Goal: Task Accomplishment & Management: Manage account settings

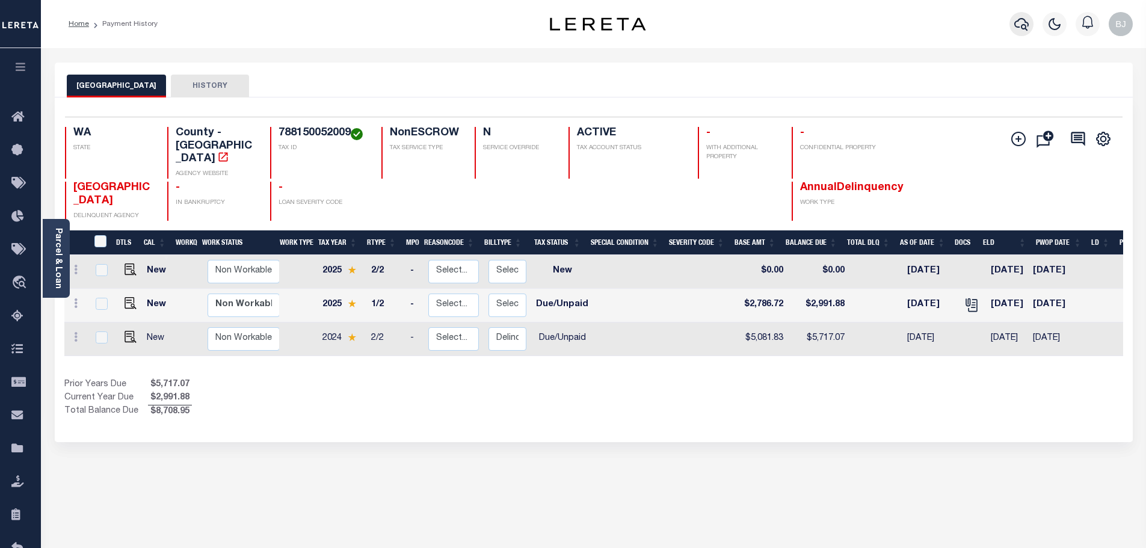
click at [1021, 23] on icon "button" at bounding box center [1021, 24] width 14 height 14
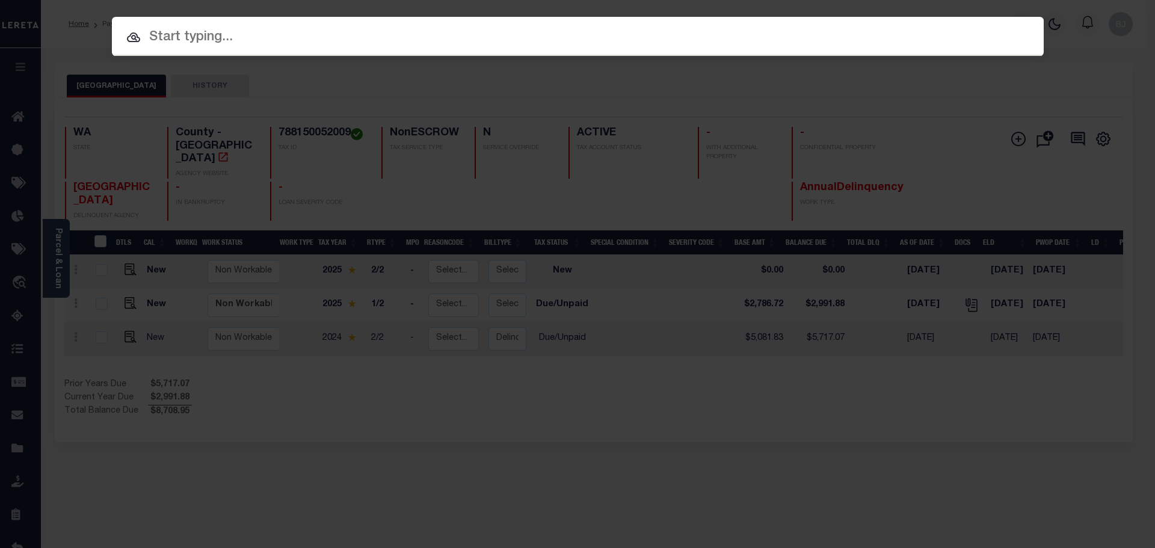
paste input "RPS00000273150"
type input "RPS00000273150"
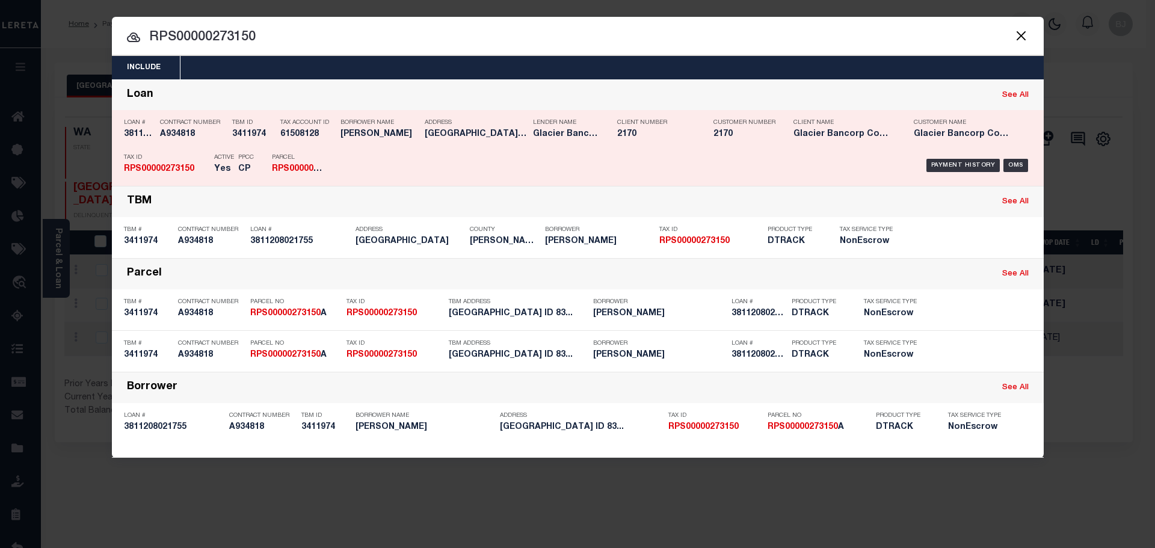
click at [363, 134] on h5 "NORRIS BOYD" at bounding box center [379, 134] width 78 height 10
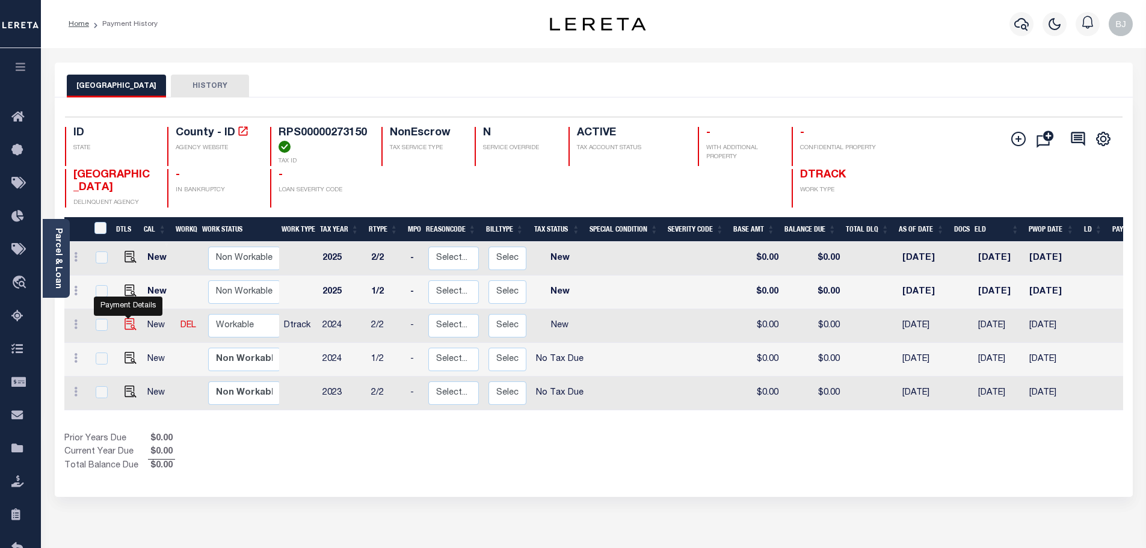
click at [130, 330] on img "" at bounding box center [130, 324] width 12 height 12
checkbox input "true"
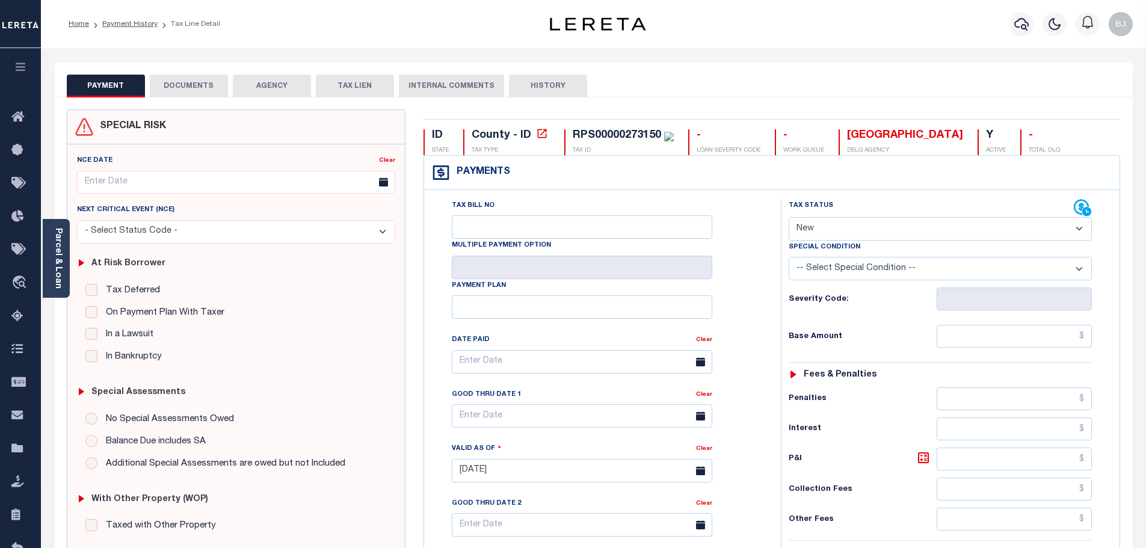
click at [856, 223] on select "- Select Status Code - Open Due/Unpaid Paid Incomplete No Tax Due Internal Refu…" at bounding box center [939, 228] width 303 height 23
select select "DUE"
click at [788, 218] on select "- Select Status Code - Open Due/Unpaid Paid Incomplete No Tax Due Internal Refu…" at bounding box center [939, 228] width 303 height 23
type input "[DATE]"
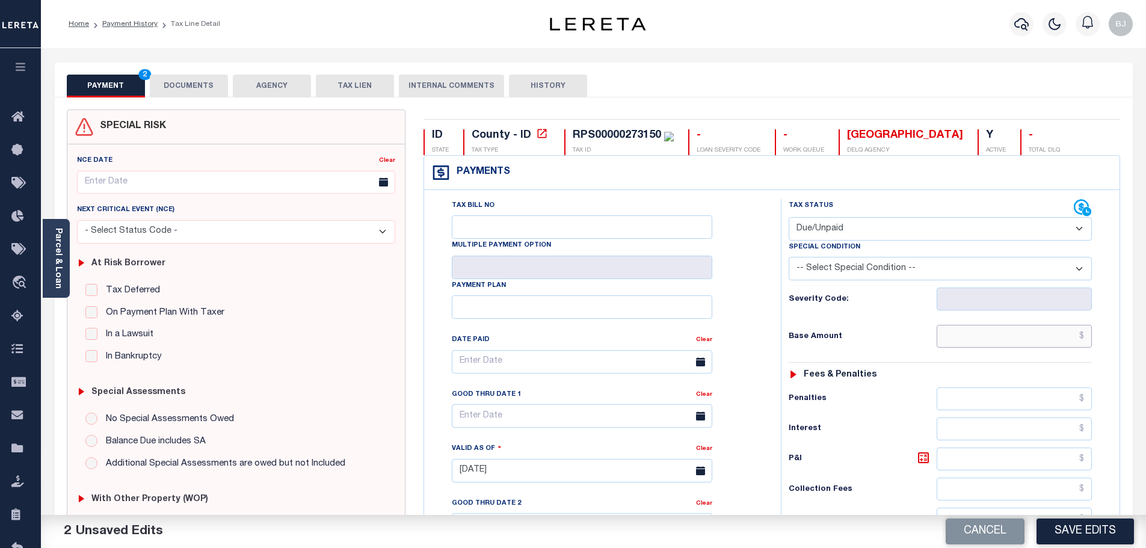
click at [998, 344] on input "text" at bounding box center [1014, 336] width 156 height 23
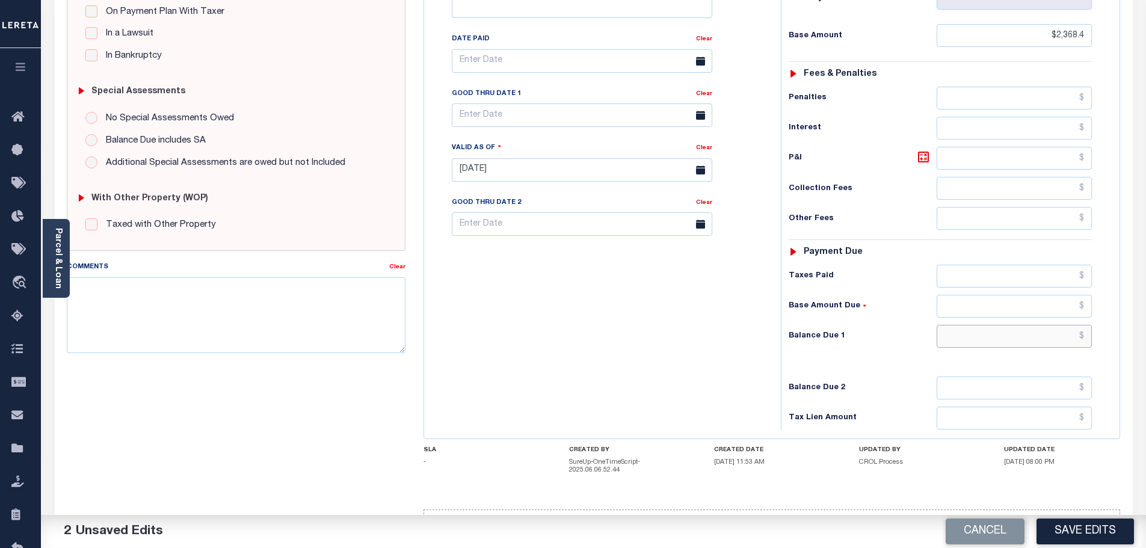
type input "$2,368.40"
click at [993, 339] on input "text" at bounding box center [1014, 336] width 156 height 23
type input "$2,632.59"
click at [916, 158] on icon at bounding box center [923, 157] width 14 height 14
type input "$264.19"
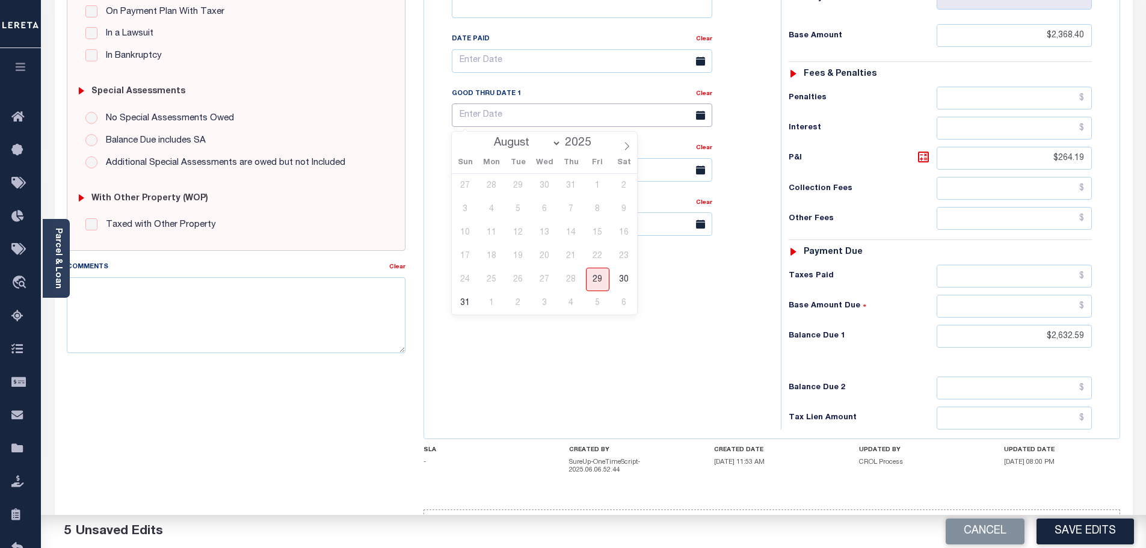
drag, startPoint x: 477, startPoint y: 109, endPoint x: 467, endPoint y: 124, distance: 18.4
click at [476, 109] on input "text" at bounding box center [582, 114] width 260 height 23
click at [598, 283] on span "29" at bounding box center [597, 279] width 23 height 23
type input "08/29/2025"
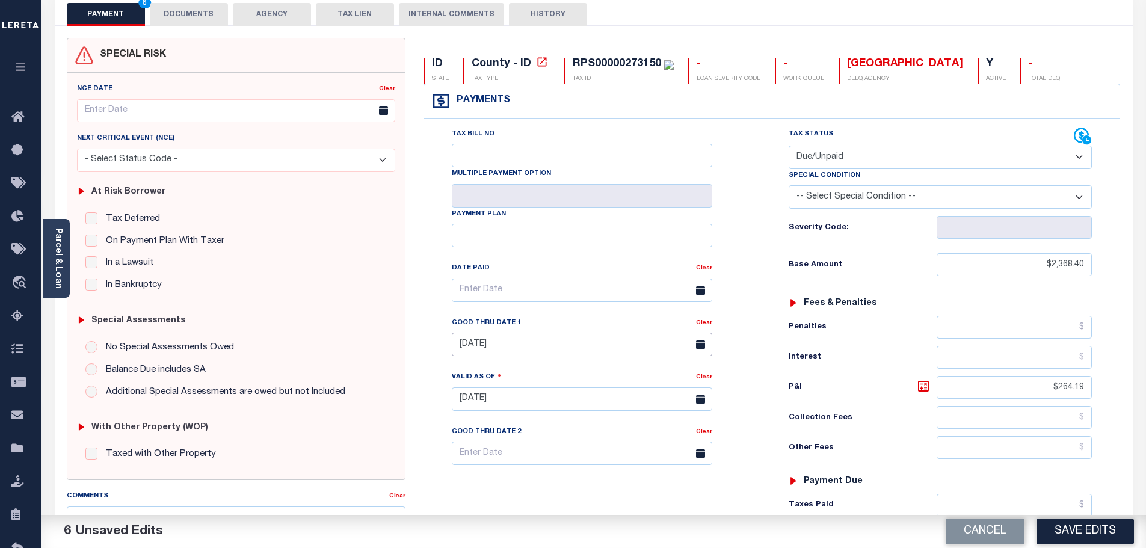
scroll to position [0, 0]
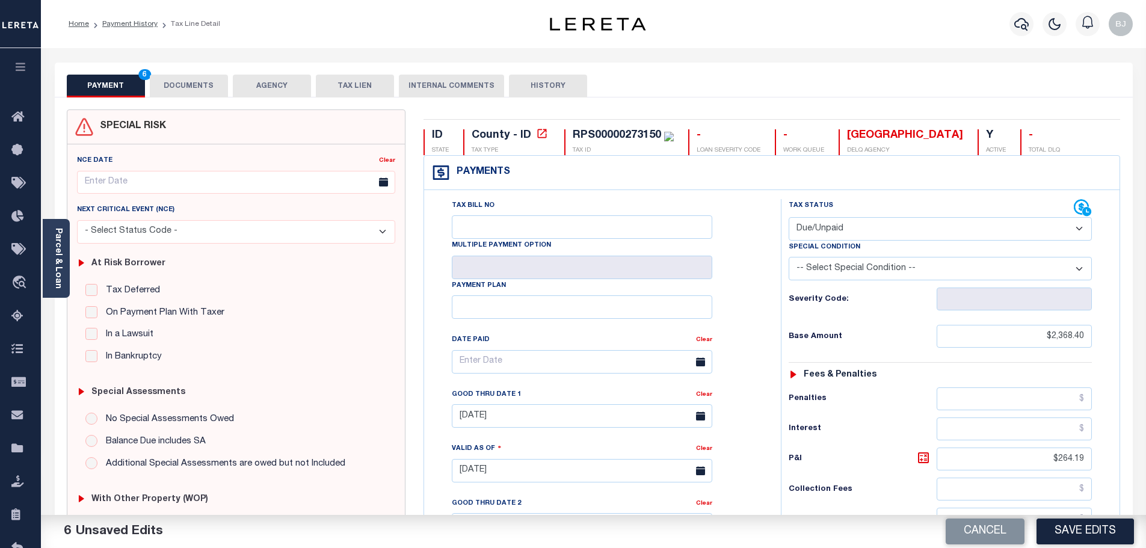
click at [185, 84] on button "DOCUMENTS" at bounding box center [189, 86] width 78 height 23
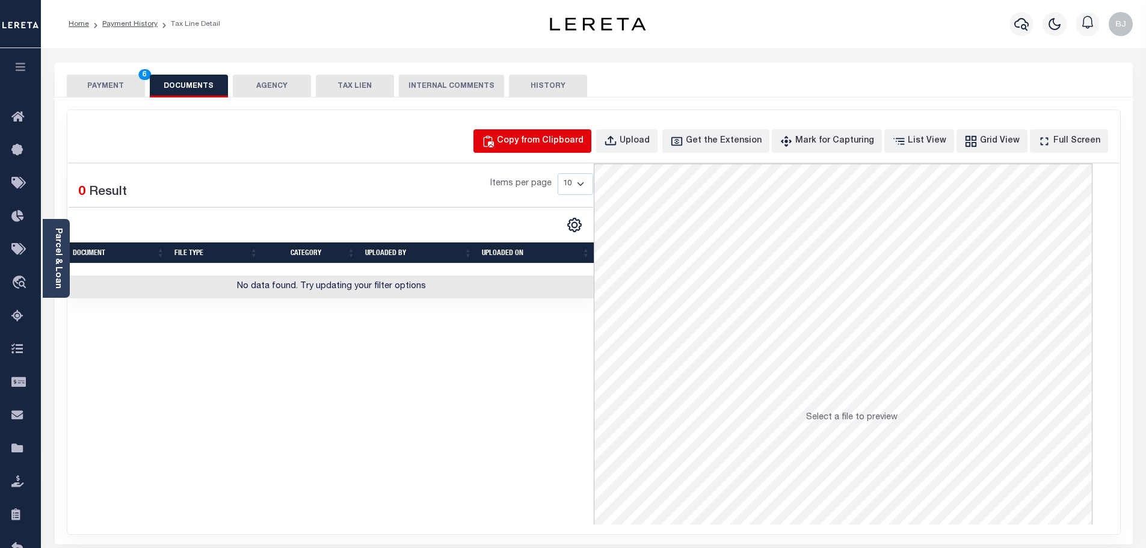
click at [542, 131] on button "Copy from Clipboard" at bounding box center [532, 140] width 118 height 23
select select "POP"
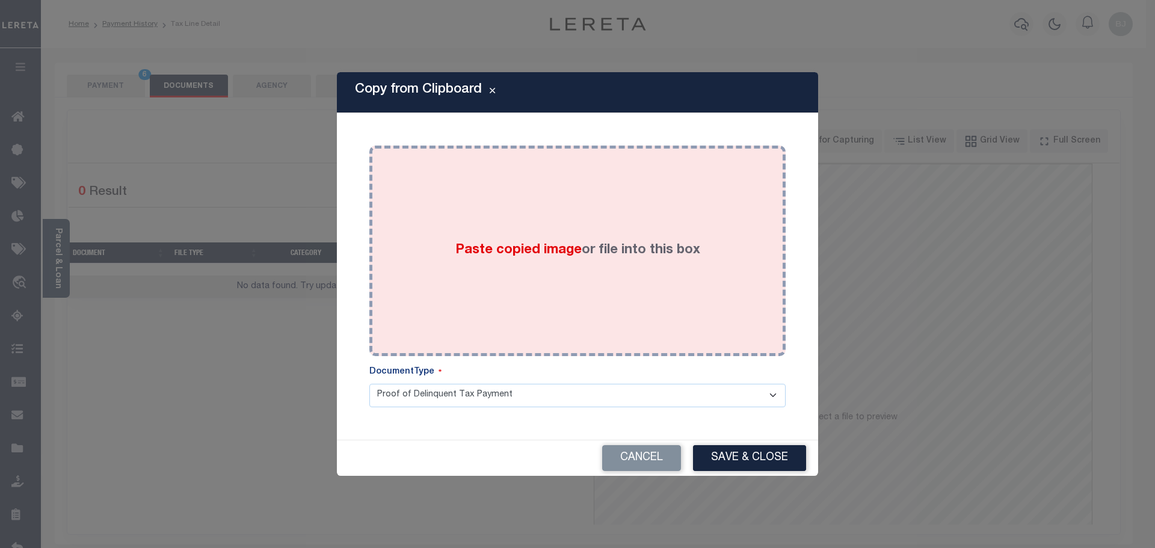
click at [640, 255] on label "Paste copied image or file into this box" at bounding box center [577, 251] width 245 height 20
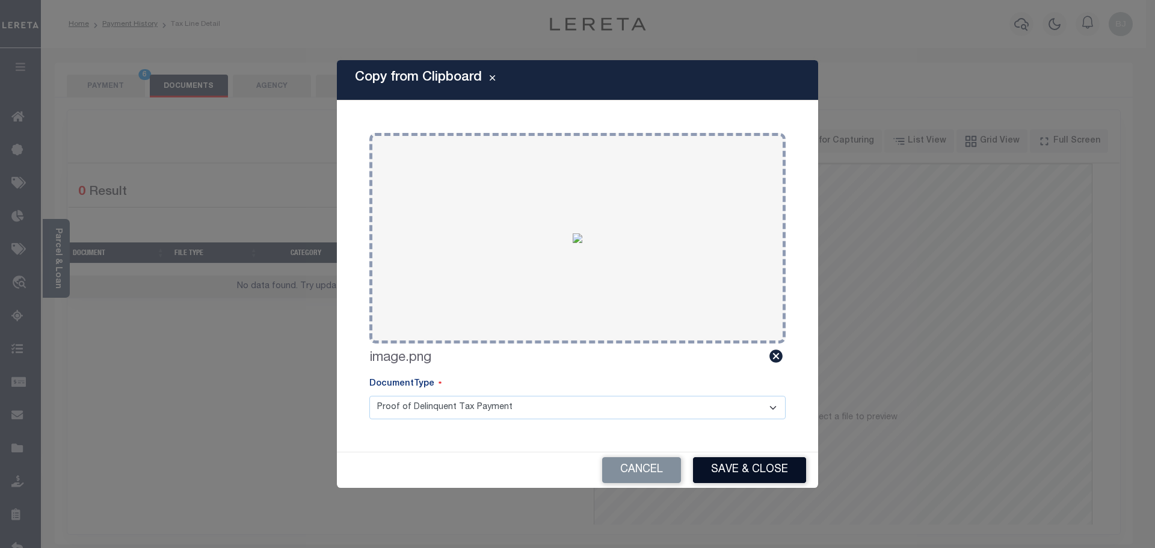
click at [757, 473] on button "Save & Close" at bounding box center [749, 470] width 113 height 26
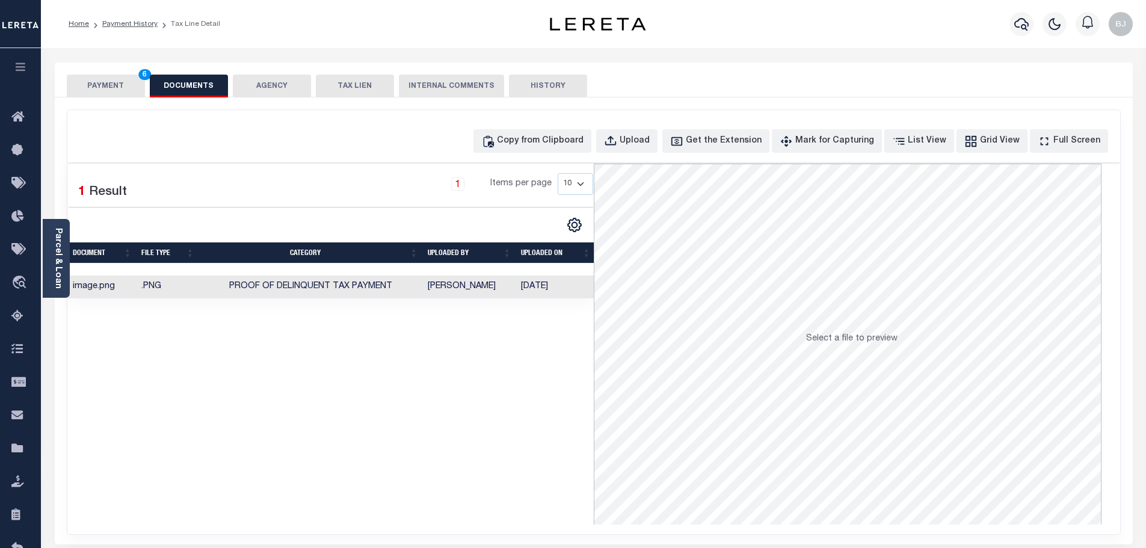
click at [110, 89] on button "PAYMENT 6" at bounding box center [106, 86] width 78 height 23
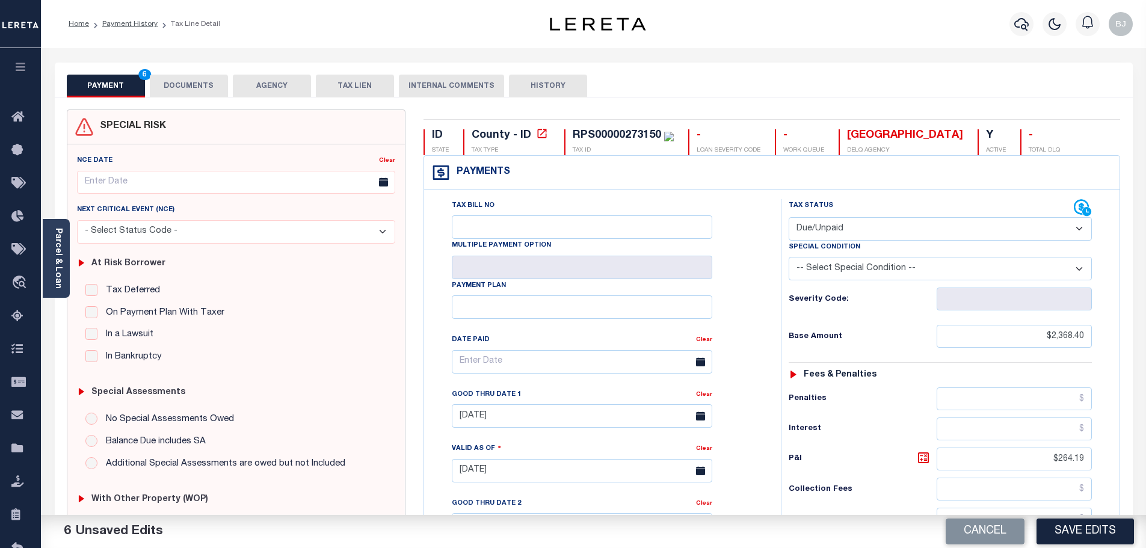
drag, startPoint x: 1051, startPoint y: 530, endPoint x: 1066, endPoint y: 523, distance: 15.9
click at [1052, 529] on button "Save Edits" at bounding box center [1084, 531] width 97 height 26
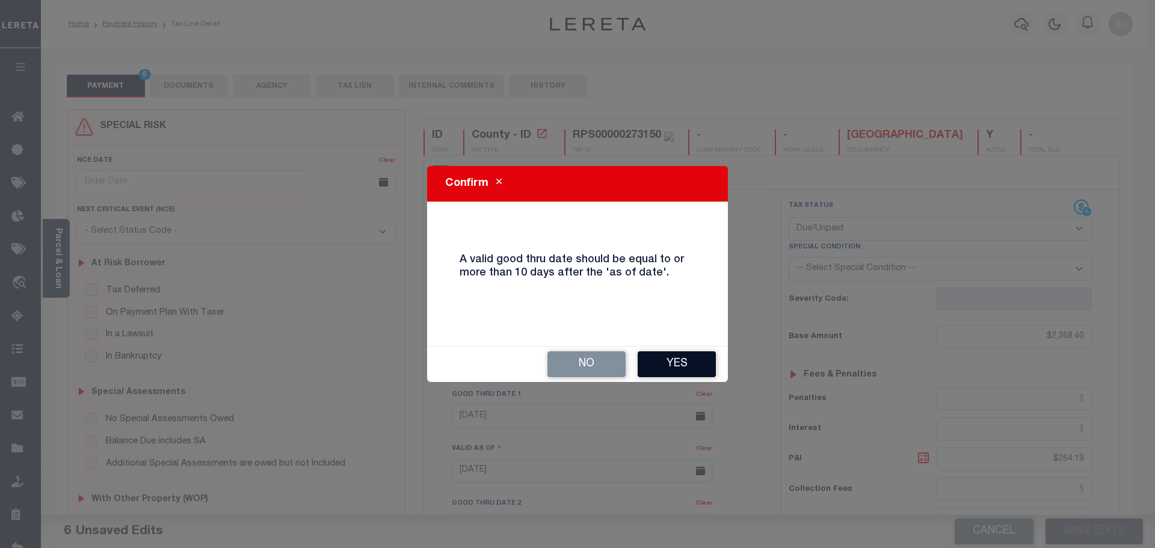
click at [683, 371] on button "Yes" at bounding box center [676, 364] width 78 height 26
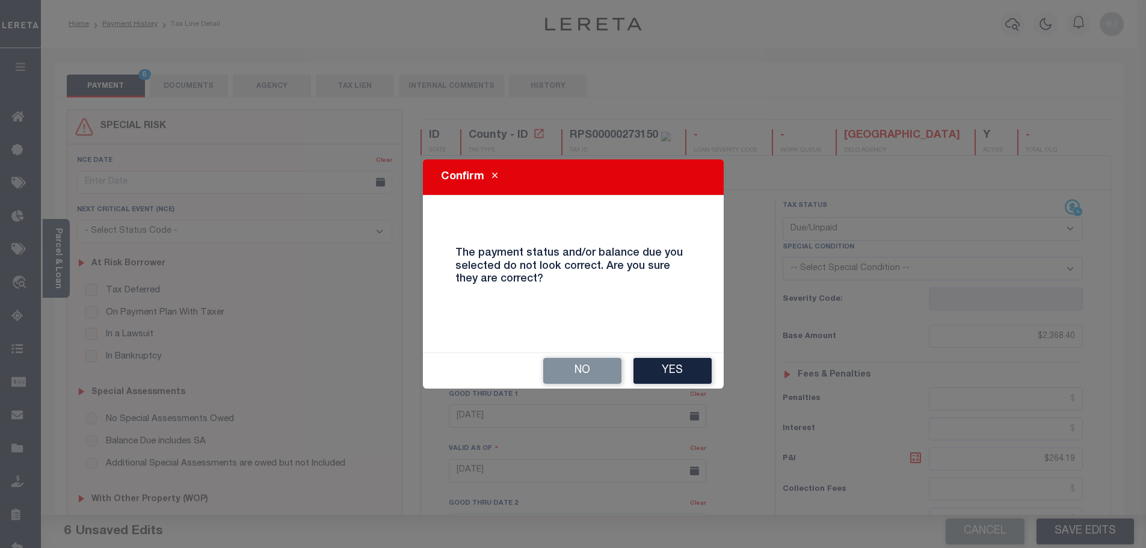
click at [683, 372] on button "Yes" at bounding box center [672, 371] width 78 height 26
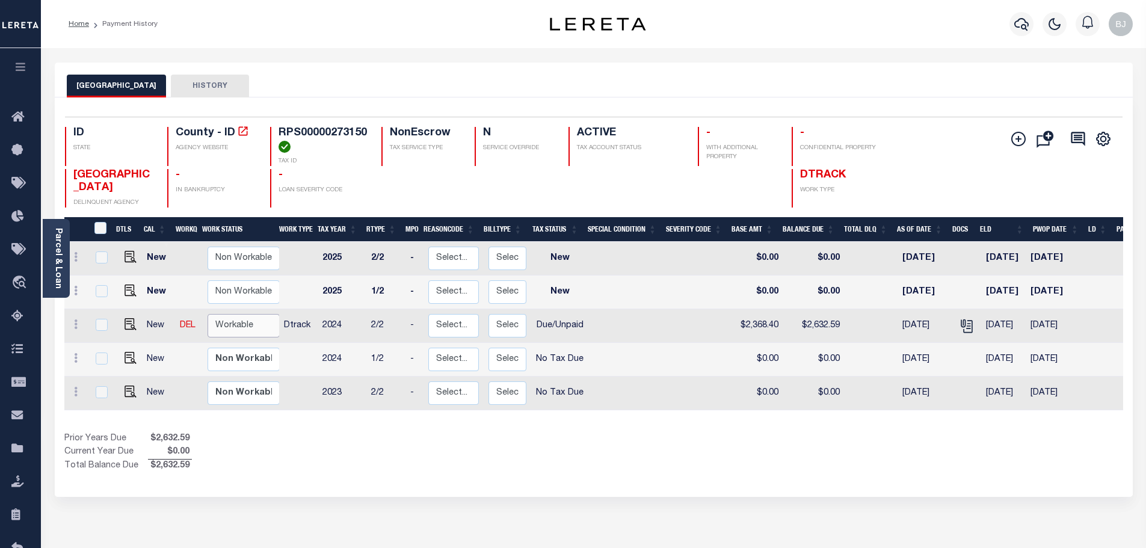
click at [258, 327] on select "Non Workable Workable" at bounding box center [243, 325] width 72 height 23
checkbox input "true"
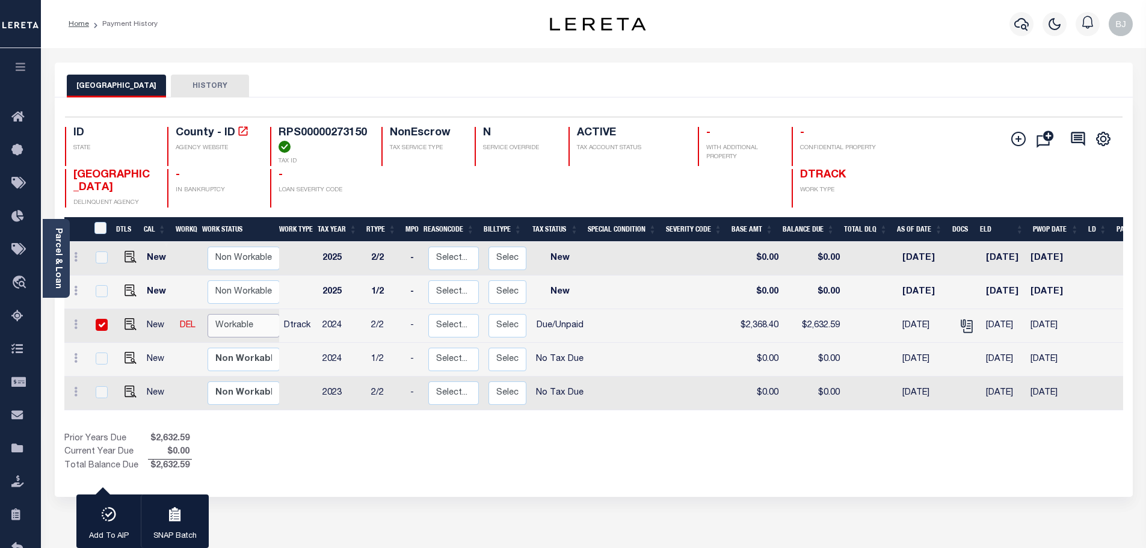
select select "true"
click at [207, 316] on select "Non Workable Workable" at bounding box center [243, 325] width 72 height 23
checkbox input "false"
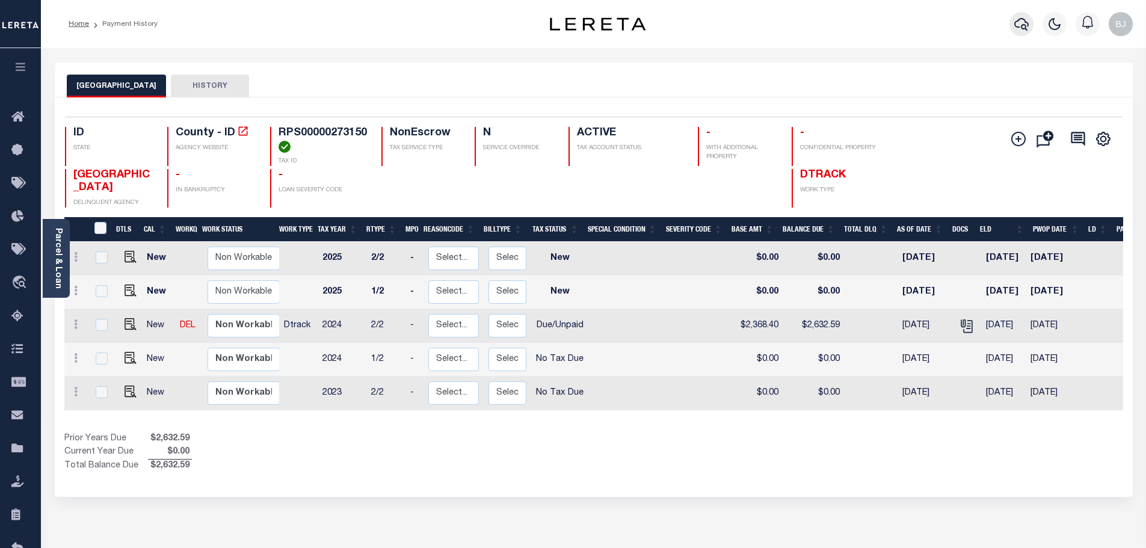
click at [1024, 31] on icon "button" at bounding box center [1021, 24] width 14 height 14
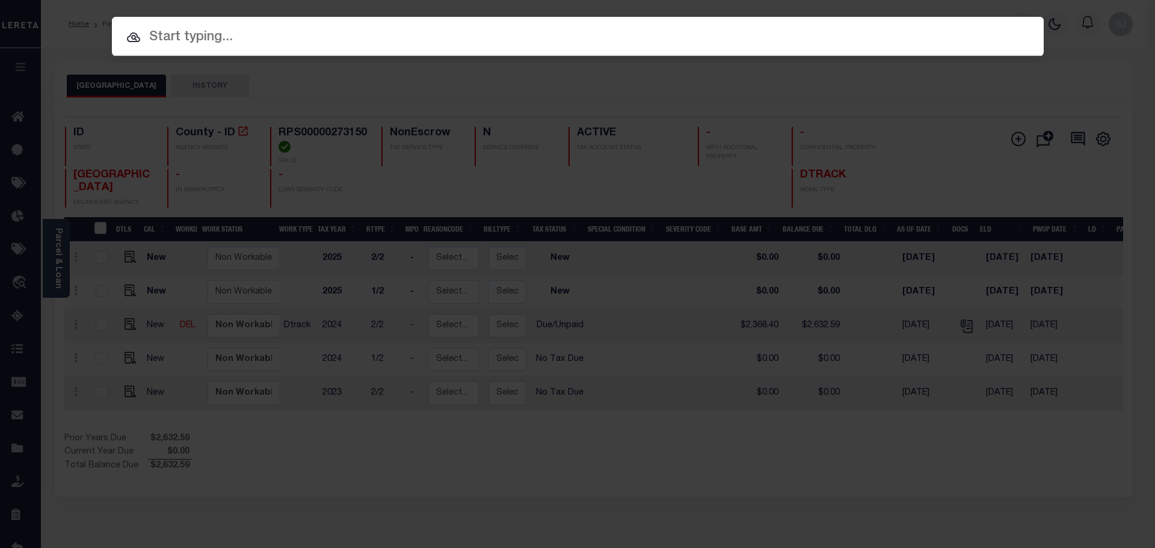
click at [569, 39] on input "text" at bounding box center [578, 37] width 932 height 21
paste input "RPS0129014010A"
type input "RPS0129014010A"
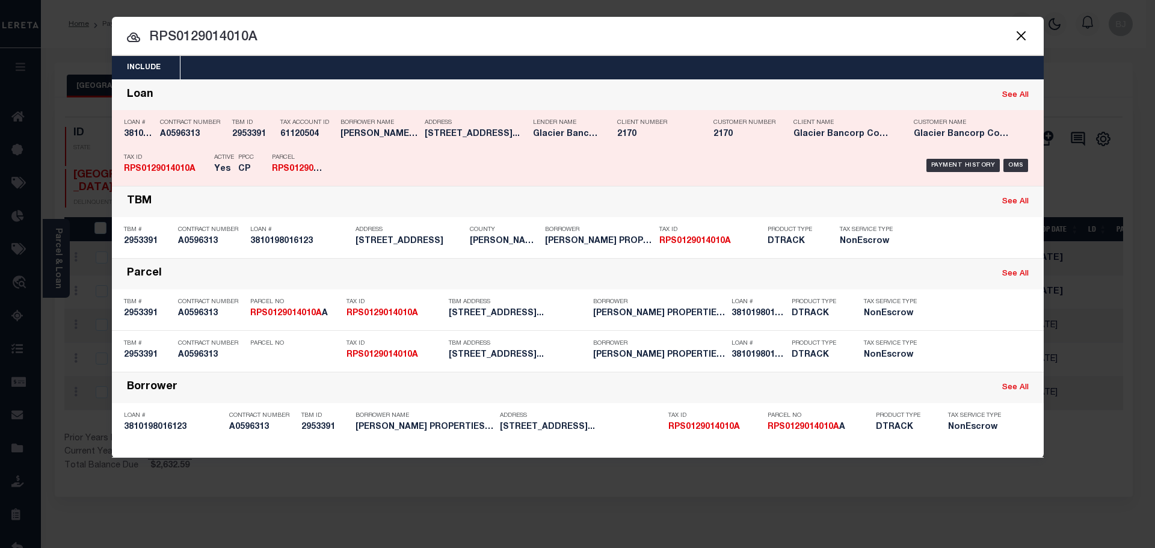
click at [420, 127] on div "Address 419 N. 2ND AVE SANDPOINT ID 838..." at bounding box center [470, 130] width 108 height 35
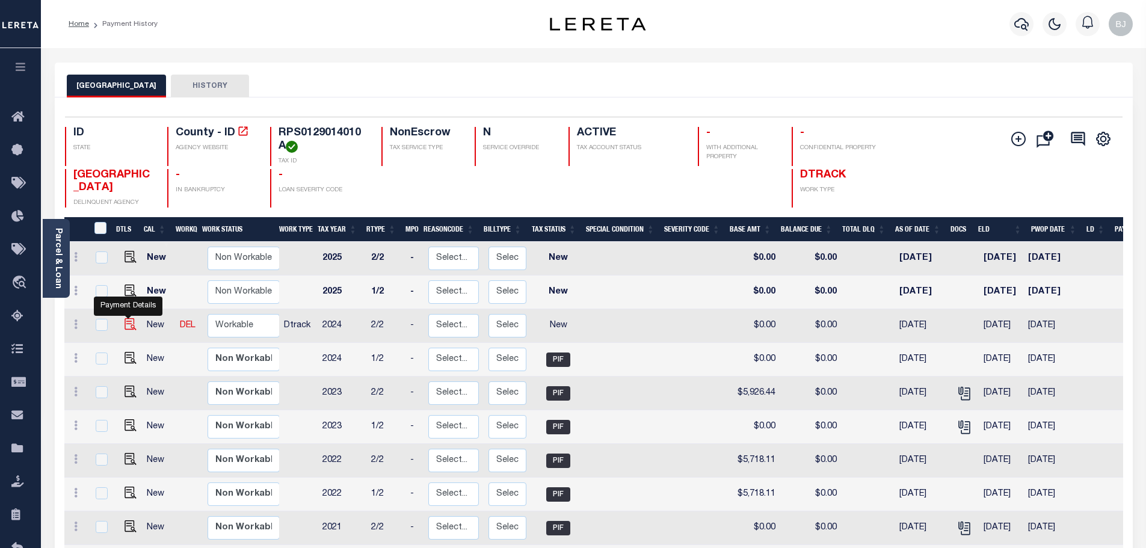
click at [124, 330] on img "" at bounding box center [130, 324] width 12 height 12
checkbox input "true"
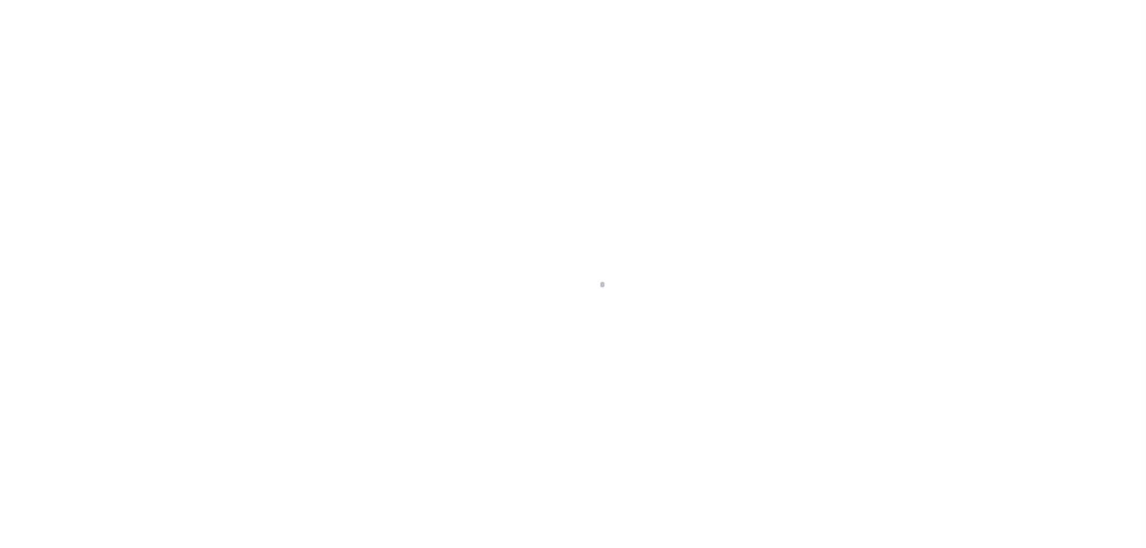
select select "NW2"
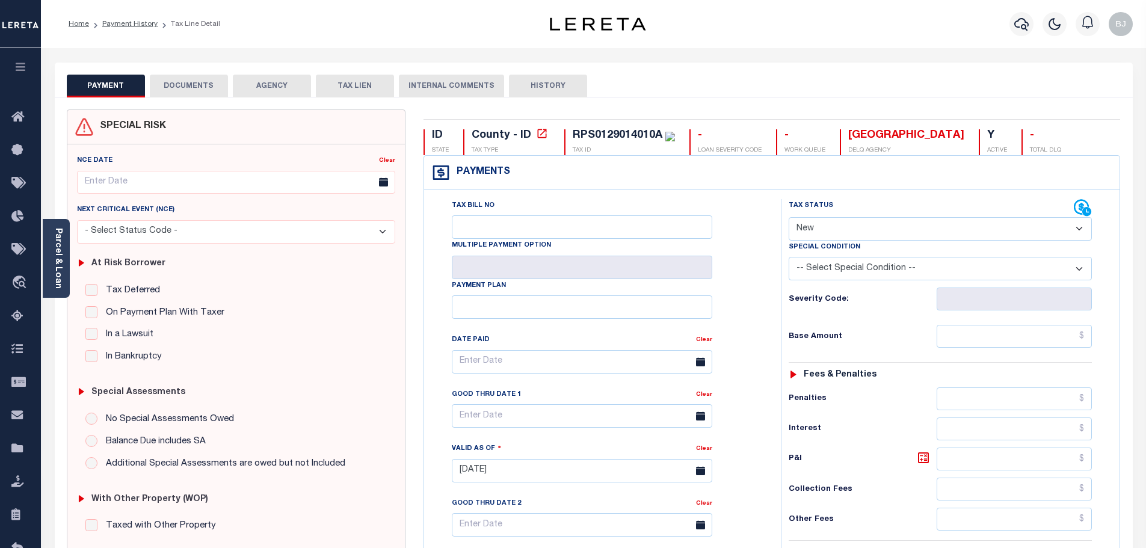
click at [186, 82] on button "DOCUMENTS" at bounding box center [189, 86] width 78 height 23
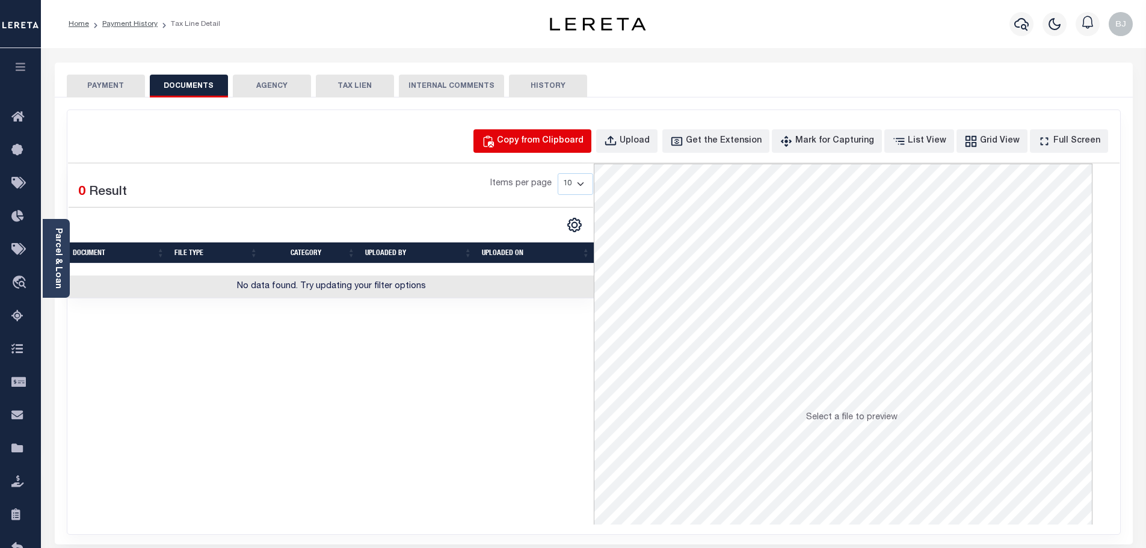
click at [532, 140] on div "Copy from Clipboard" at bounding box center [540, 141] width 87 height 13
select select "POP"
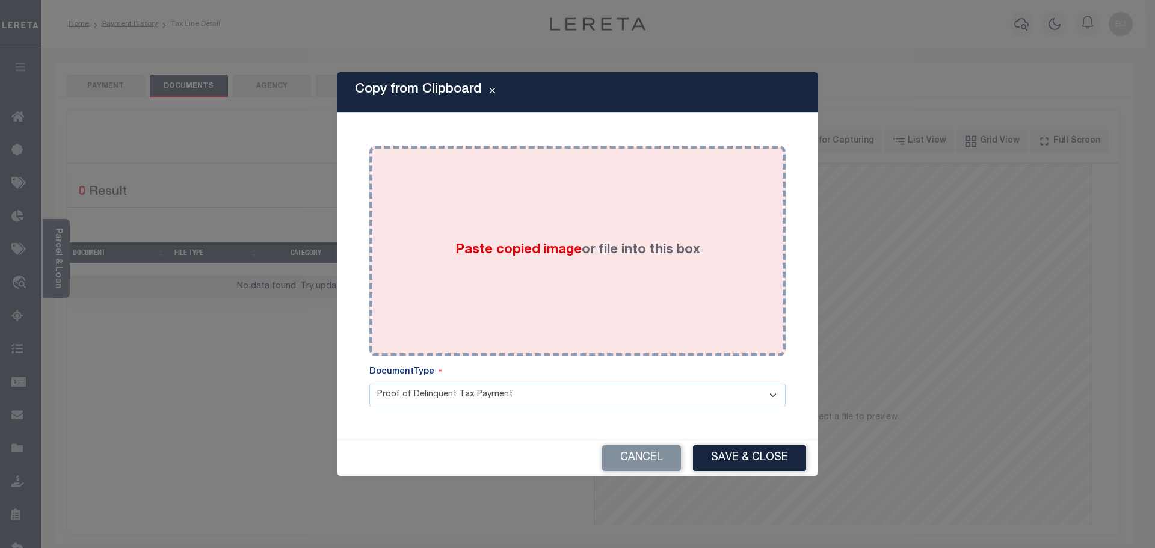
click at [544, 271] on div "Paste copied image or file into this box" at bounding box center [577, 251] width 398 height 192
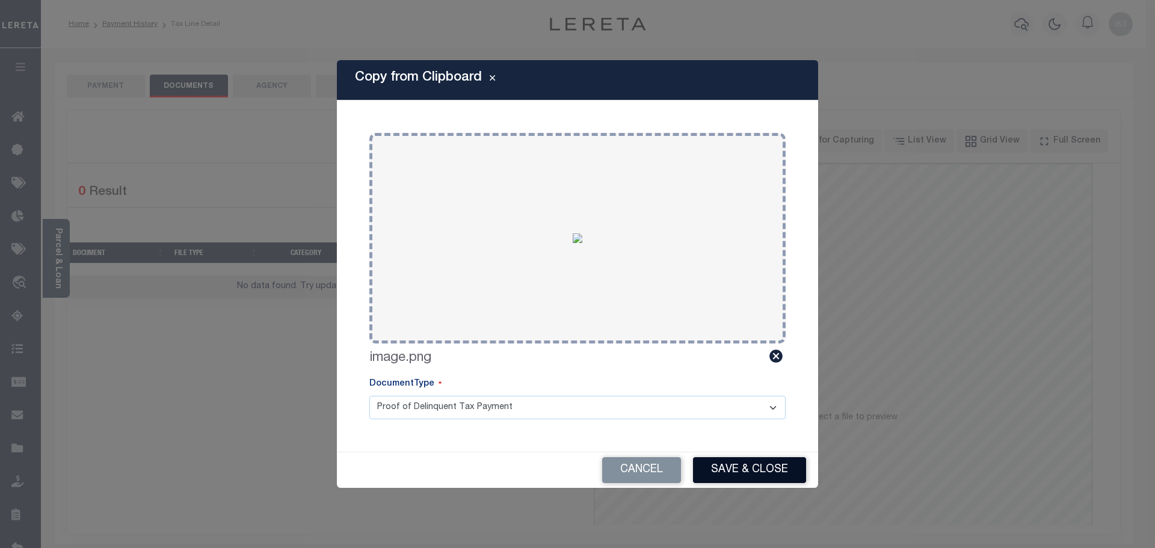
click at [719, 464] on button "Save & Close" at bounding box center [749, 470] width 113 height 26
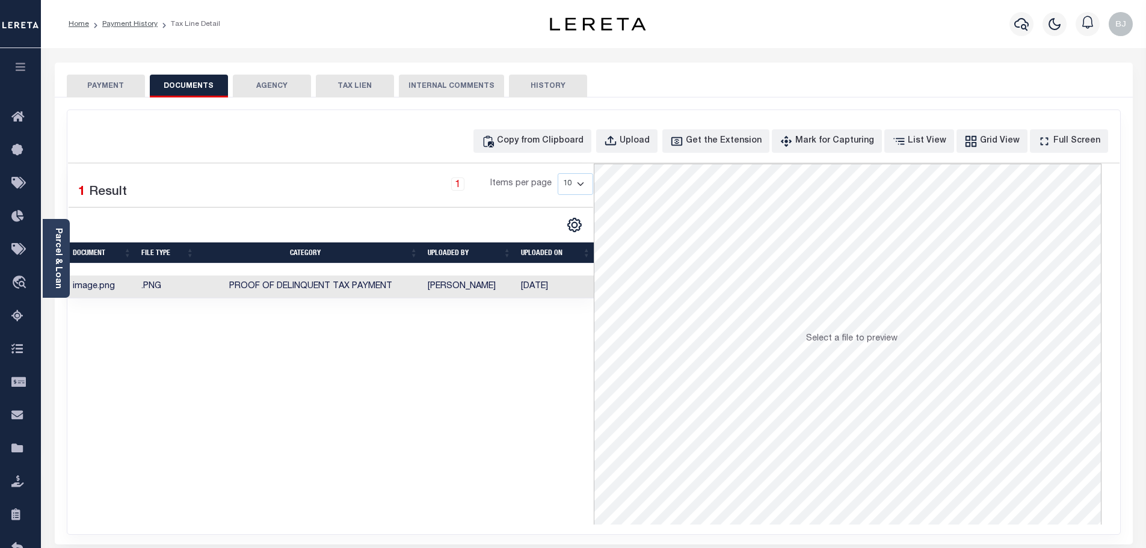
click at [131, 93] on button "PAYMENT" at bounding box center [106, 86] width 78 height 23
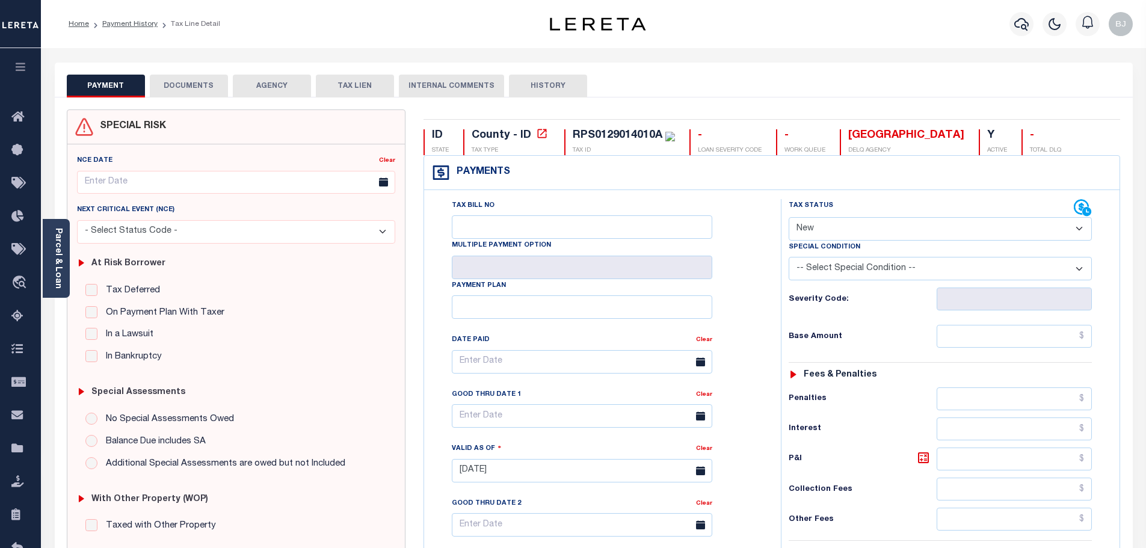
click at [870, 223] on select "- Select Status Code - Open Due/Unpaid Paid Incomplete No Tax Due Internal Refu…" at bounding box center [939, 228] width 303 height 23
select select "DUE"
click at [788, 218] on select "- Select Status Code - Open Due/Unpaid Paid Incomplete No Tax Due Internal Refu…" at bounding box center [939, 228] width 303 height 23
type input "08/29/2025"
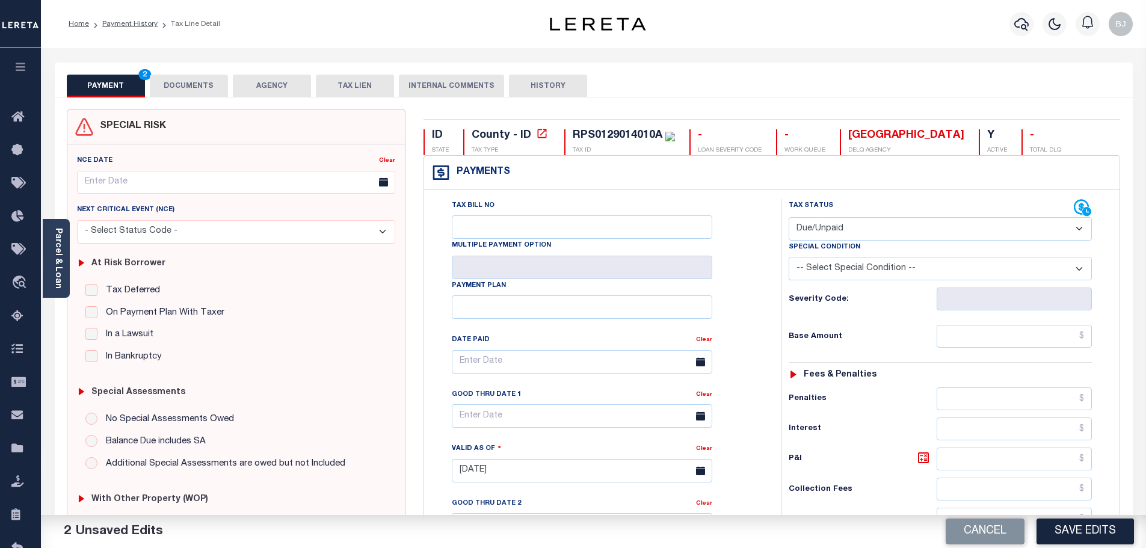
click at [1004, 349] on div "Tax Status Status - Select Status Code -" at bounding box center [944, 464] width 327 height 531
click at [1008, 335] on input "text" at bounding box center [1014, 336] width 156 height 23
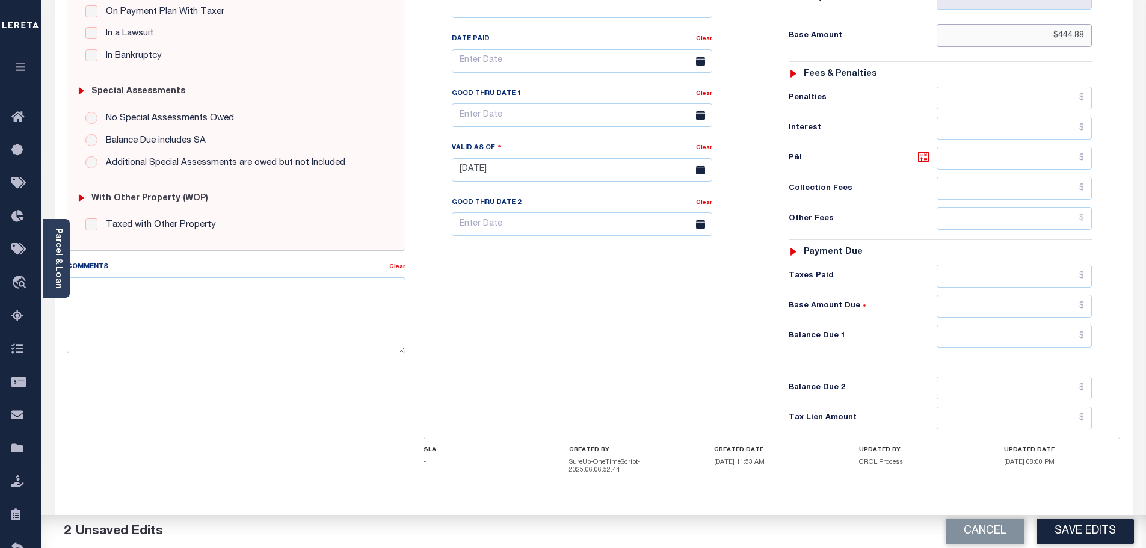
type input "$444.88"
click at [1024, 339] on input "text" at bounding box center [1014, 336] width 156 height 23
type input "$494.51"
click at [921, 158] on icon at bounding box center [923, 157] width 14 height 14
type input "$49.63"
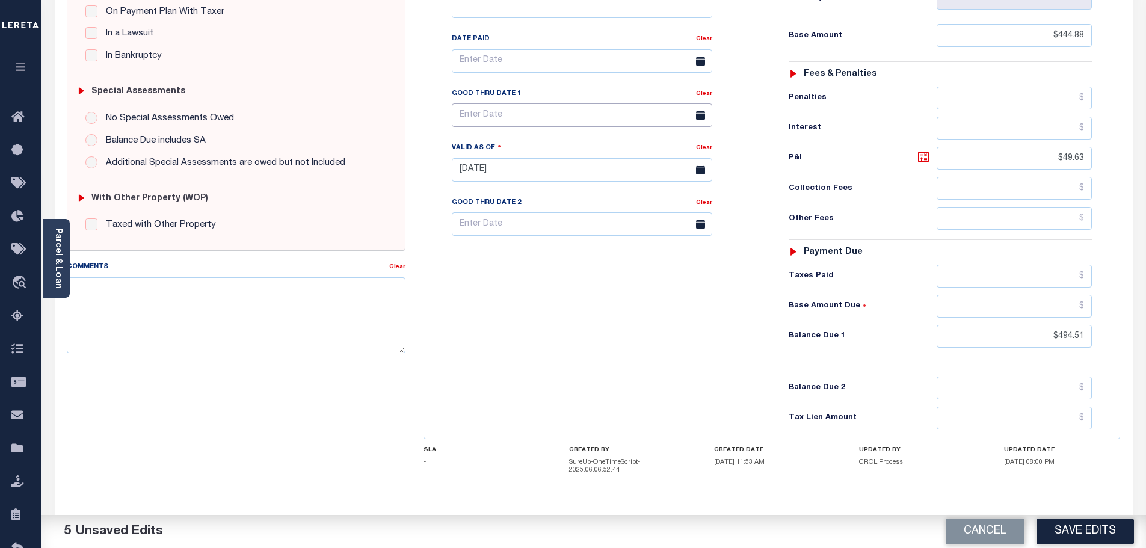
click at [476, 120] on body "Home Payment History Tax Line Detail" at bounding box center [573, 143] width 1146 height 888
click at [597, 271] on span "29" at bounding box center [597, 279] width 23 height 23
type input "08/29/2025"
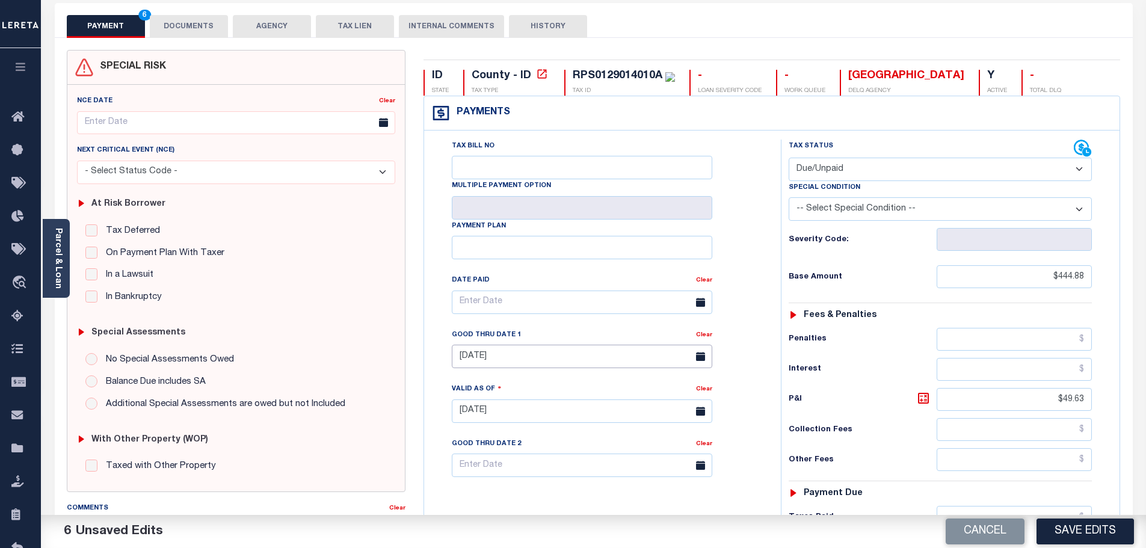
scroll to position [0, 0]
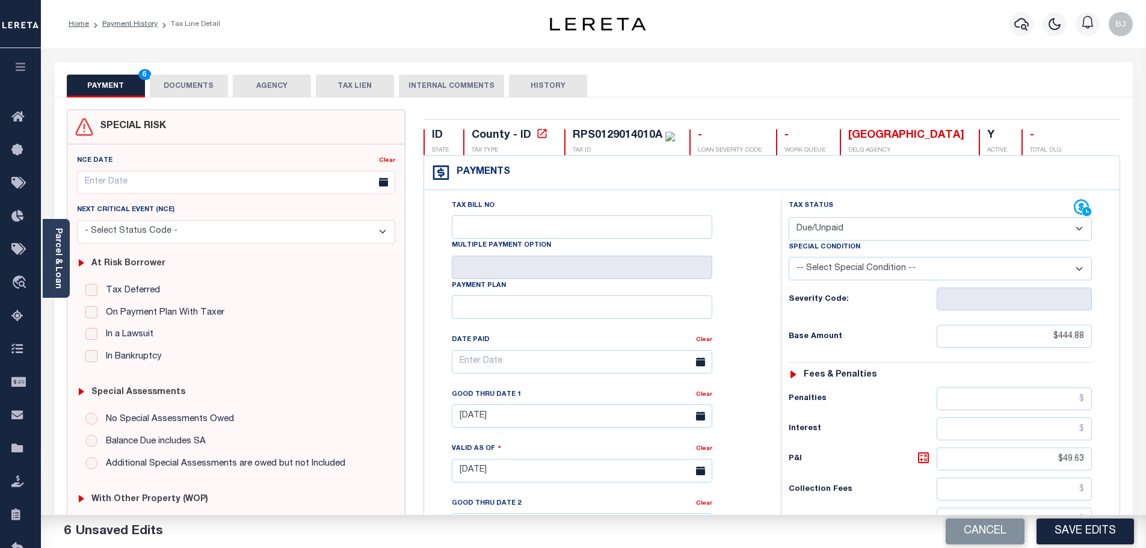
click at [210, 85] on button "DOCUMENTS" at bounding box center [189, 86] width 78 height 23
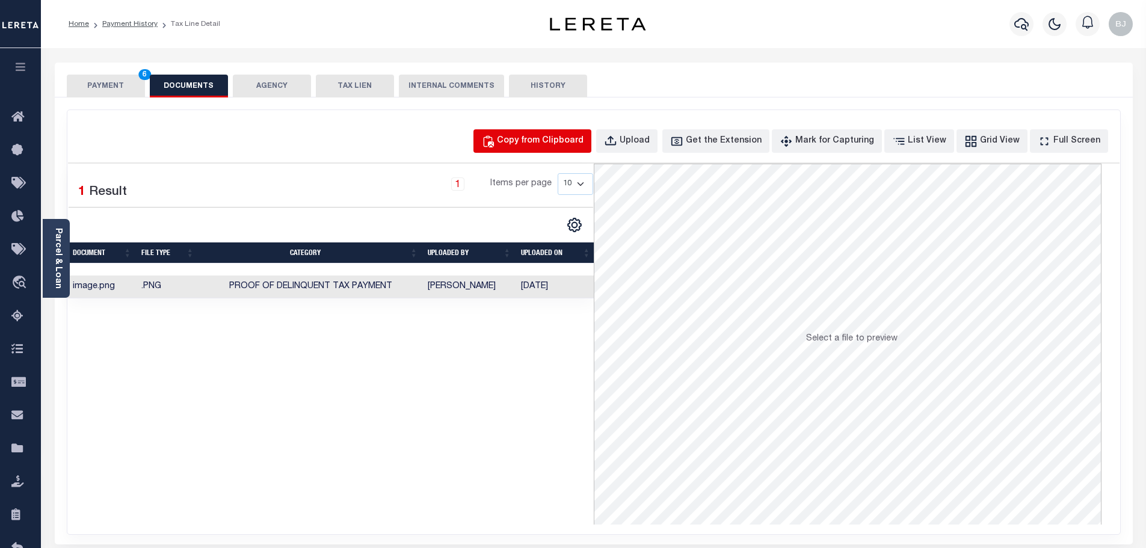
click at [553, 143] on div "Copy from Clipboard" at bounding box center [540, 141] width 87 height 13
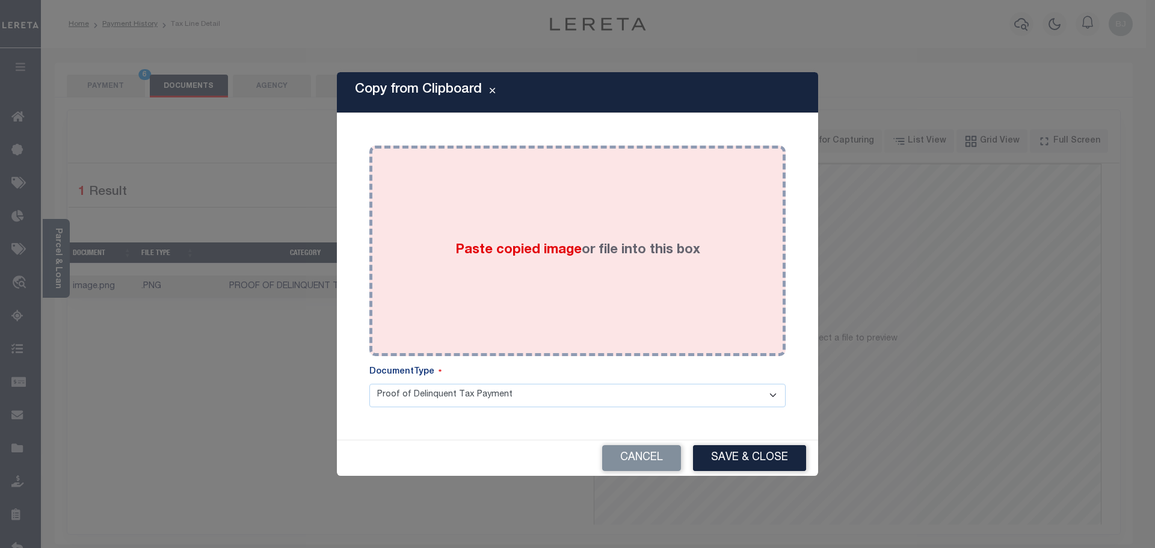
click at [607, 301] on div "Paste copied image or file into this box" at bounding box center [577, 251] width 398 height 192
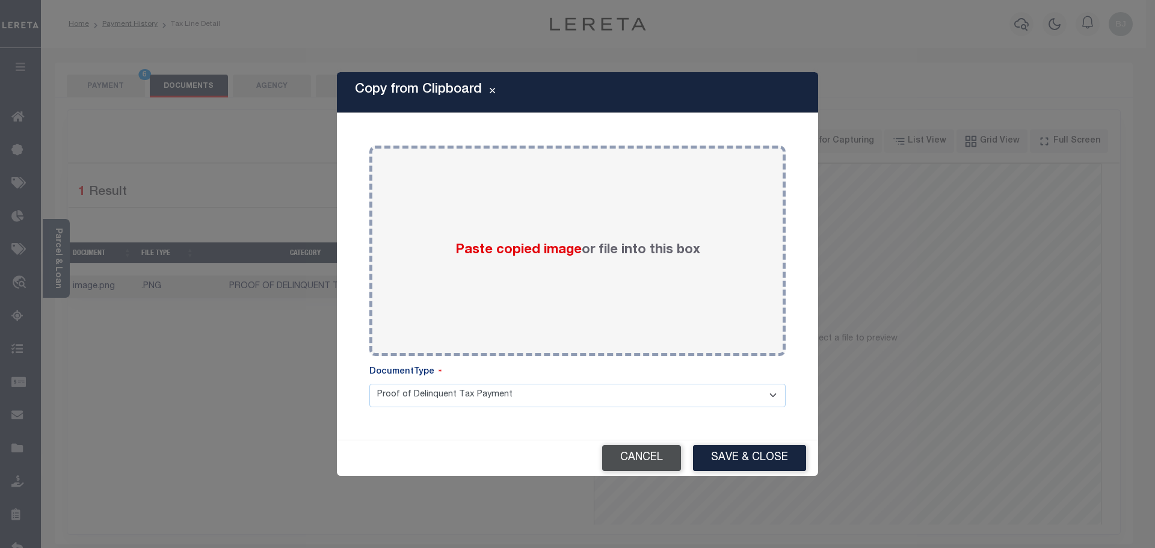
click at [645, 464] on button "Cancel" at bounding box center [641, 458] width 79 height 26
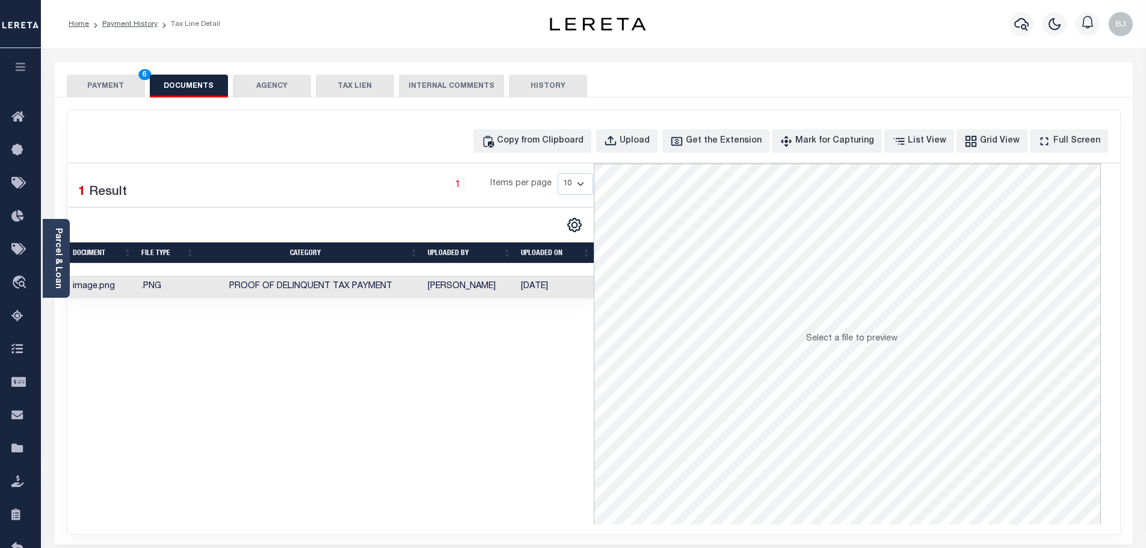
click at [96, 93] on button "PAYMENT 6" at bounding box center [106, 86] width 78 height 23
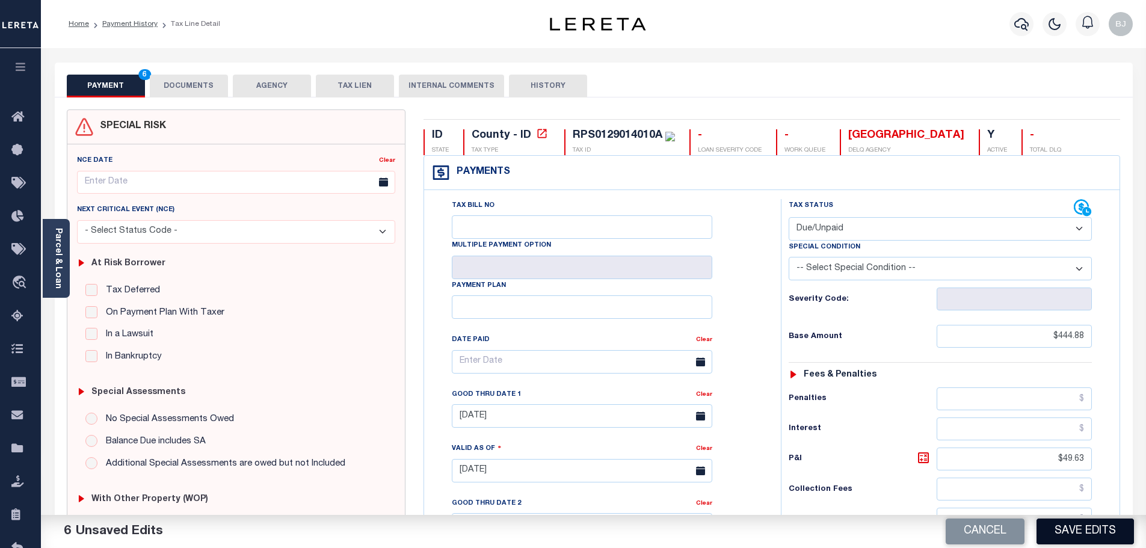
click at [1056, 535] on button "Save Edits" at bounding box center [1084, 531] width 97 height 26
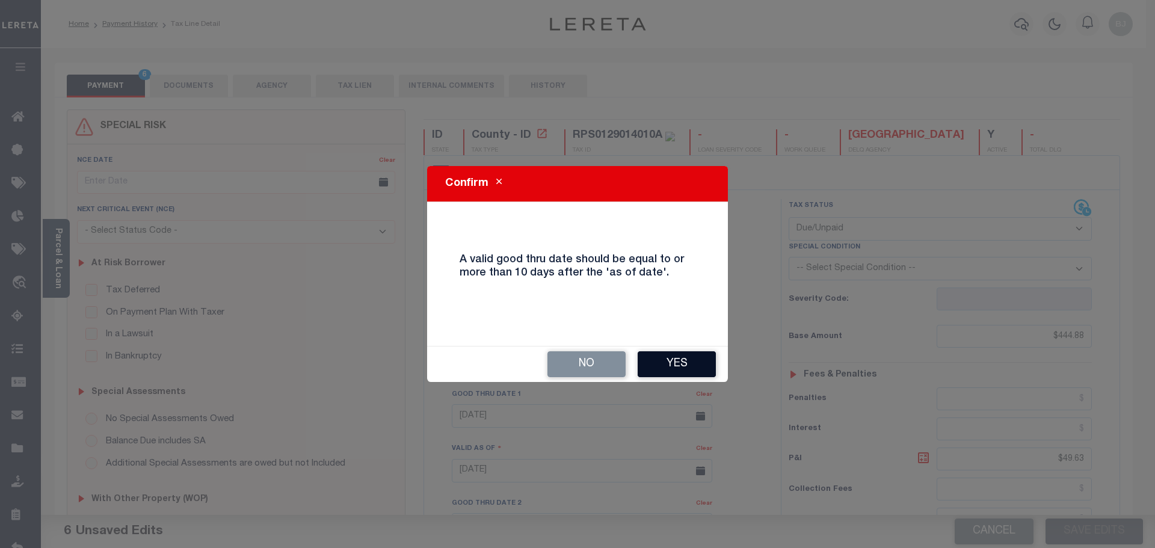
drag, startPoint x: 693, startPoint y: 344, endPoint x: 675, endPoint y: 355, distance: 21.4
click at [692, 345] on div "Confirm A valid good thru date should be equal to or more than 10 days after th…" at bounding box center [577, 274] width 301 height 217
click at [665, 371] on button "Yes" at bounding box center [676, 364] width 78 height 26
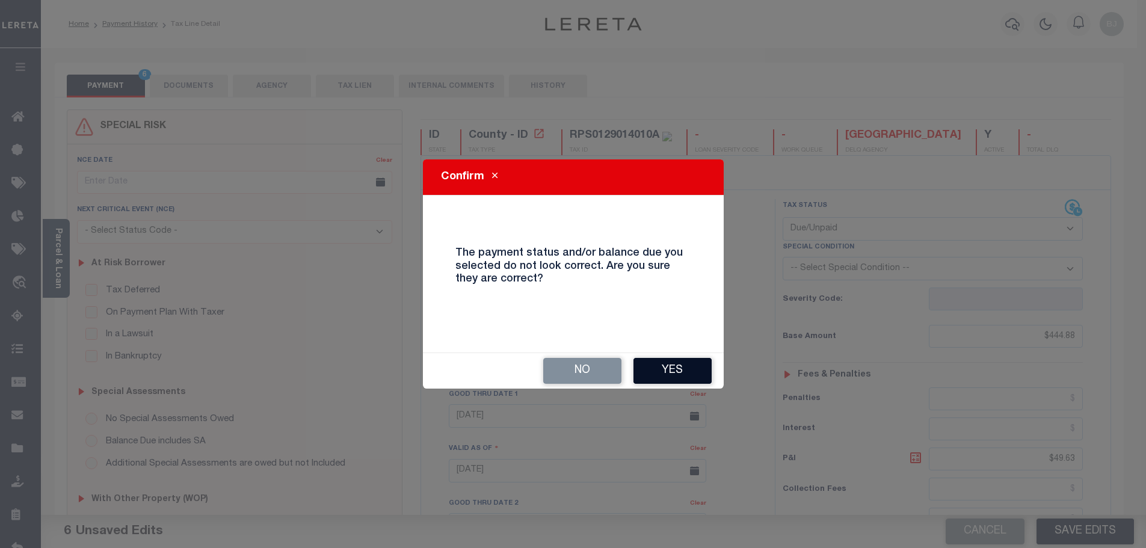
click at [693, 359] on button "Yes" at bounding box center [672, 371] width 78 height 26
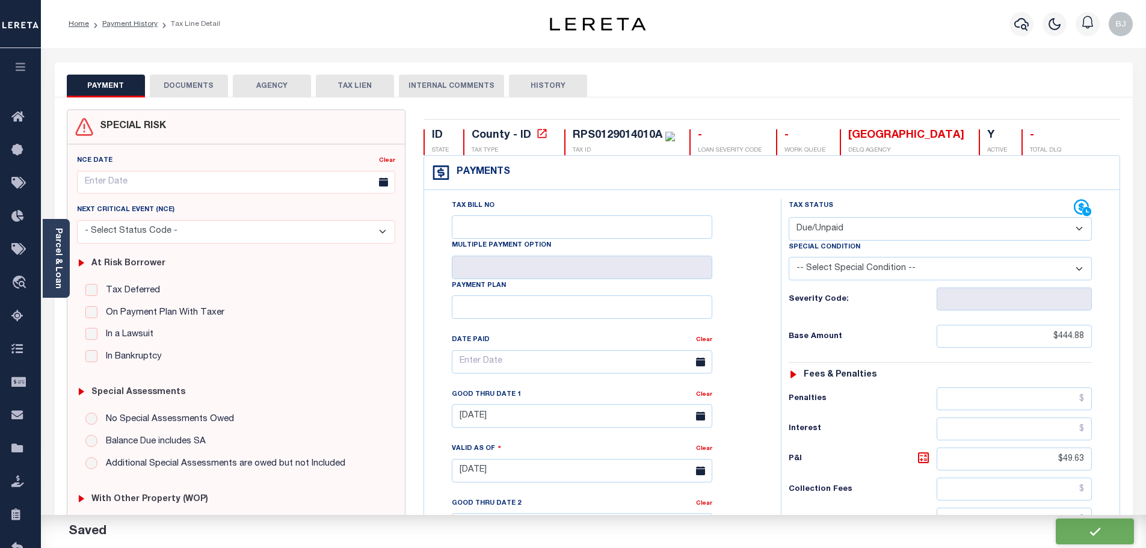
checkbox input "false"
type input "$444.88"
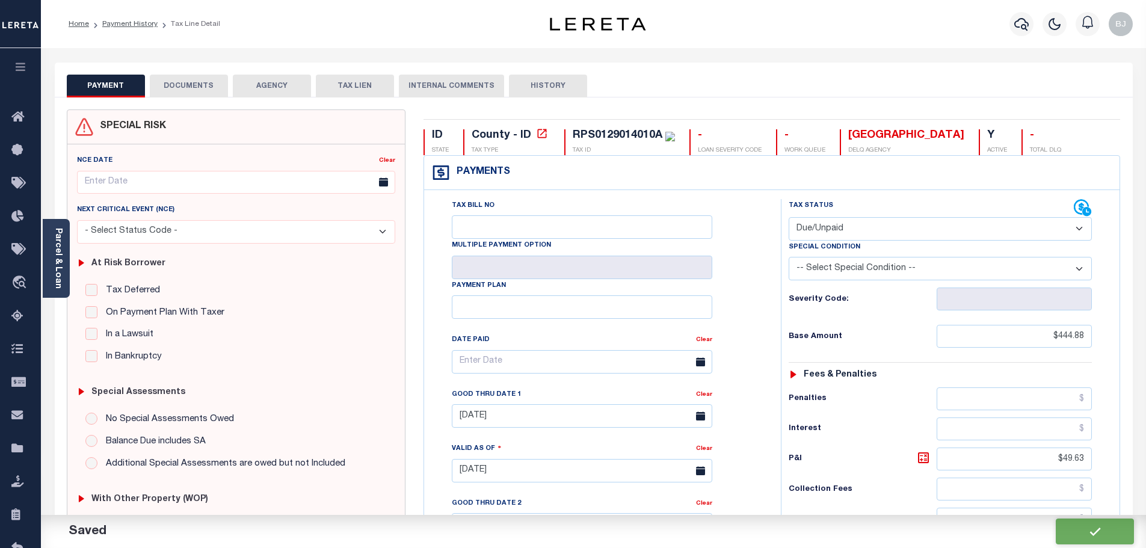
type input "$49.63"
type input "$494.51"
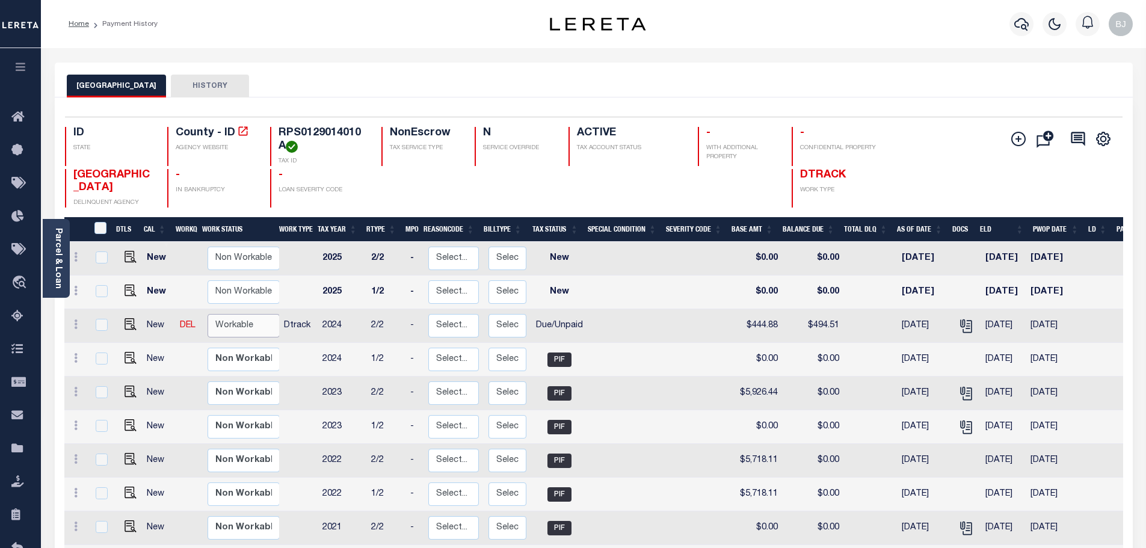
click at [238, 327] on select "Non Workable Workable" at bounding box center [243, 325] width 72 height 23
checkbox input "true"
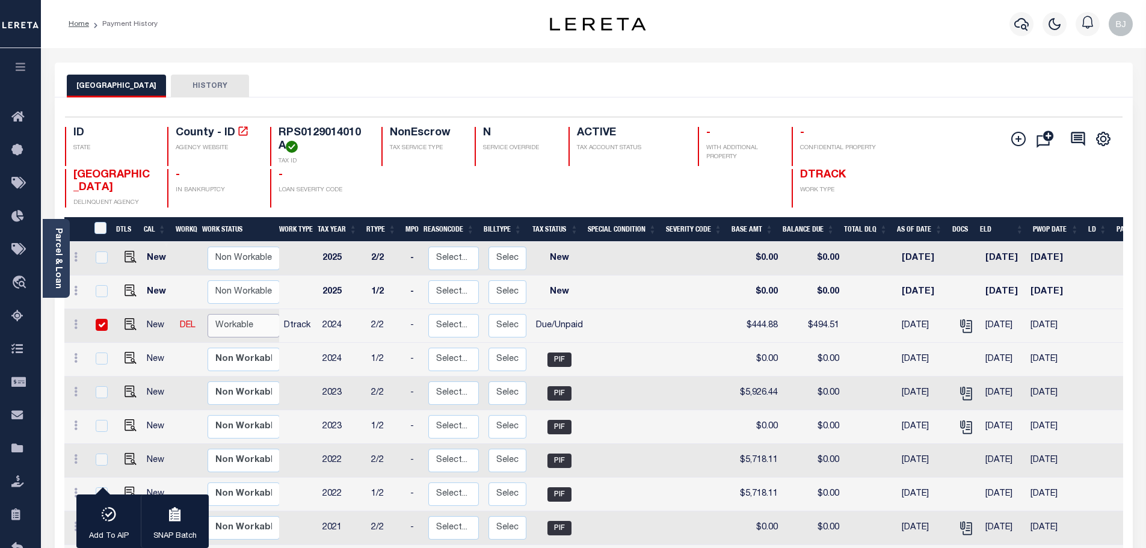
click at [237, 337] on select "Non Workable Workable" at bounding box center [243, 325] width 72 height 23
checkbox input "false"
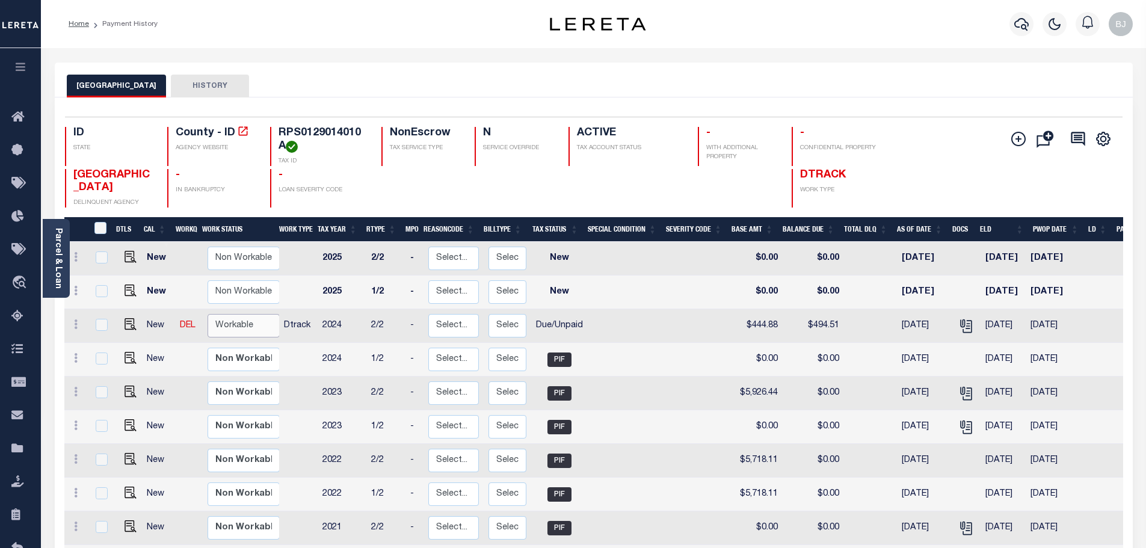
drag, startPoint x: 236, startPoint y: 327, endPoint x: 236, endPoint y: 339, distance: 11.4
click at [236, 327] on select "Non Workable Workable" at bounding box center [243, 325] width 72 height 23
checkbox input "true"
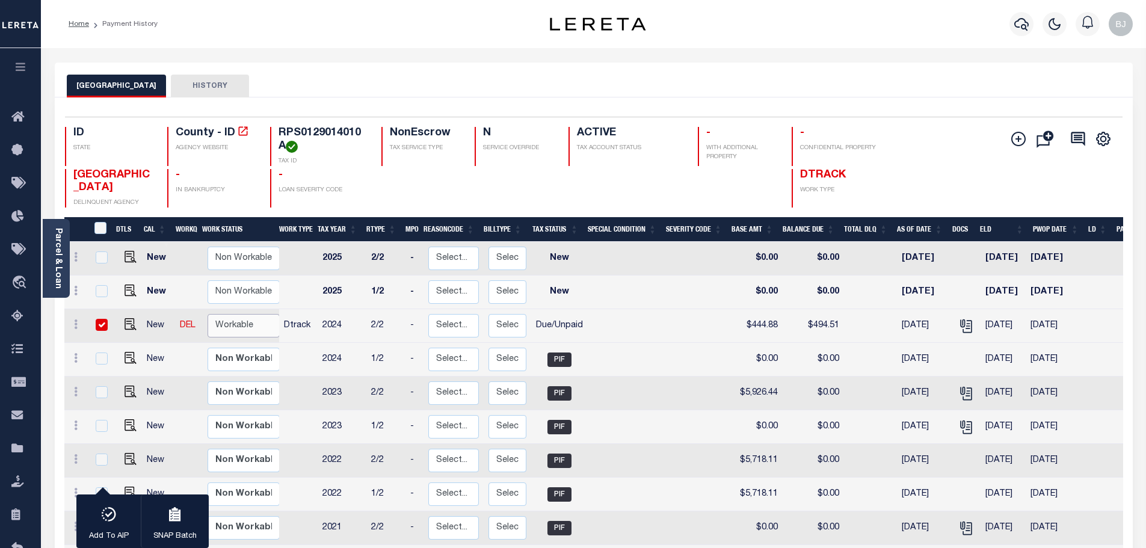
select select "true"
click at [207, 316] on select "Non Workable Workable" at bounding box center [243, 325] width 72 height 23
checkbox input "false"
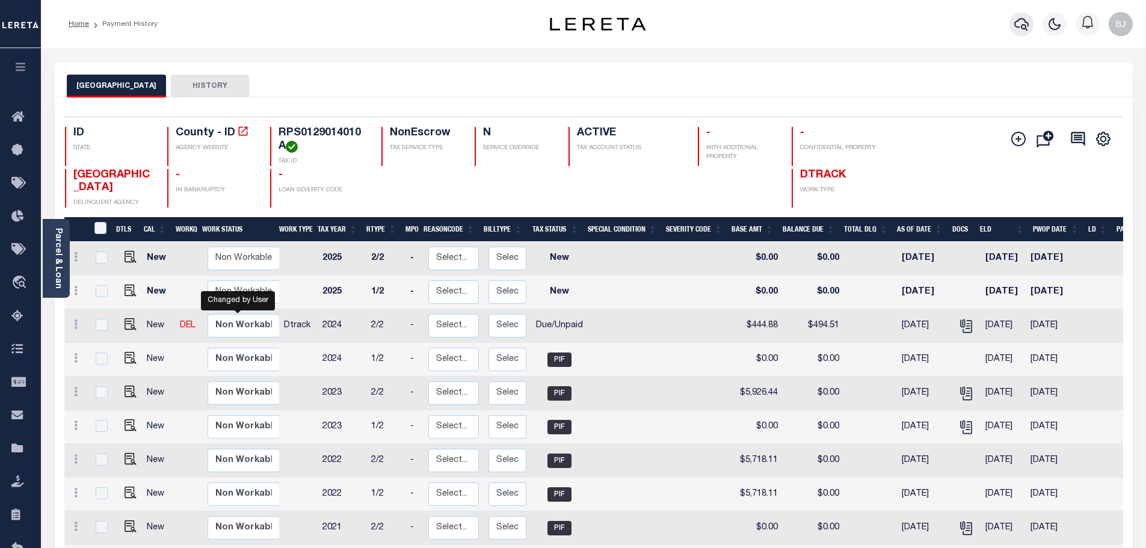
click at [1015, 17] on icon "button" at bounding box center [1021, 24] width 14 height 14
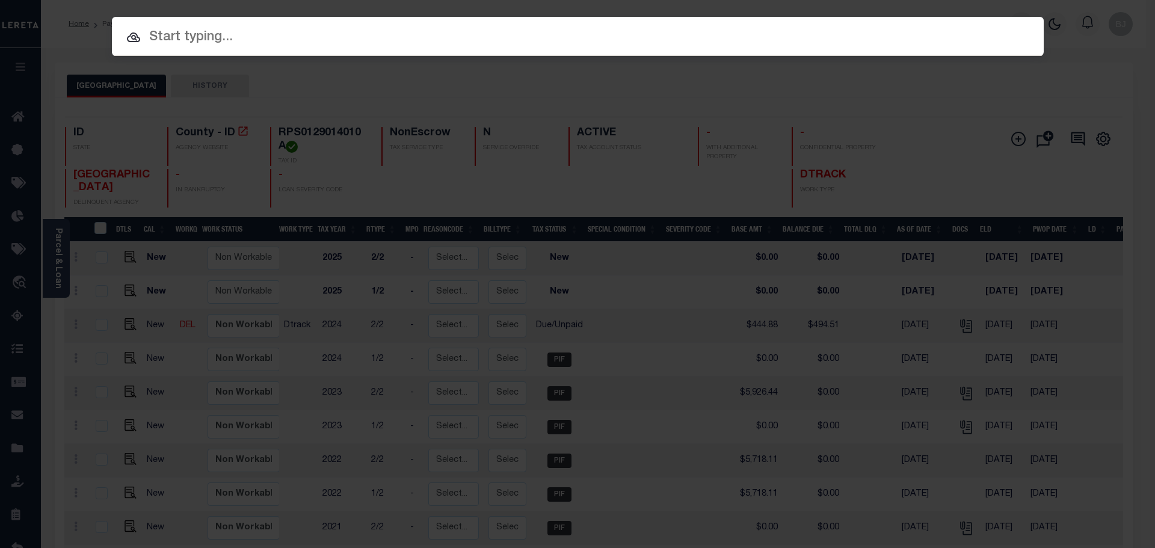
click at [540, 13] on div "Include Loans TBM Customers Borrowers Payments (Lender Non-Disb) Payments (Lend…" at bounding box center [577, 274] width 1155 height 548
click at [465, 30] on input "text" at bounding box center [578, 37] width 932 height 21
paste input "RPS0389008007A"
type input "RPS0389008007A"
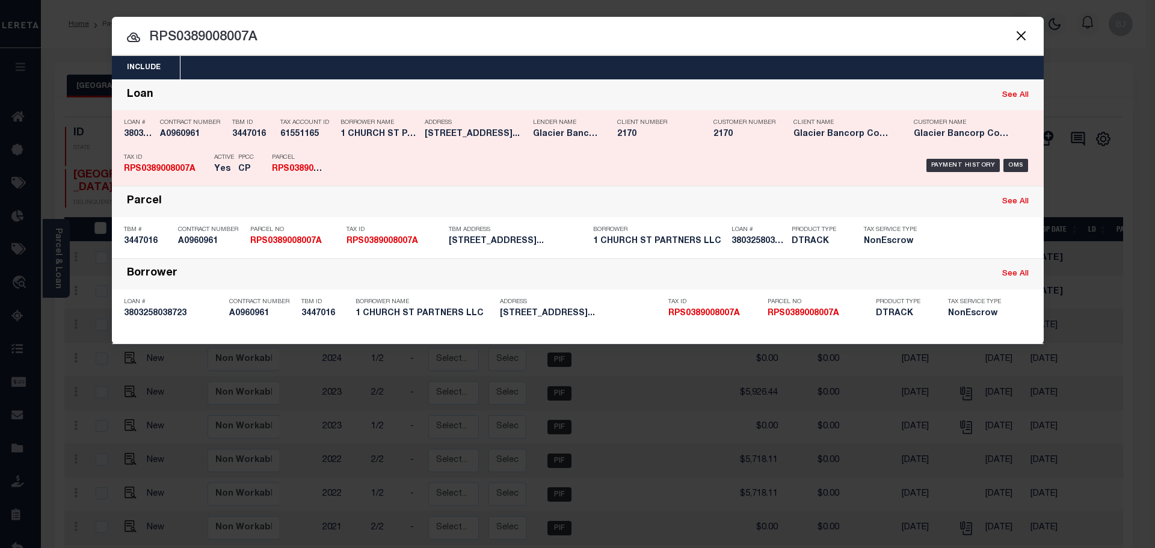
click at [509, 130] on h5 "315 CHURCH ST SANDPOINT ID 8386..." at bounding box center [476, 134] width 102 height 10
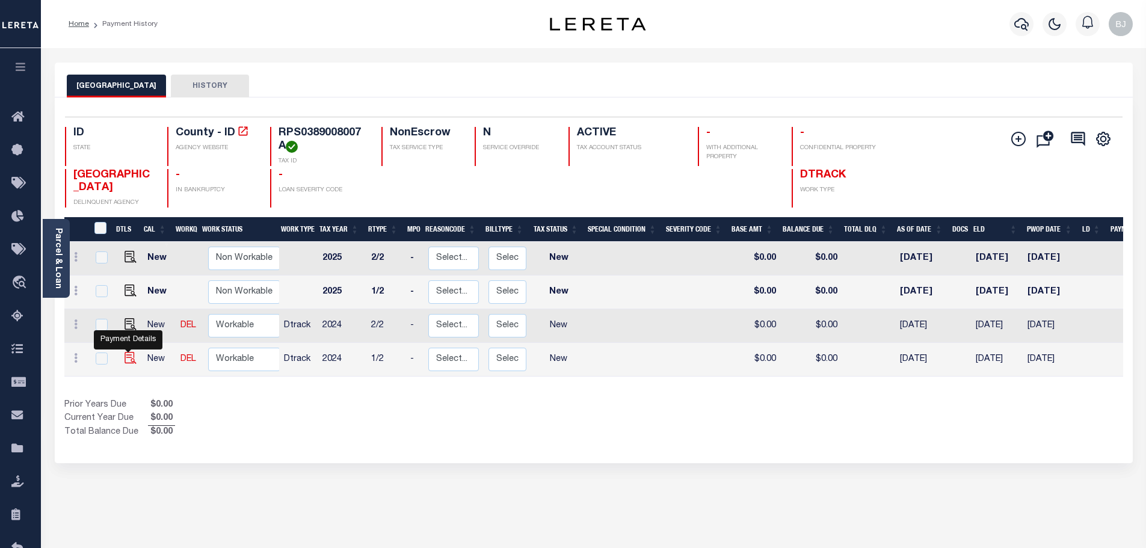
click at [127, 357] on img "" at bounding box center [130, 358] width 12 height 12
checkbox input "true"
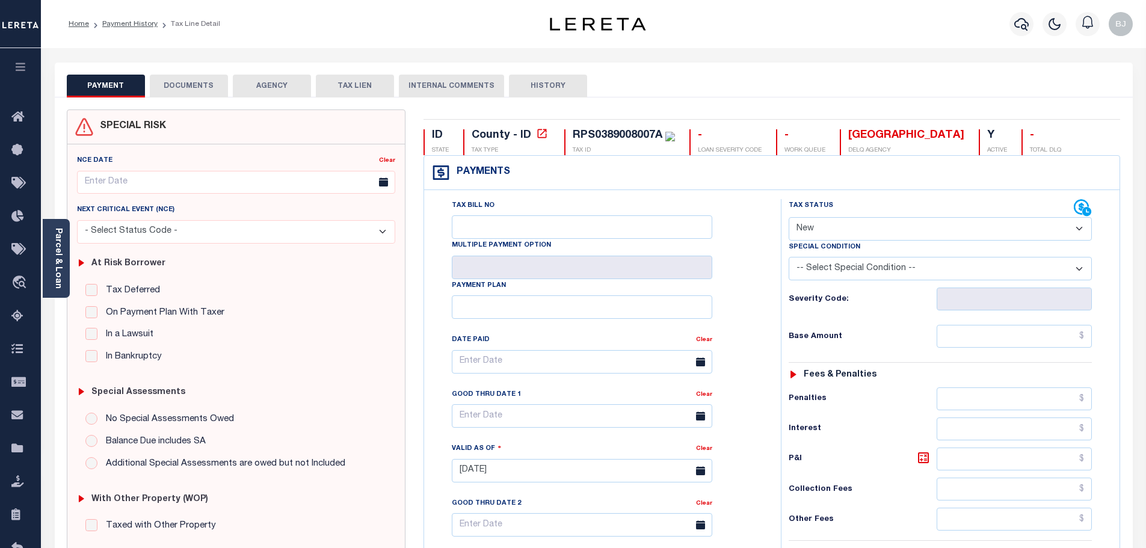
click at [837, 237] on select "- Select Status Code - Open Due/Unpaid Paid Incomplete No Tax Due Internal Refu…" at bounding box center [939, 228] width 303 height 23
select select "PYD"
click at [788, 218] on select "- Select Status Code - Open Due/Unpaid Paid Incomplete No Tax Due Internal Refu…" at bounding box center [939, 228] width 303 height 23
type input "[DATE]"
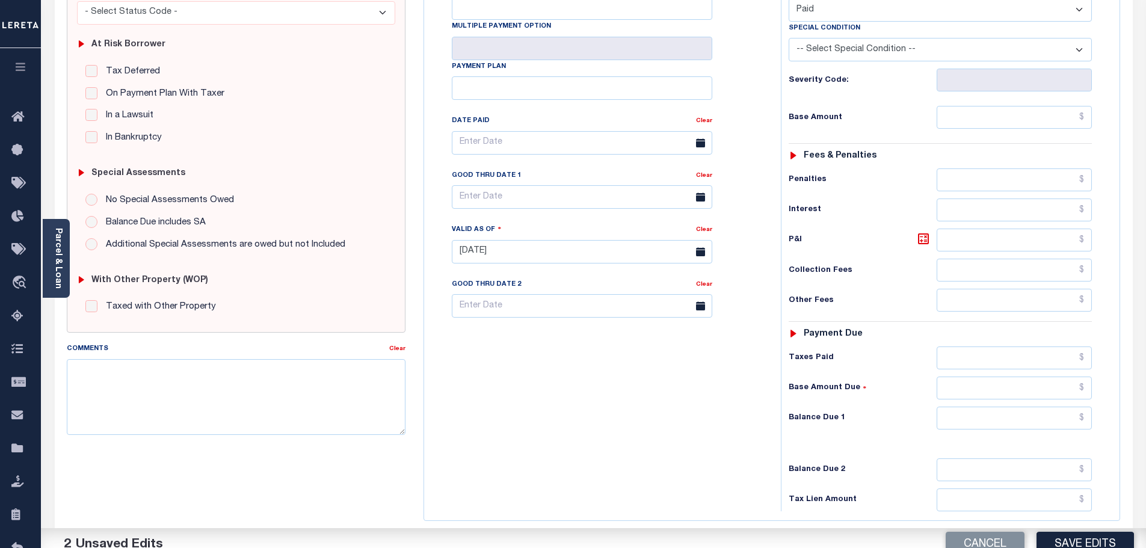
scroll to position [241, 0]
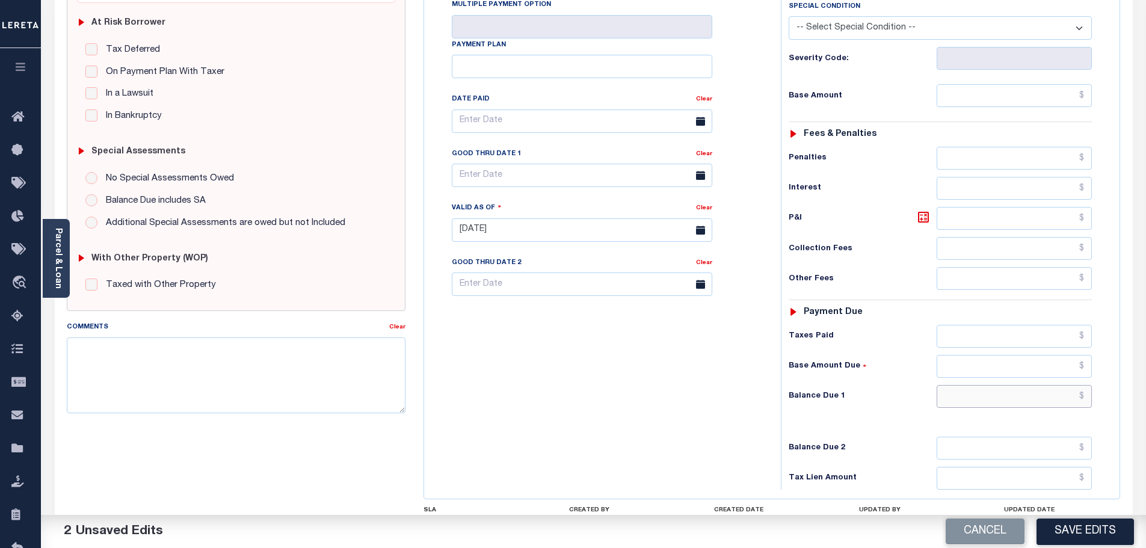
click at [1001, 396] on input "text" at bounding box center [1014, 396] width 156 height 23
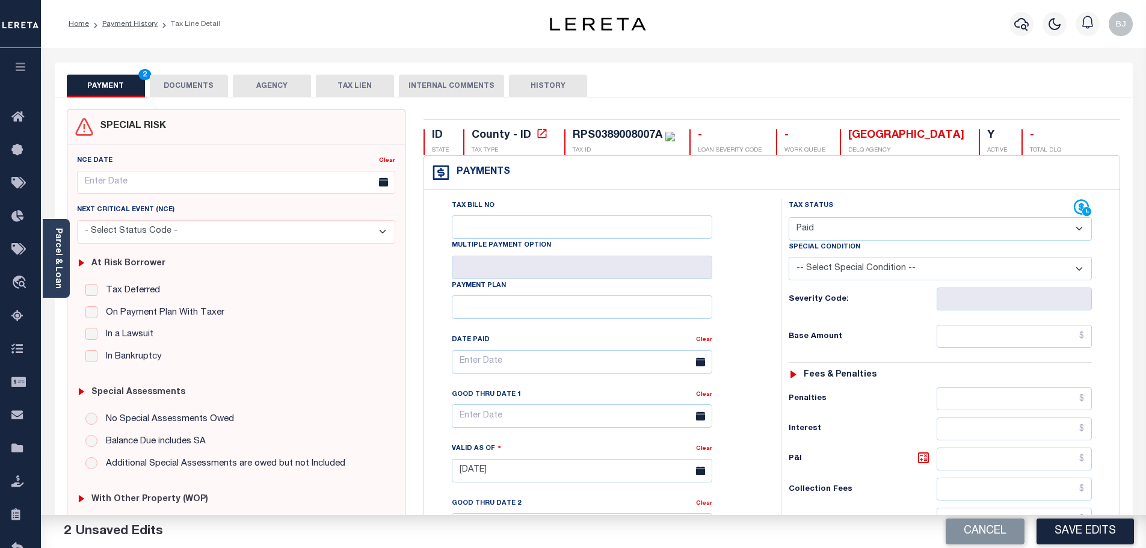
type input "$0.00"
click at [194, 88] on button "DOCUMENTS" at bounding box center [189, 86] width 78 height 23
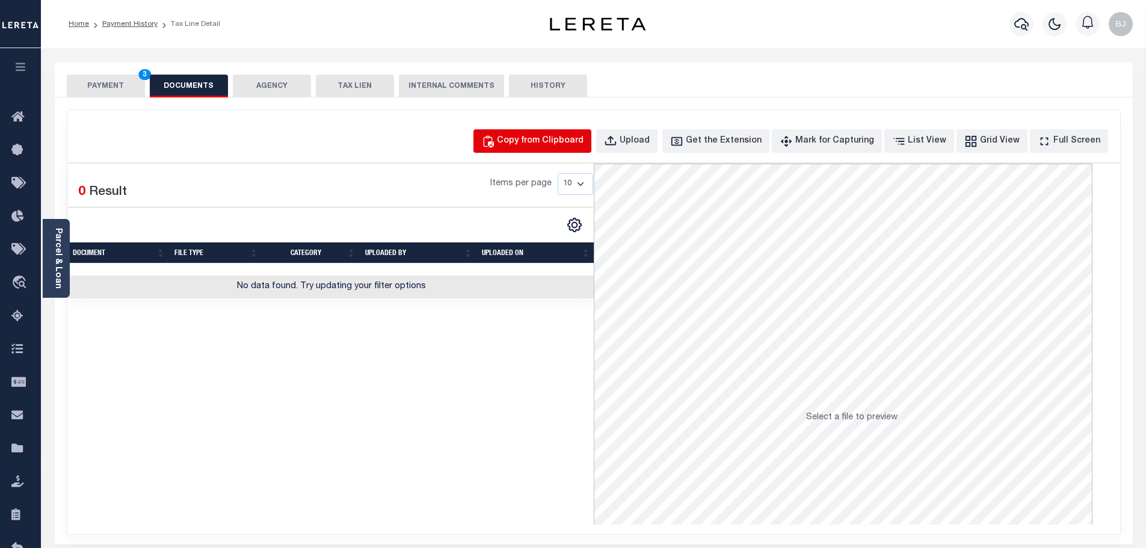
click at [559, 142] on div "Copy from Clipboard" at bounding box center [540, 141] width 87 height 13
select select "POP"
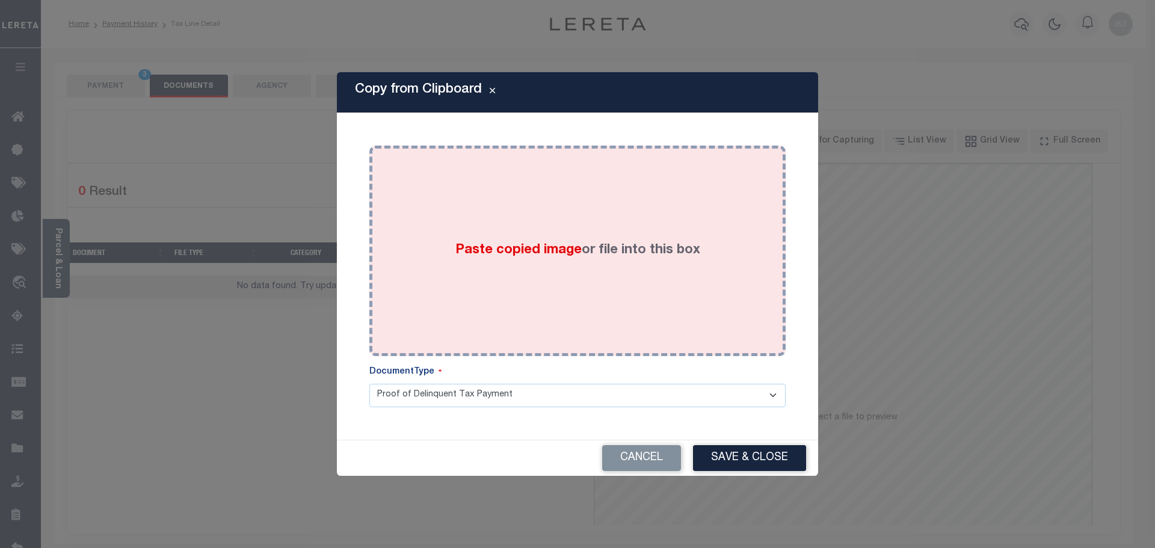
click at [562, 266] on div "Paste copied image or file into this box" at bounding box center [577, 251] width 398 height 192
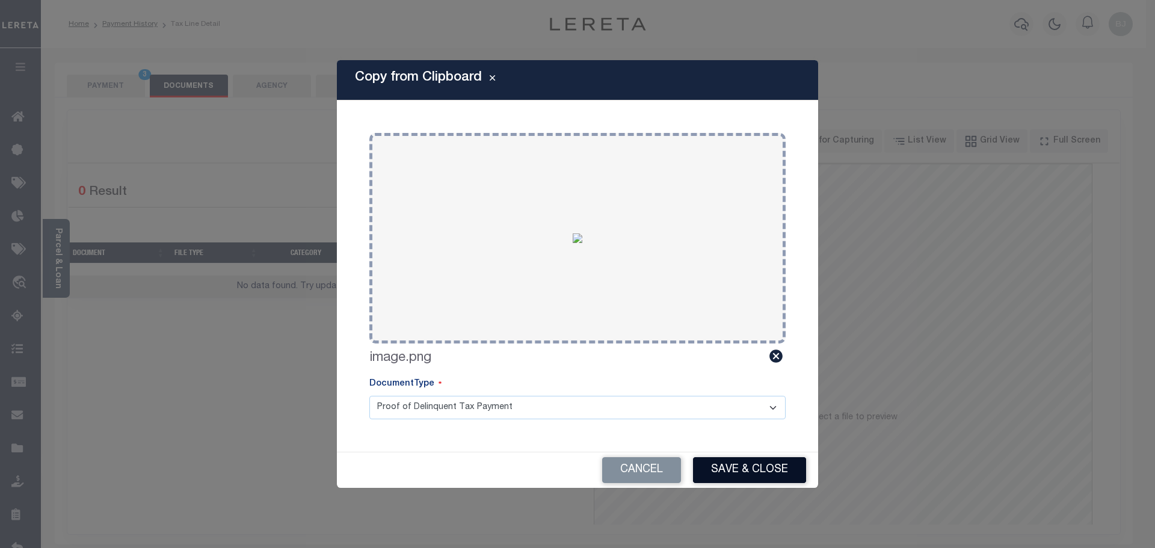
click at [778, 478] on button "Save & Close" at bounding box center [749, 470] width 113 height 26
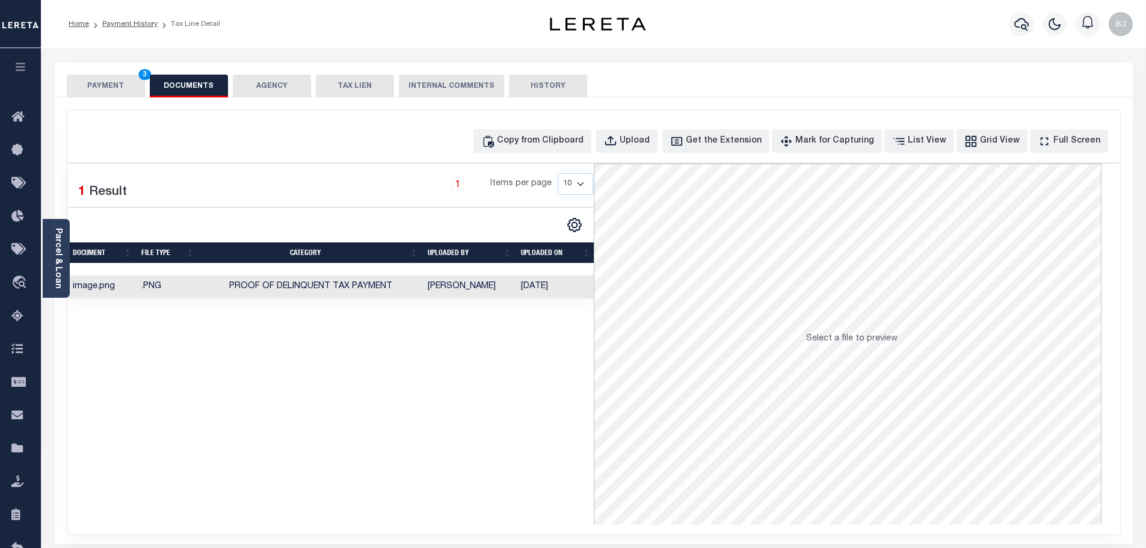
click at [108, 94] on button "PAYMENT 3" at bounding box center [106, 86] width 78 height 23
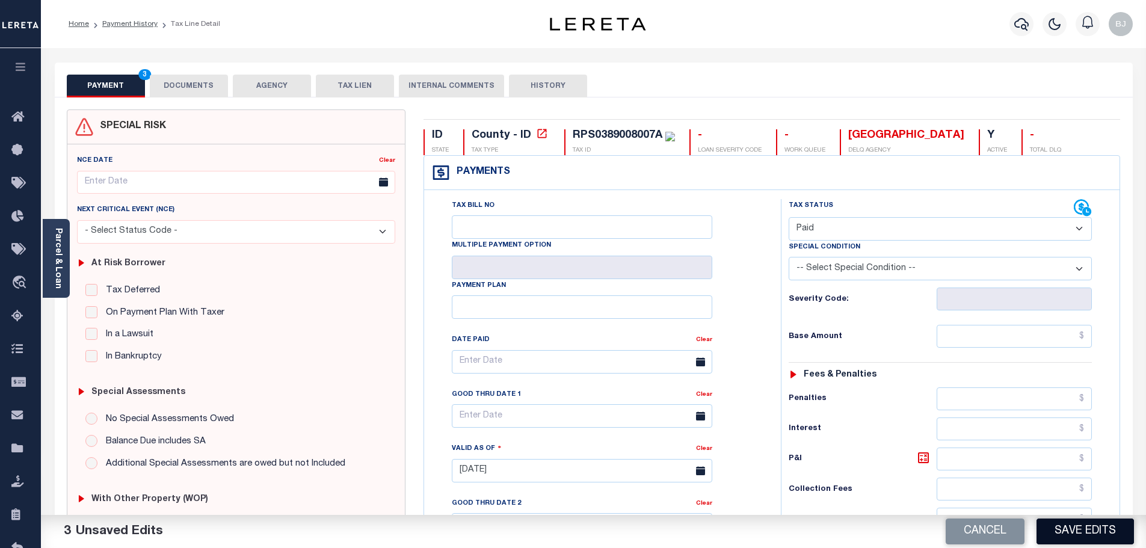
click at [1070, 533] on button "Save Edits" at bounding box center [1084, 531] width 97 height 26
checkbox input "false"
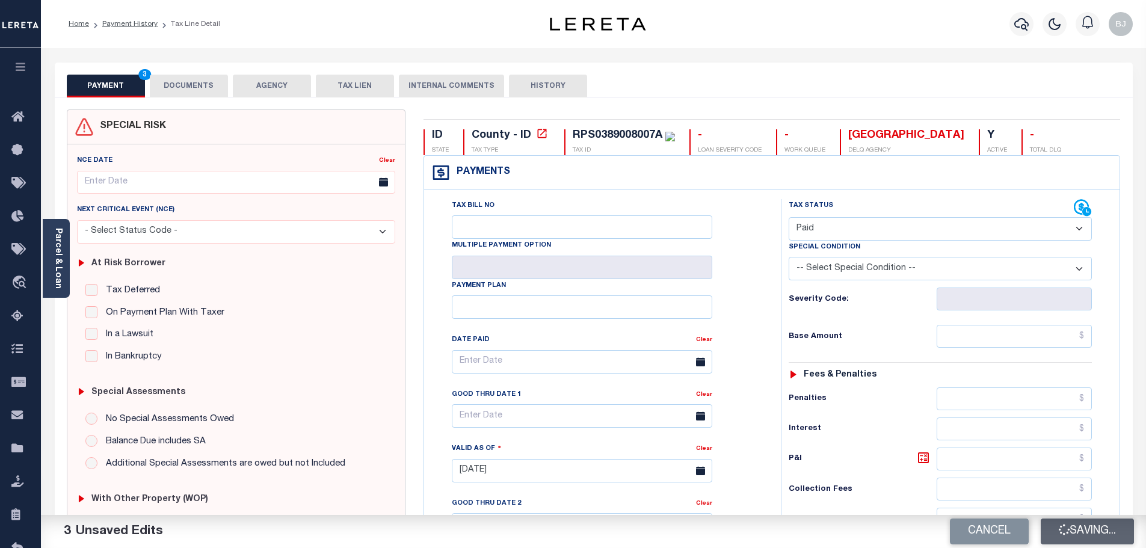
type input "$0"
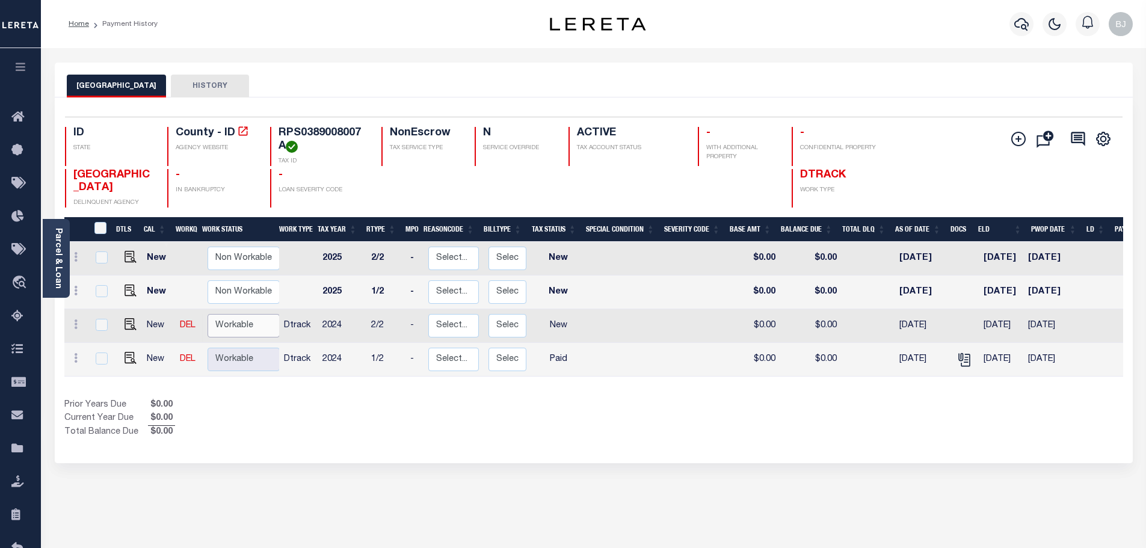
drag, startPoint x: 234, startPoint y: 330, endPoint x: 233, endPoint y: 336, distance: 6.6
click at [234, 330] on select "Non Workable Workable" at bounding box center [243, 325] width 72 height 23
checkbox input "true"
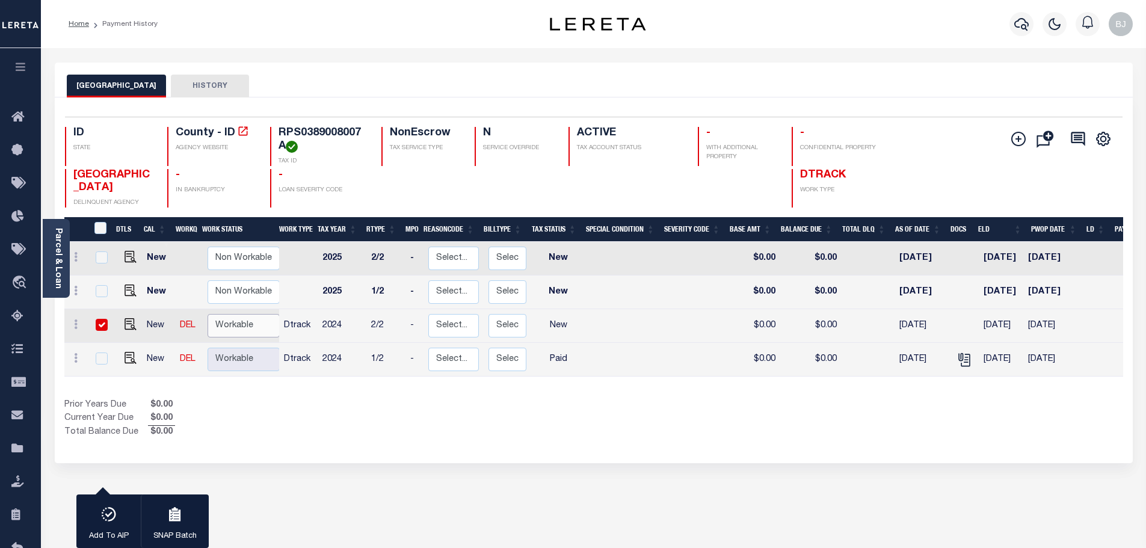
select select "true"
click at [207, 316] on select "Non Workable Workable" at bounding box center [243, 325] width 72 height 23
checkbox input "false"
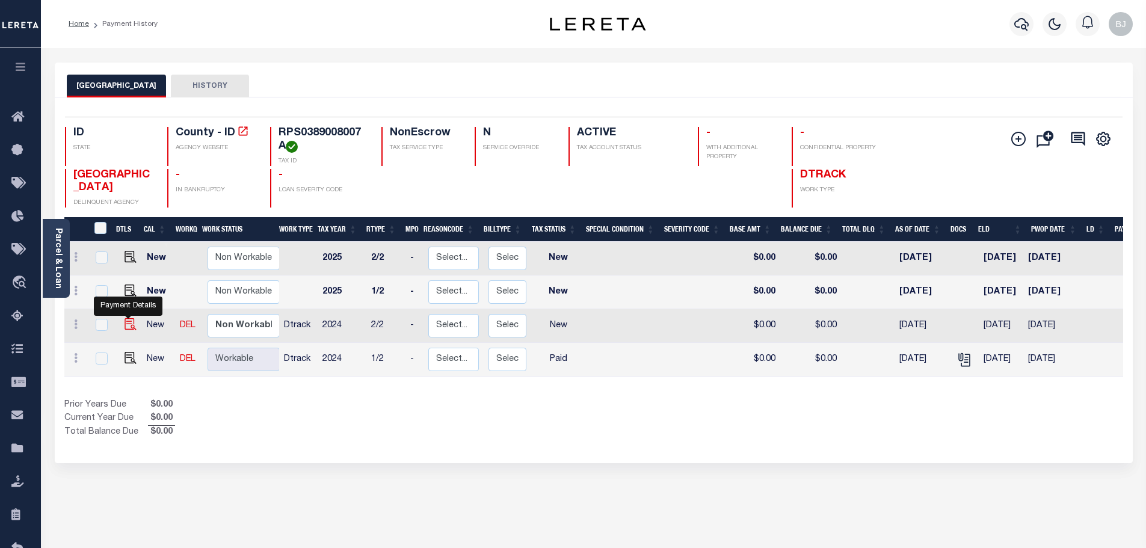
click at [128, 327] on img "" at bounding box center [130, 324] width 12 height 12
checkbox input "true"
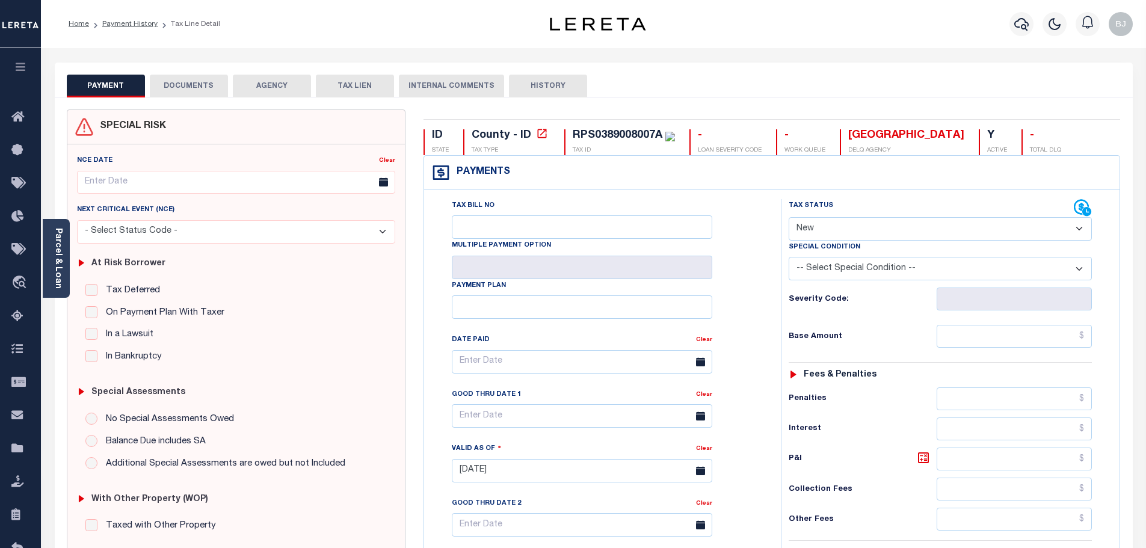
click at [181, 99] on div "SPECIAL RISK NCE Date Clear" at bounding box center [594, 481] width 1078 height 768
click at [194, 94] on button "DOCUMENTS" at bounding box center [189, 86] width 78 height 23
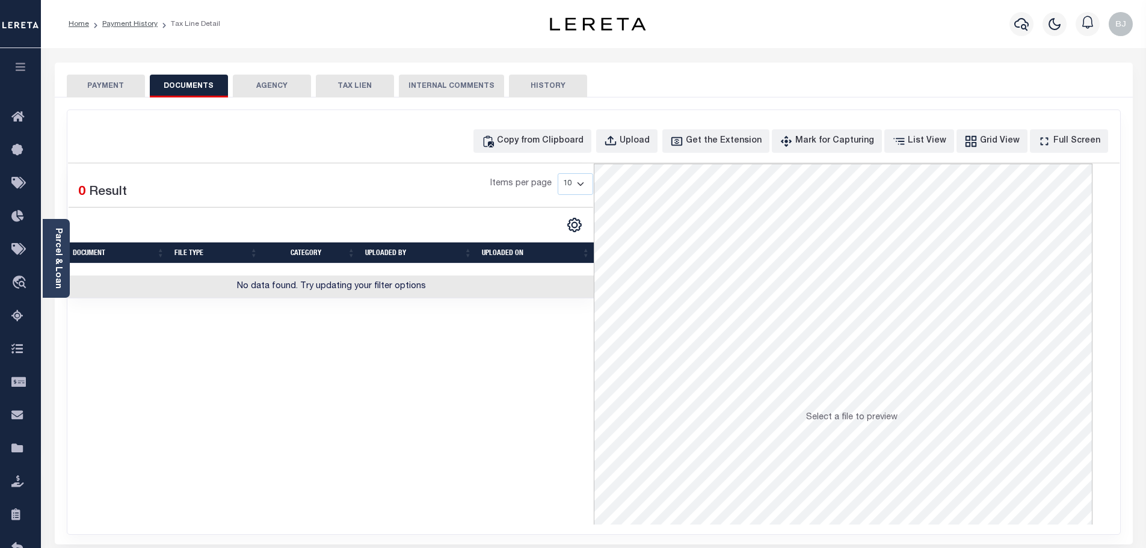
click at [590, 166] on div "Selected 0 Result Items per page 10 25 50 100" at bounding box center [331, 231] width 526 height 135
click at [578, 151] on button "Copy from Clipboard" at bounding box center [532, 140] width 118 height 23
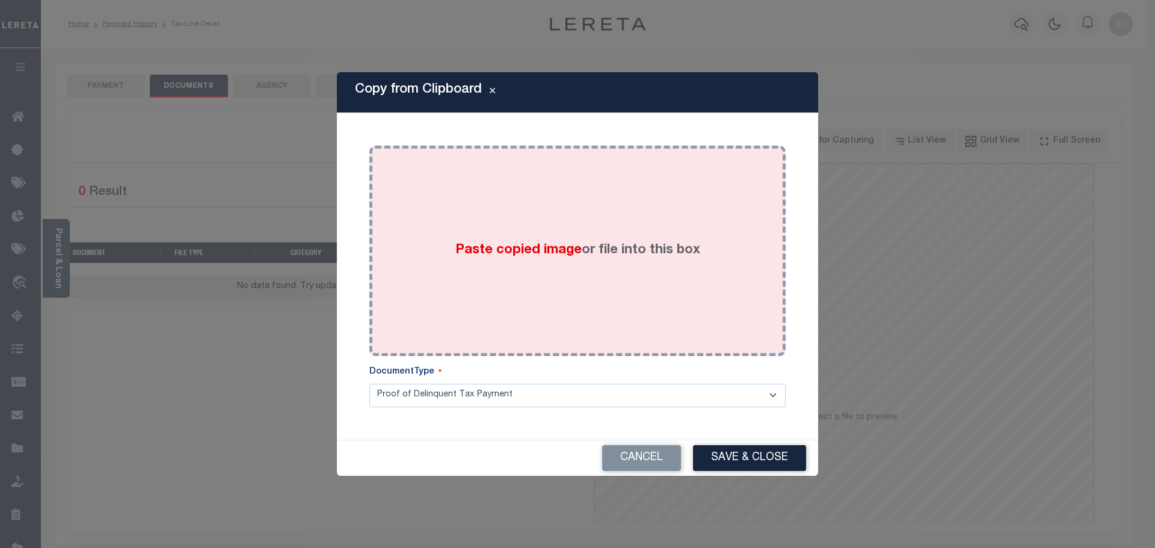
click at [595, 239] on div "Paste copied image or file into this box" at bounding box center [577, 251] width 398 height 192
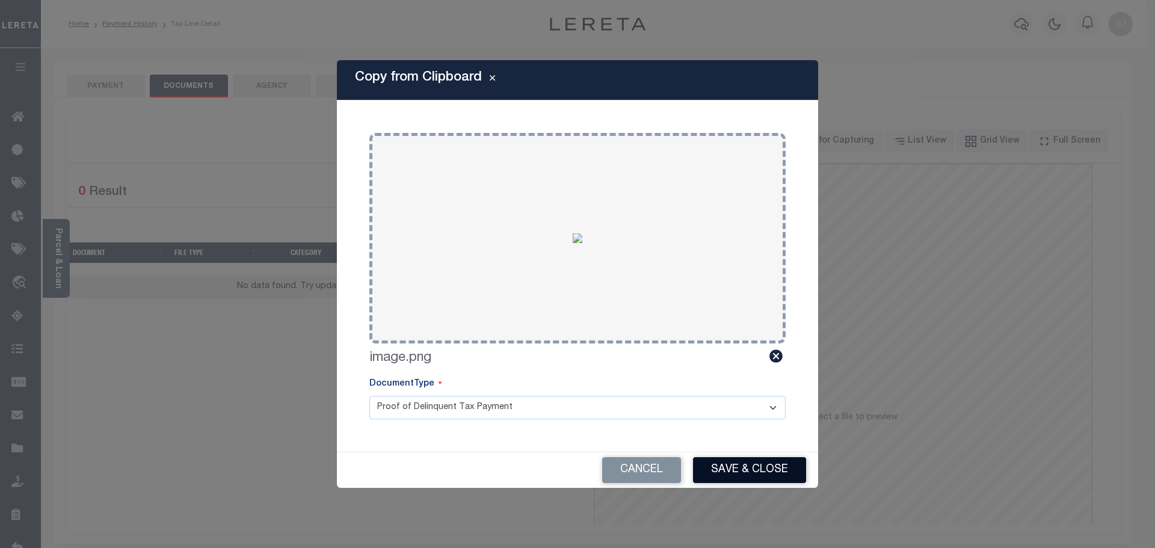
click at [717, 459] on button "Save & Close" at bounding box center [749, 470] width 113 height 26
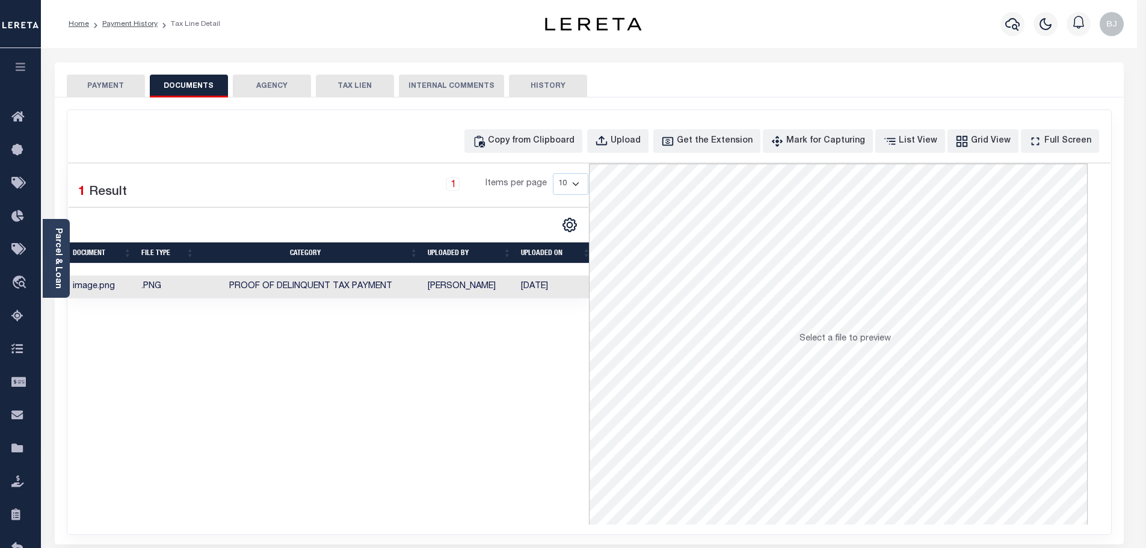
click at [97, 96] on button "PAYMENT" at bounding box center [106, 86] width 78 height 23
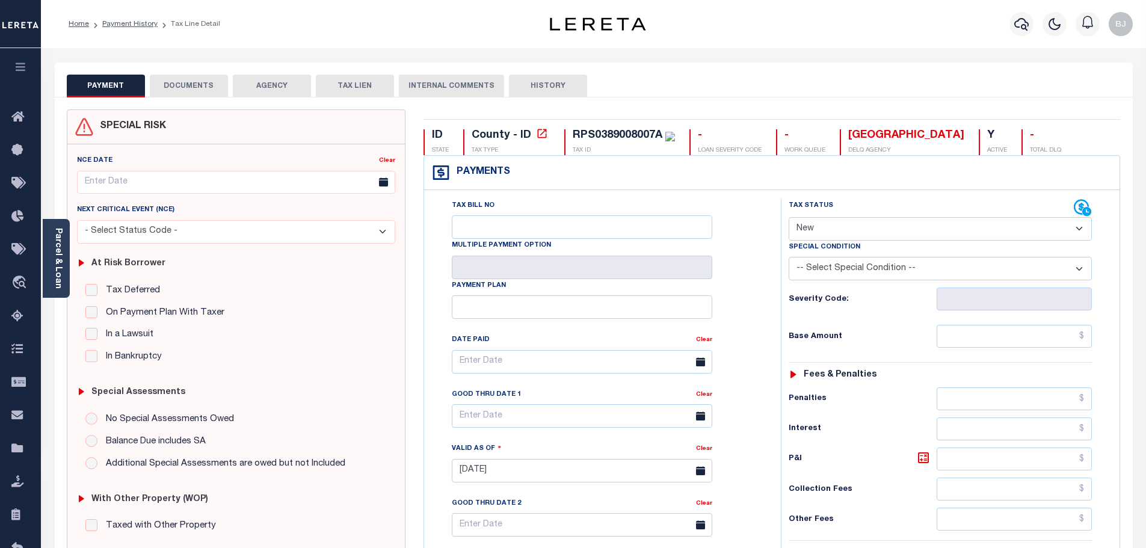
drag, startPoint x: 938, startPoint y: 239, endPoint x: 930, endPoint y: 240, distance: 7.8
click at [938, 239] on select "- Select Status Code - Open Due/Unpaid Paid Incomplete No Tax Due Internal Refu…" at bounding box center [939, 228] width 303 height 23
select select "DUE"
click at [788, 218] on select "- Select Status Code - Open Due/Unpaid Paid Incomplete No Tax Due Internal Refu…" at bounding box center [939, 228] width 303 height 23
type input "[DATE]"
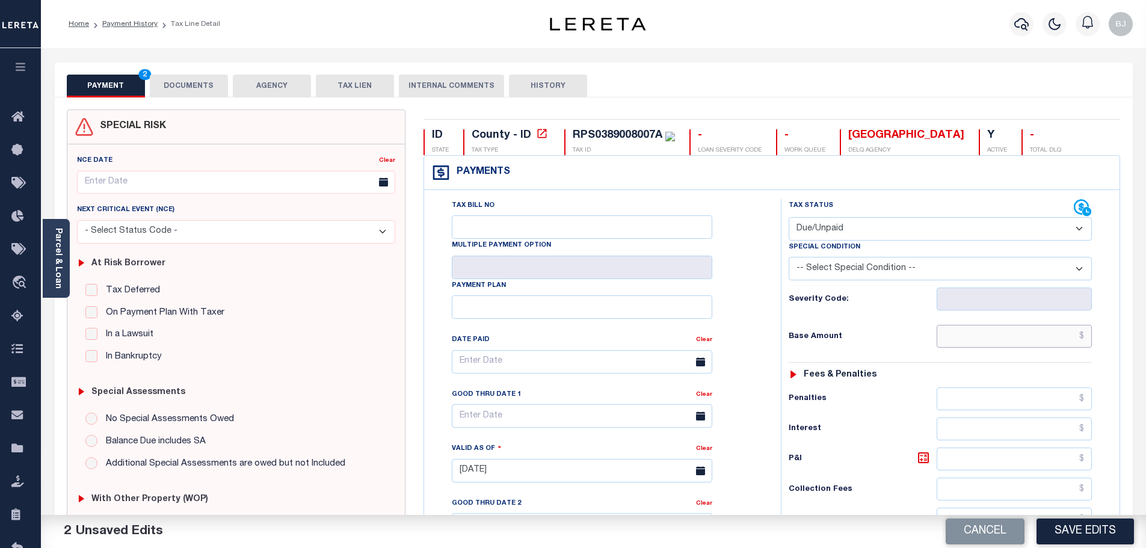
click at [996, 337] on input "text" at bounding box center [1014, 336] width 156 height 23
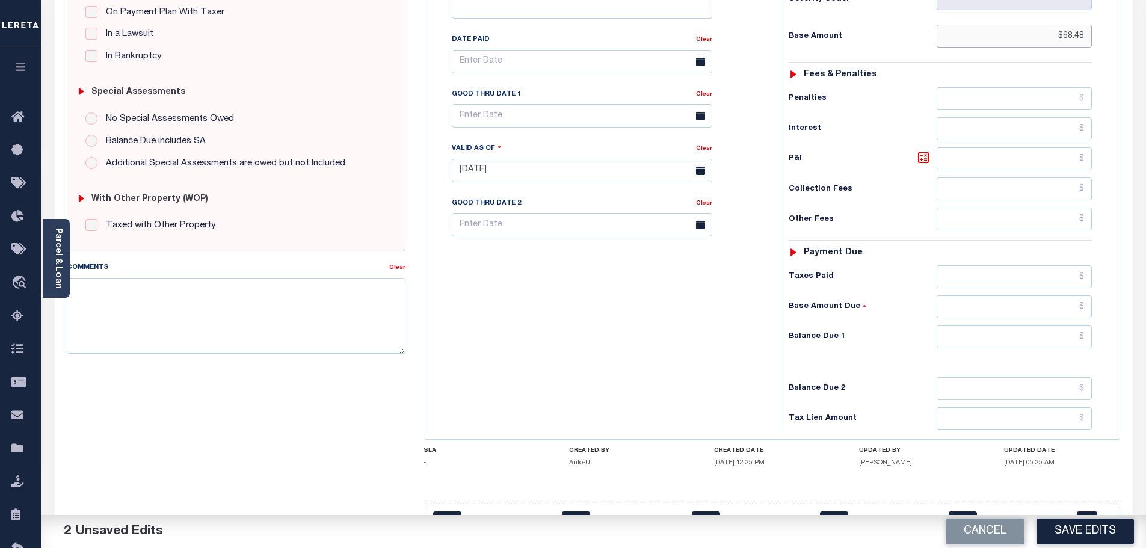
scroll to position [301, 0]
type input "$68.48"
click at [1013, 340] on input "text" at bounding box center [1014, 336] width 156 height 23
type input "$76.12"
click at [925, 158] on icon at bounding box center [923, 156] width 7 height 7
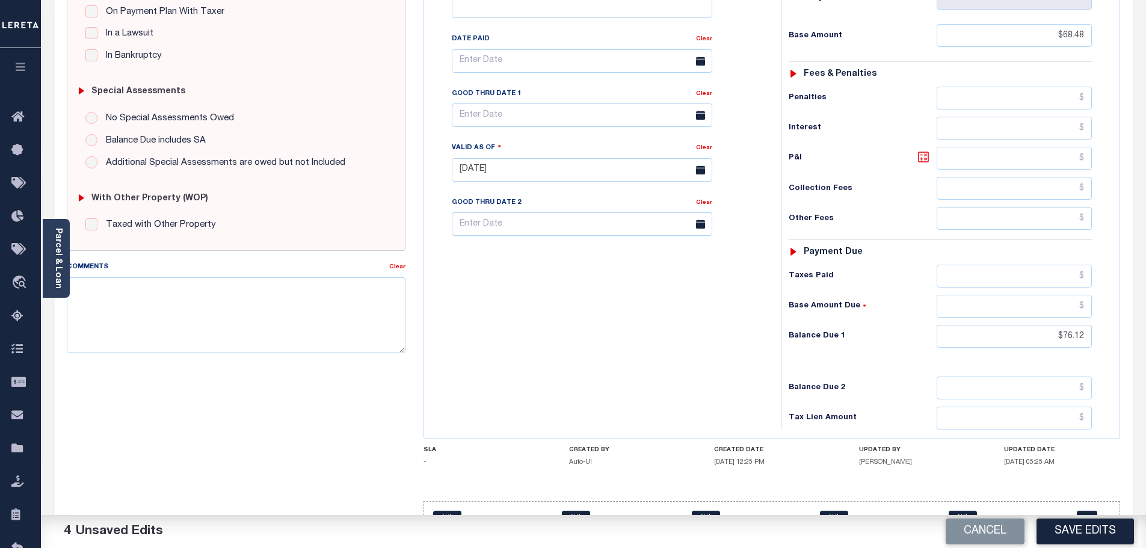
type input "$7.64"
click at [573, 126] on input "text" at bounding box center [582, 114] width 260 height 23
click at [600, 282] on span "29" at bounding box center [597, 279] width 23 height 23
type input "[DATE]"
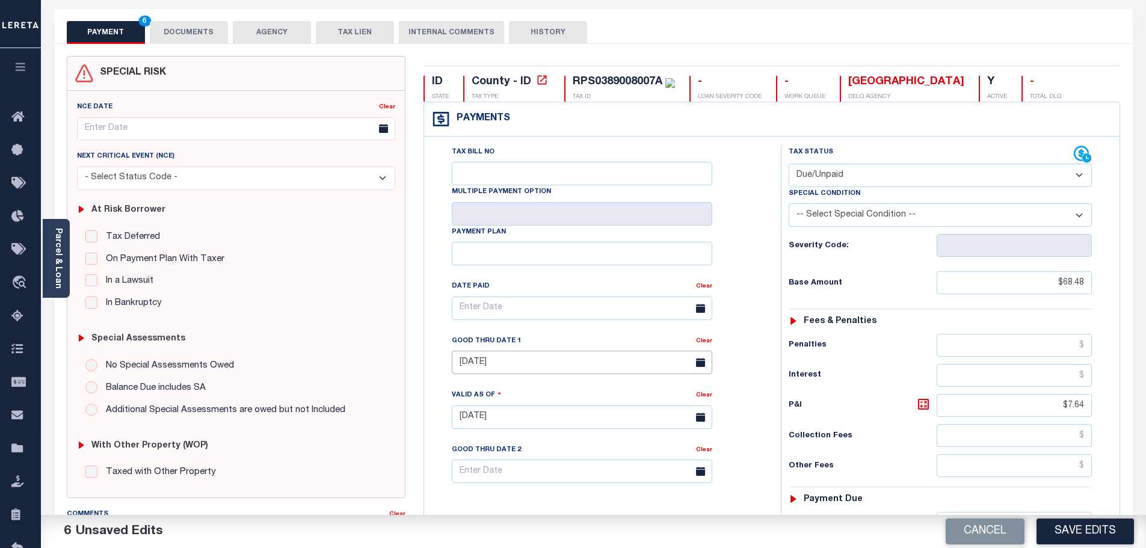
scroll to position [0, 0]
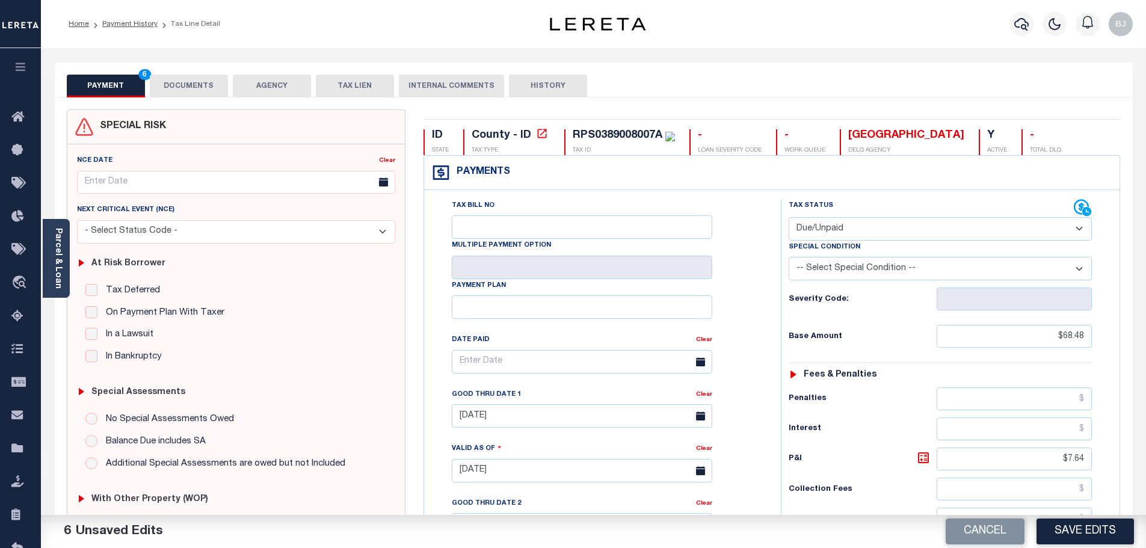
click at [172, 87] on button "DOCUMENTS" at bounding box center [189, 86] width 78 height 23
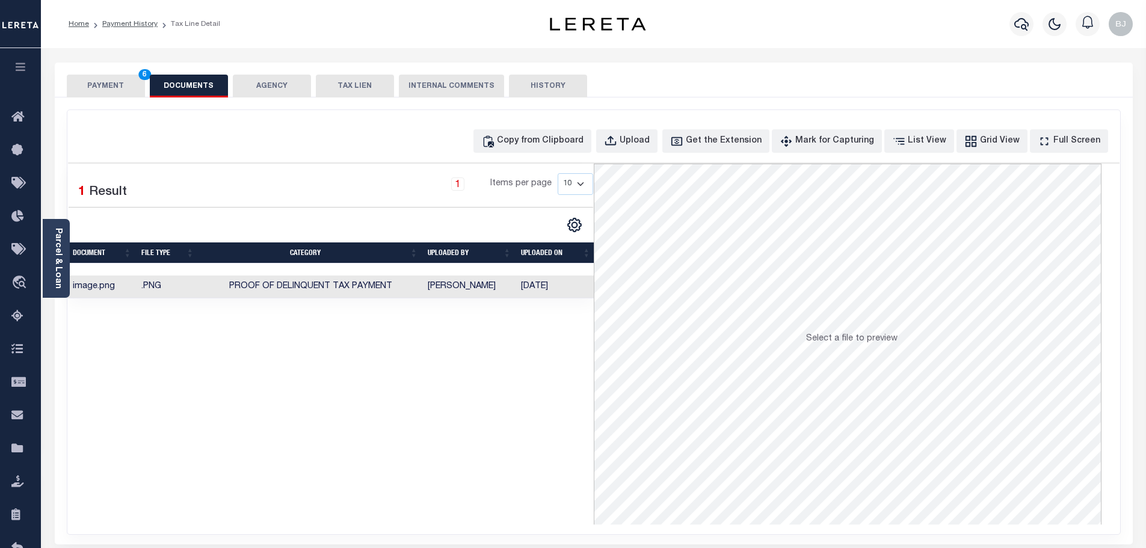
drag, startPoint x: 150, startPoint y: 90, endPoint x: 131, endPoint y: 85, distance: 20.0
click at [150, 90] on button "DOCUMENTS" at bounding box center [189, 86] width 78 height 23
click at [131, 85] on button "PAYMENT 6" at bounding box center [106, 86] width 78 height 23
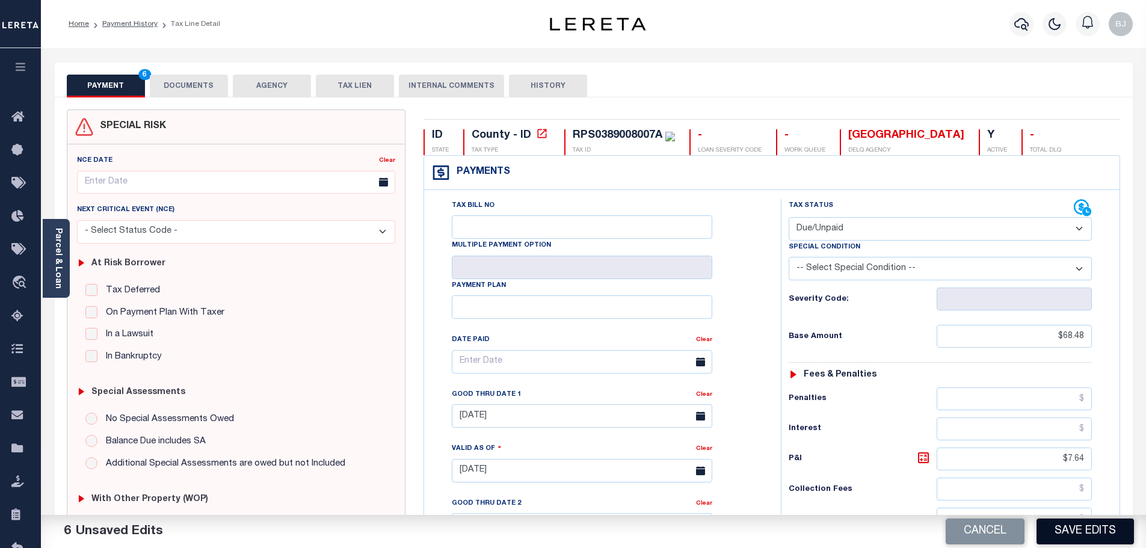
click at [1064, 531] on button "Save Edits" at bounding box center [1084, 531] width 97 height 26
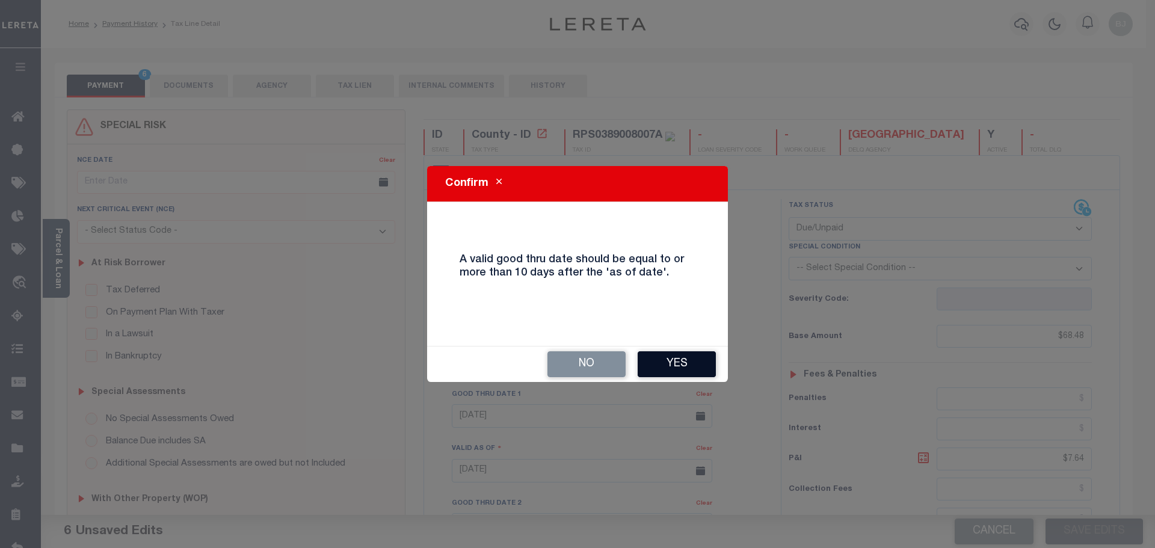
click at [667, 360] on button "Yes" at bounding box center [676, 364] width 78 height 26
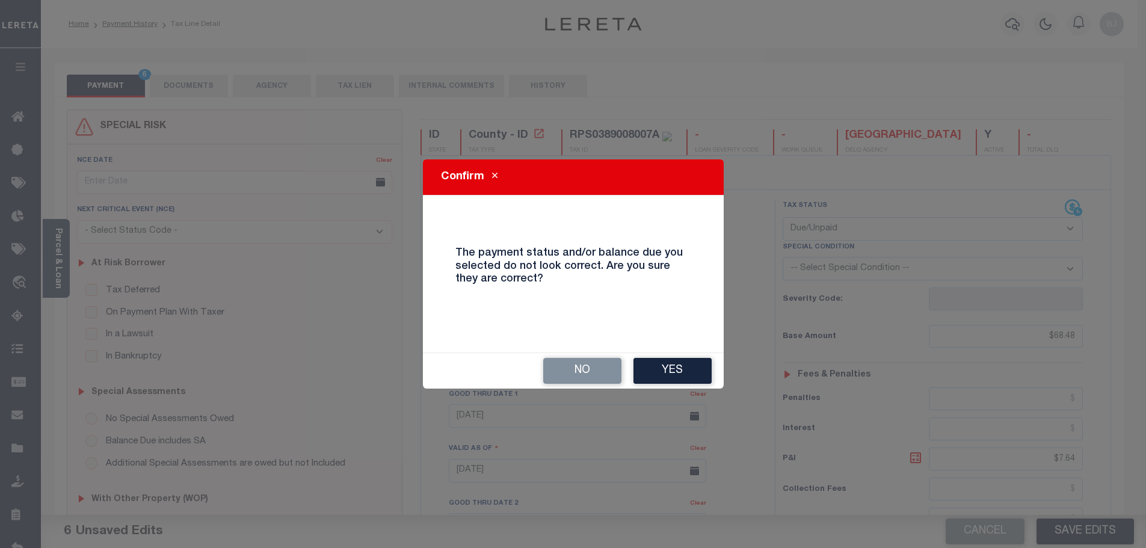
click at [677, 355] on div "No Yes" at bounding box center [573, 370] width 301 height 35
click at [672, 364] on button "Yes" at bounding box center [672, 371] width 78 height 26
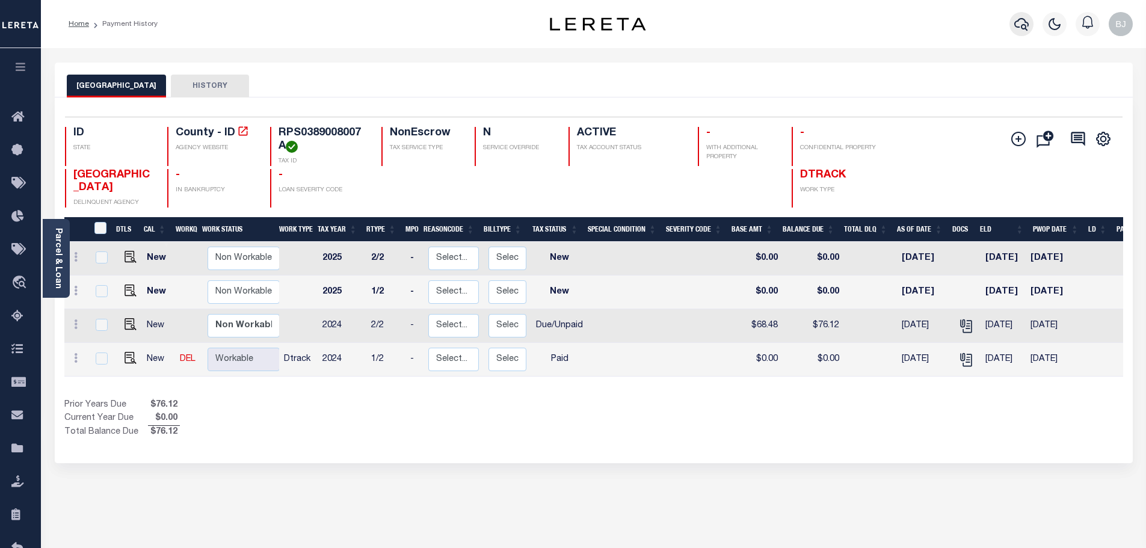
click at [1021, 22] on icon "button" at bounding box center [1021, 24] width 14 height 14
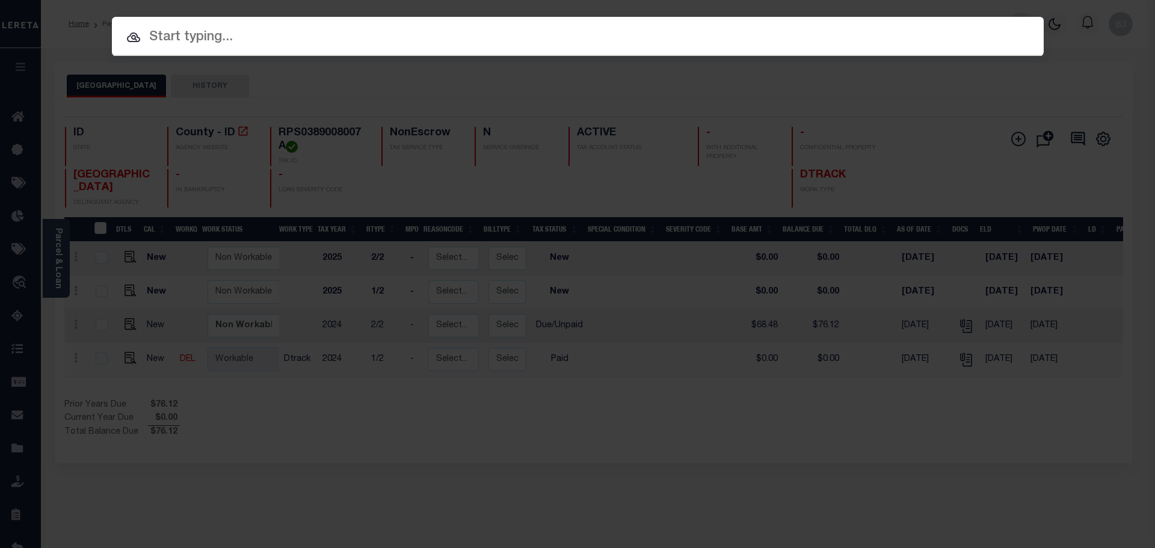
paste input "RPS0389008009A"
type input "RPS0389008009A"
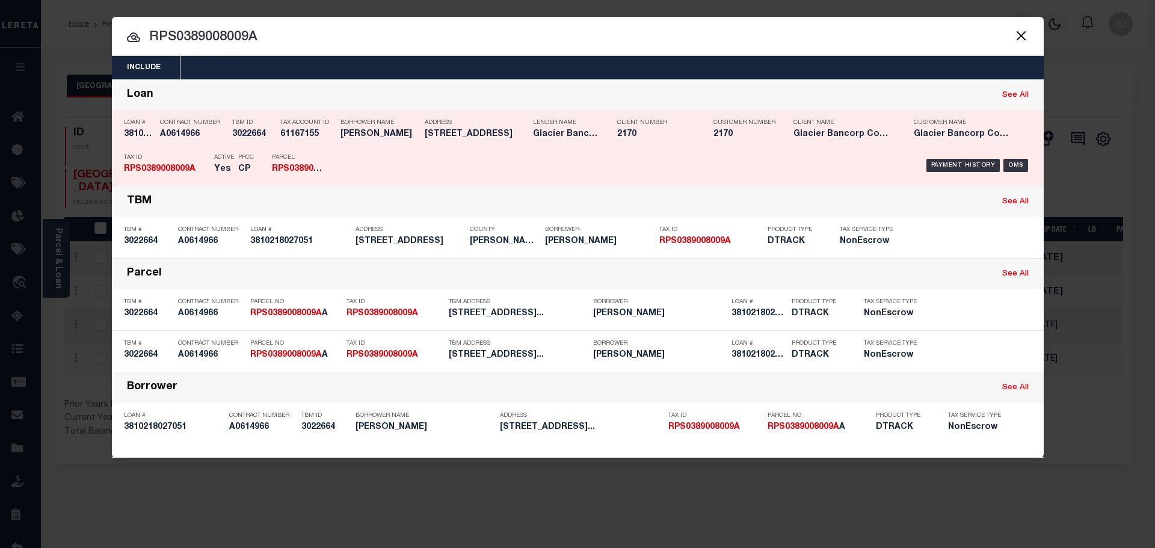
click at [485, 164] on div "Payment History OMS" at bounding box center [687, 165] width 687 height 35
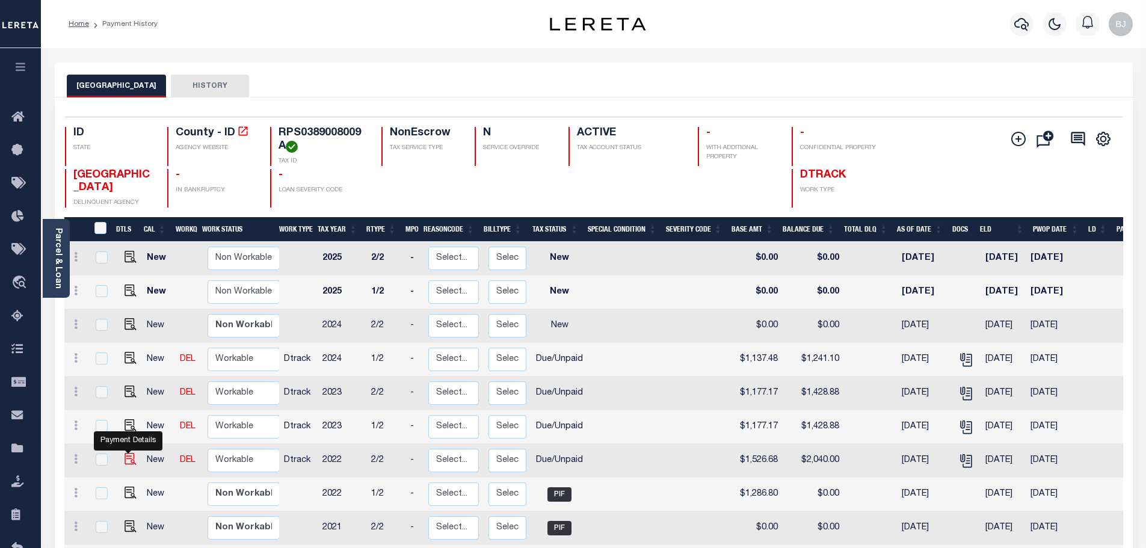
click at [130, 460] on img "" at bounding box center [130, 459] width 12 height 12
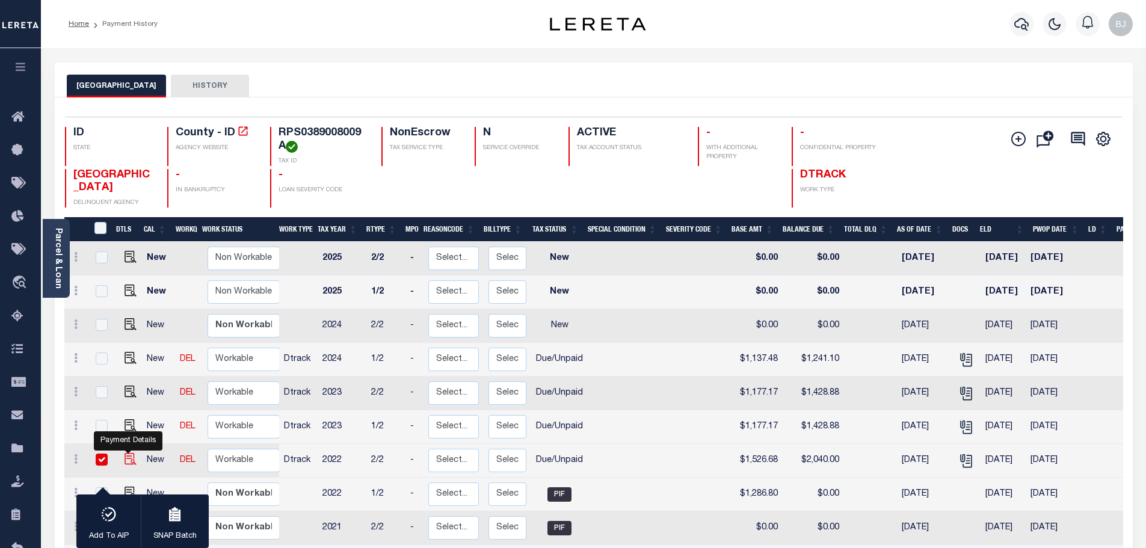
checkbox input "true"
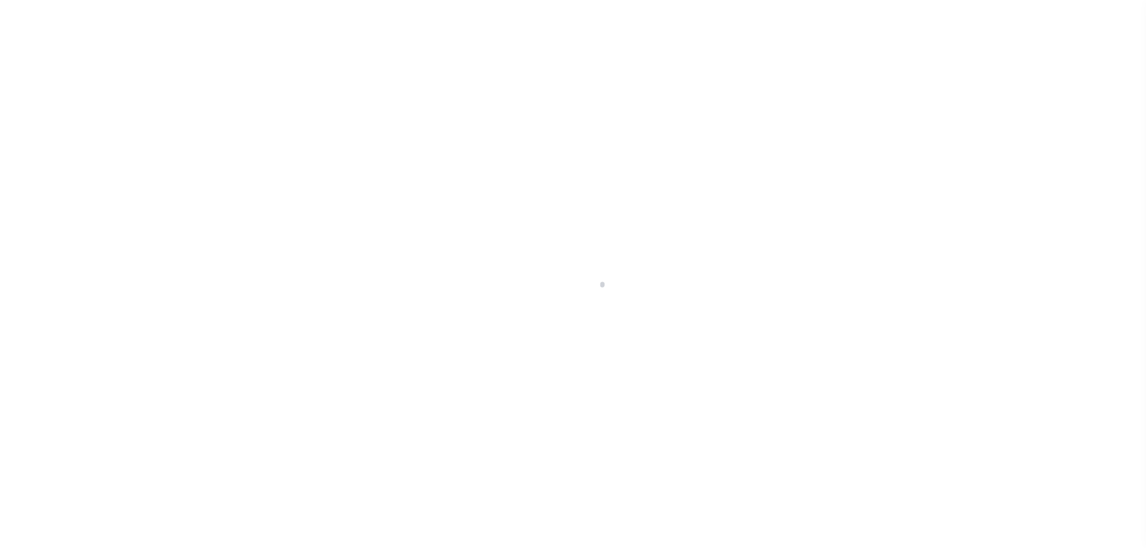
select select "DUE"
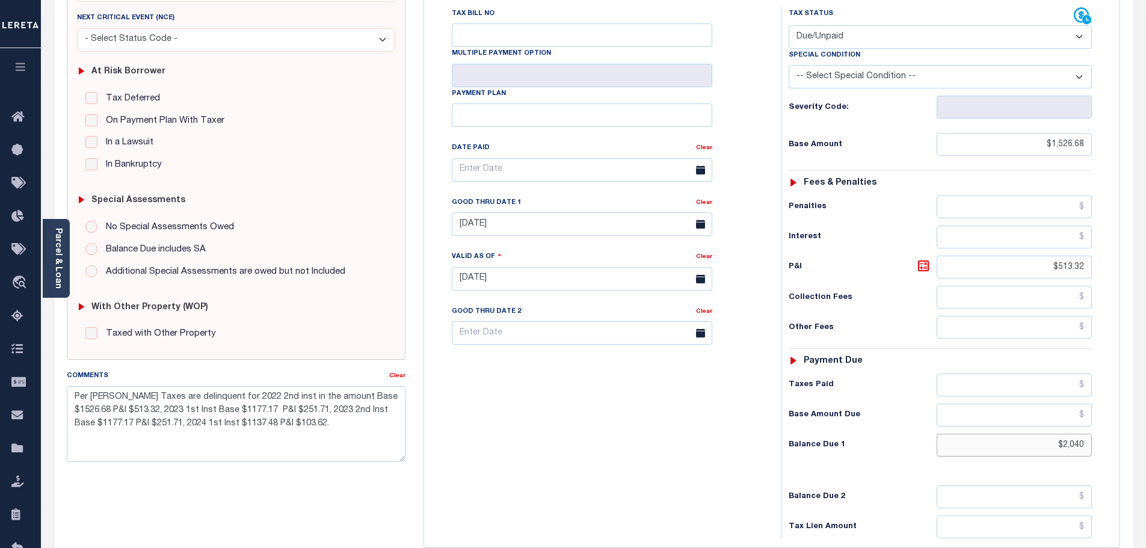
drag, startPoint x: 1052, startPoint y: 445, endPoint x: 1152, endPoint y: 432, distance: 100.6
click at [1120, 437] on div "Payments Warning! Search Status is not "Completed", amounts can not be keyed. T…" at bounding box center [771, 255] width 696 height 585
paste input "1049.865"
type input "$1,049.87"
type input "[DATE]"
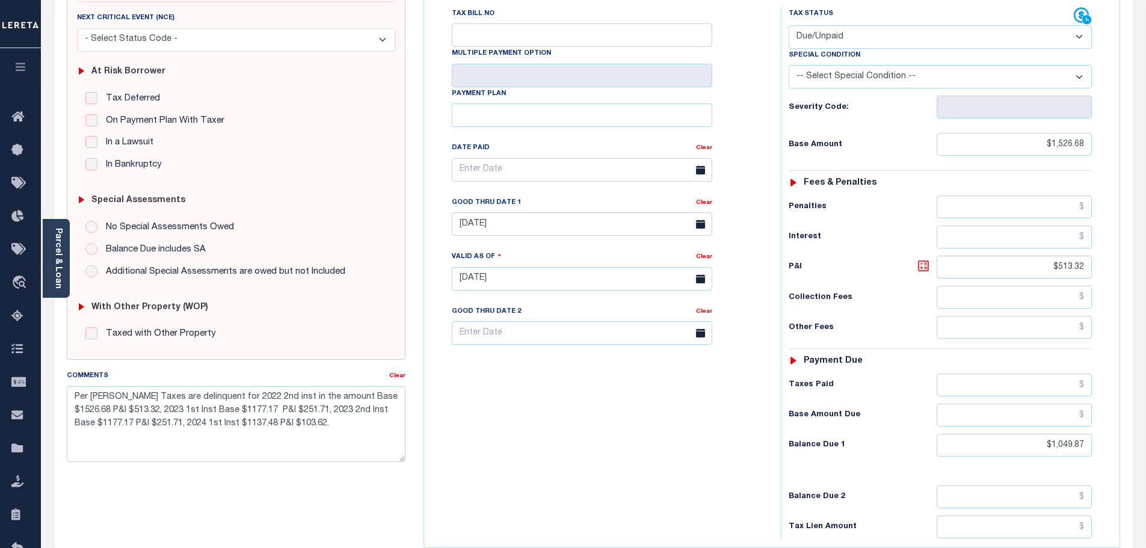
click at [920, 268] on icon at bounding box center [923, 266] width 14 height 14
type input "$476.81"
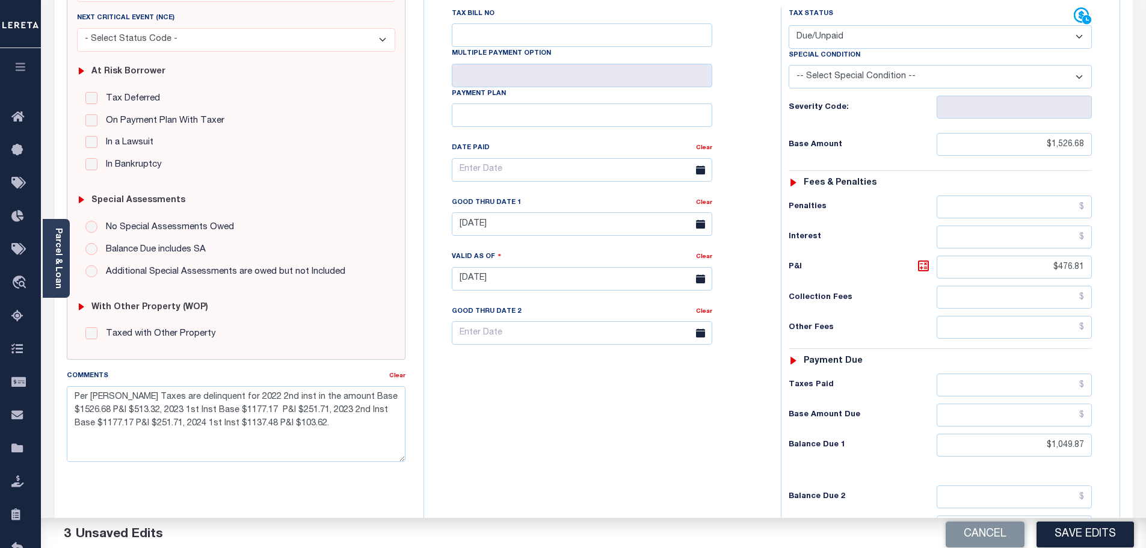
click at [456, 208] on label "Good Thru Date 1" at bounding box center [486, 203] width 69 height 10
drag, startPoint x: 478, startPoint y: 215, endPoint x: 499, endPoint y: 227, distance: 24.2
click at [478, 216] on div "Good Thru Date 1 Clear [DATE]" at bounding box center [582, 216] width 260 height 40
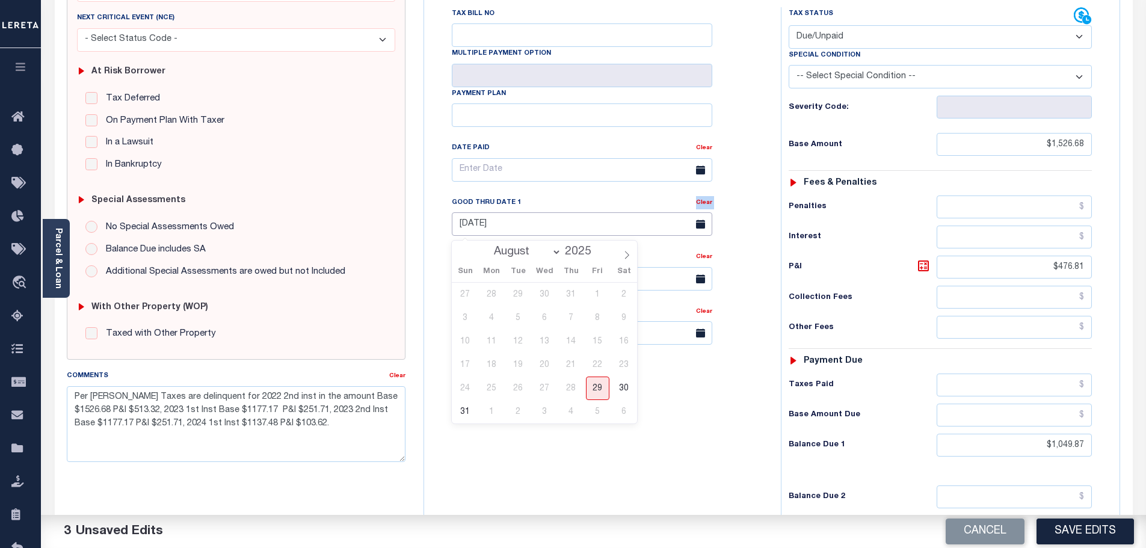
click at [526, 224] on input "[DATE]" at bounding box center [582, 223] width 260 height 23
click at [622, 257] on icon at bounding box center [626, 255] width 8 height 8
select select "8"
click at [519, 391] on span "30" at bounding box center [517, 387] width 23 height 23
type input "[DATE]"
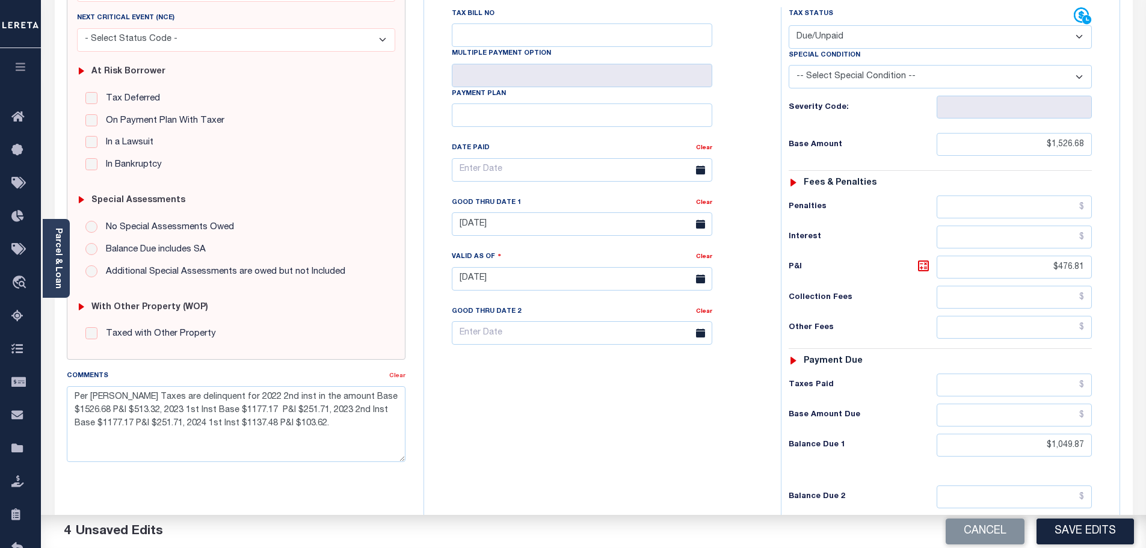
click at [404, 375] on link "Clear" at bounding box center [397, 376] width 16 height 6
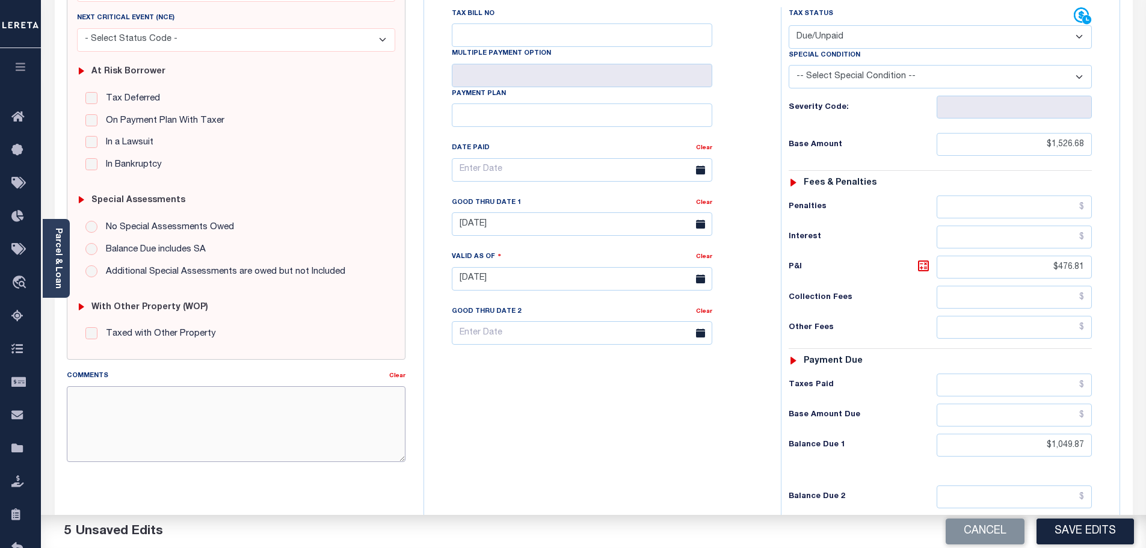
click at [354, 417] on textarea "Comments" at bounding box center [236, 424] width 339 height 76
click at [1076, 528] on button "Save Edits" at bounding box center [1084, 531] width 97 height 26
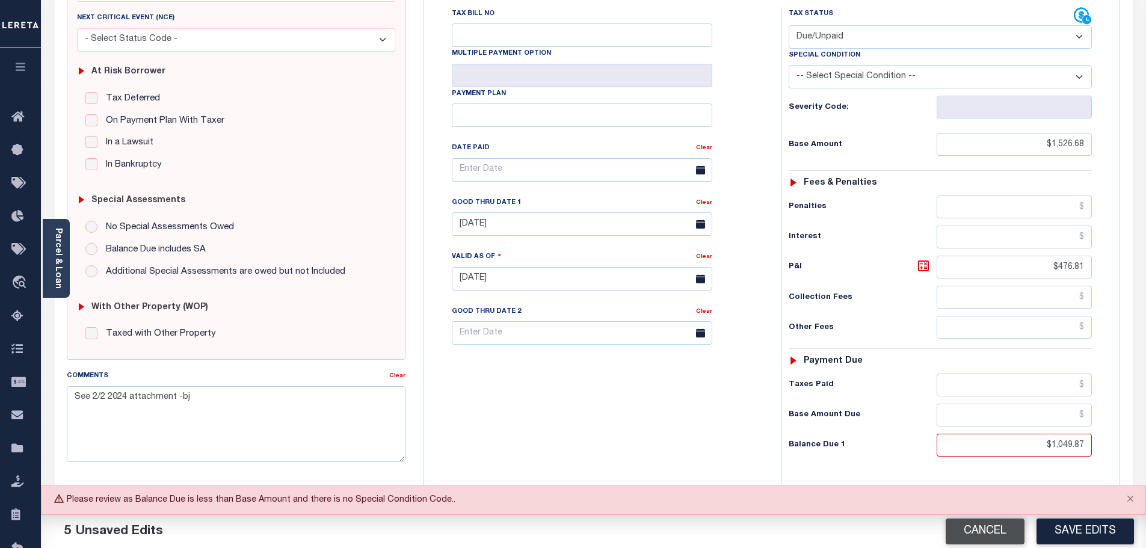
click at [964, 533] on button "Cancel" at bounding box center [984, 531] width 79 height 26
type textarea "Per [PERSON_NAME] Taxes are delinquent for 2022 2nd inst in the amount Base $15…"
type input "[DATE]"
type input "$513.32"
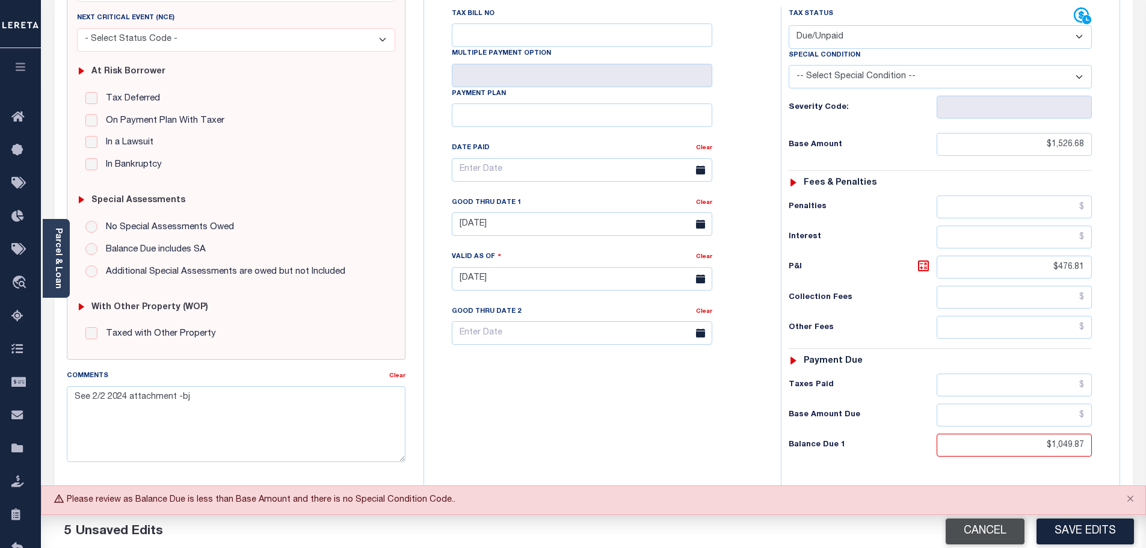
type input "$2,040"
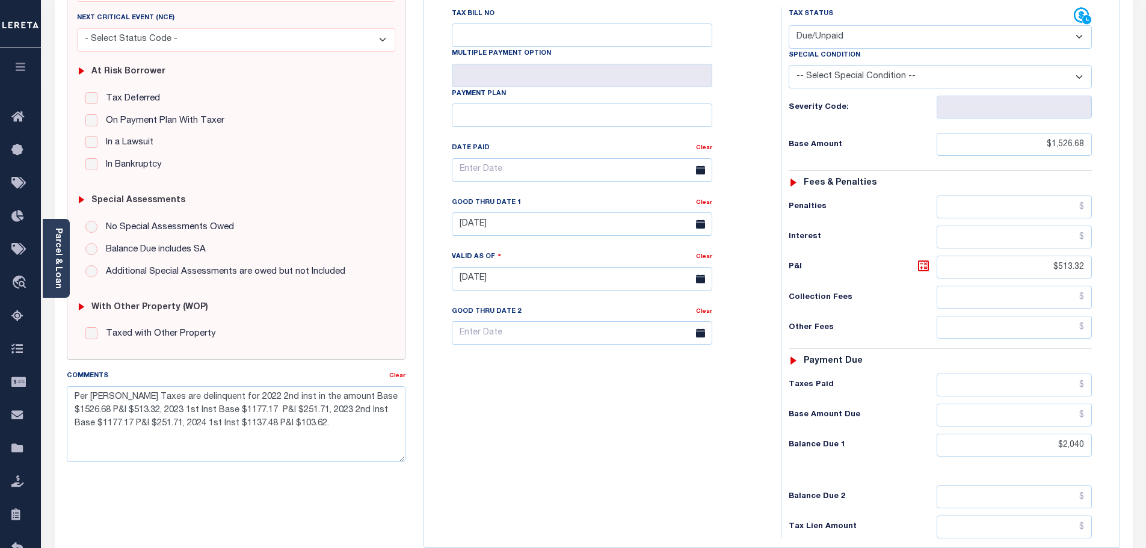
click at [892, 37] on select "- Select Status Code - Open Due/Unpaid Paid Incomplete No Tax Due Internal Refu…" at bounding box center [939, 36] width 303 height 23
select select "PYD"
click at [788, 26] on select "- Select Status Code - Open Due/Unpaid Paid Incomplete No Tax Due Internal Refu…" at bounding box center [939, 36] width 303 height 23
type input "[DATE]"
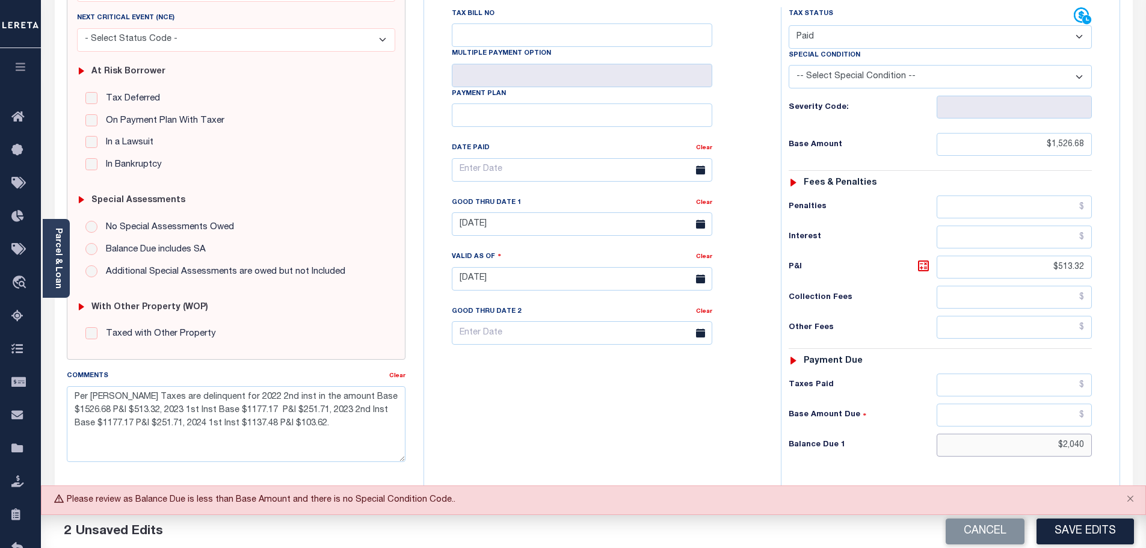
drag, startPoint x: 1028, startPoint y: 449, endPoint x: 1256, endPoint y: 450, distance: 227.3
click at [1145, 450] on html "Home Payment History Tax Line Detail" at bounding box center [573, 251] width 1146 height 886
type input "$0.00"
drag, startPoint x: 296, startPoint y: 427, endPoint x: 64, endPoint y: 301, distance: 264.5
click at [65, 302] on div "SPECIAL RISK NCE Date Clear - Select Status Code -" at bounding box center [236, 292] width 357 height 749
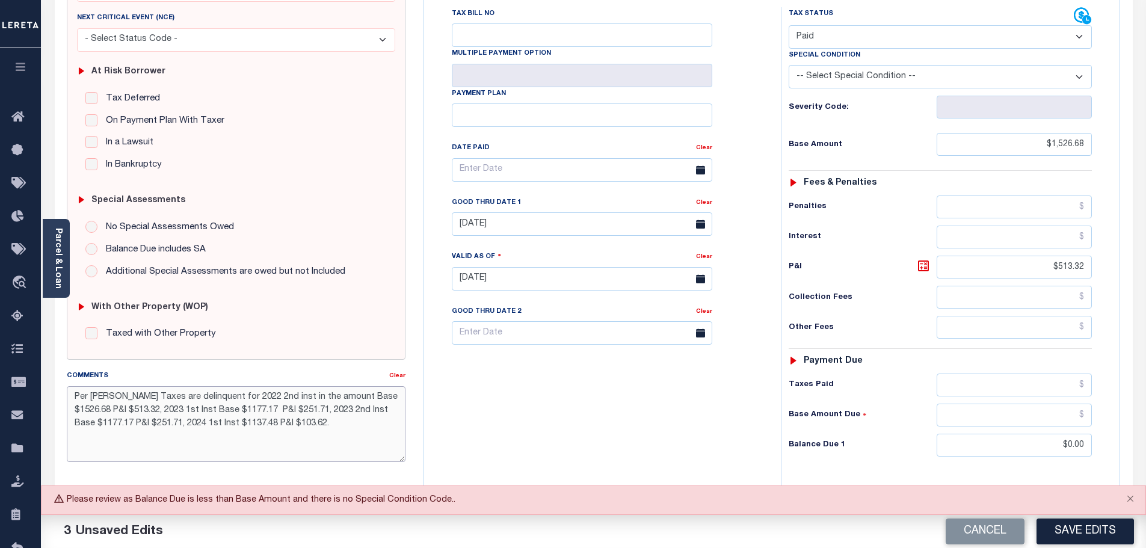
type textarea "D"
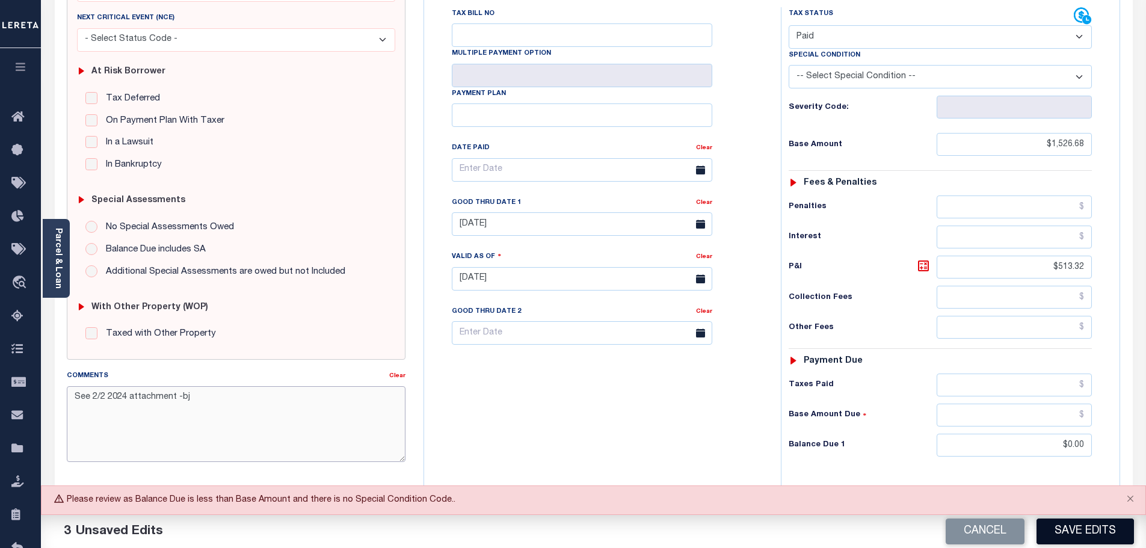
type textarea "See 2/2 2024 attachment -bj"
click at [1117, 521] on button "Save Edits" at bounding box center [1084, 531] width 97 height 26
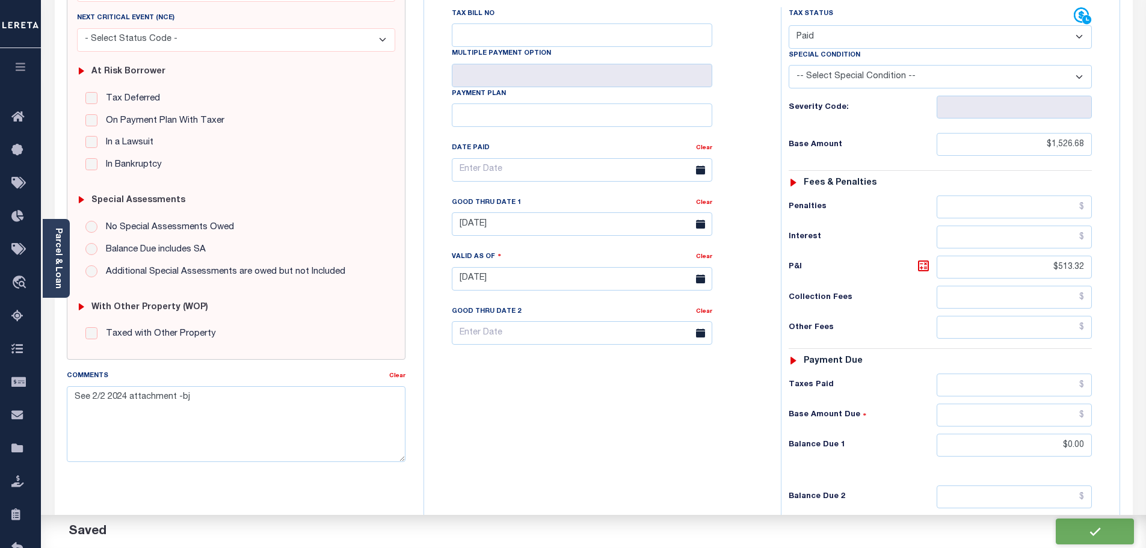
checkbox input "false"
type textarea "See 2/2 2024 attachment -bj"
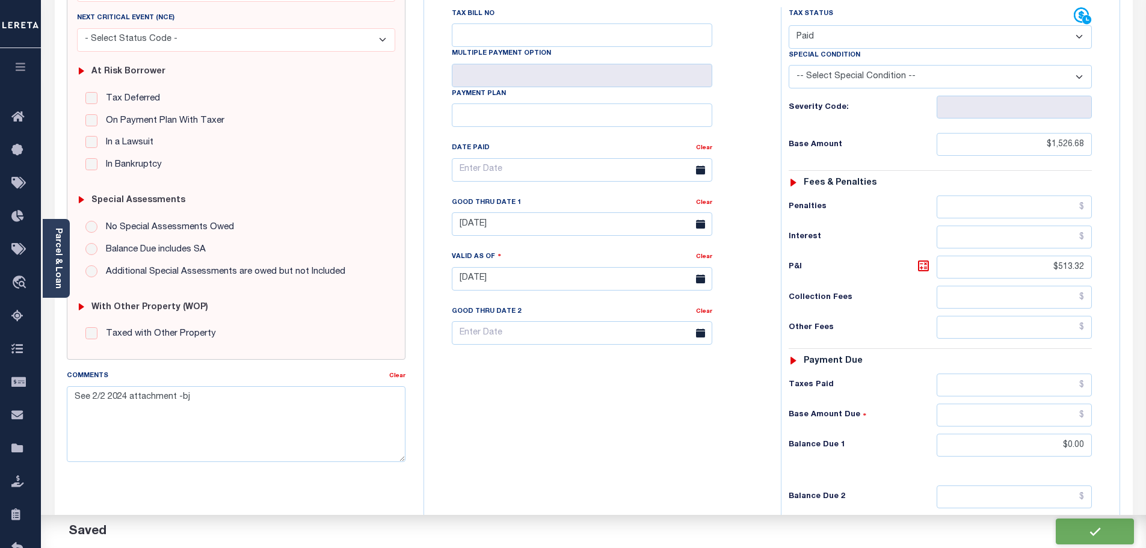
type input "$1,526.68"
type input "$513.32"
type input "$0"
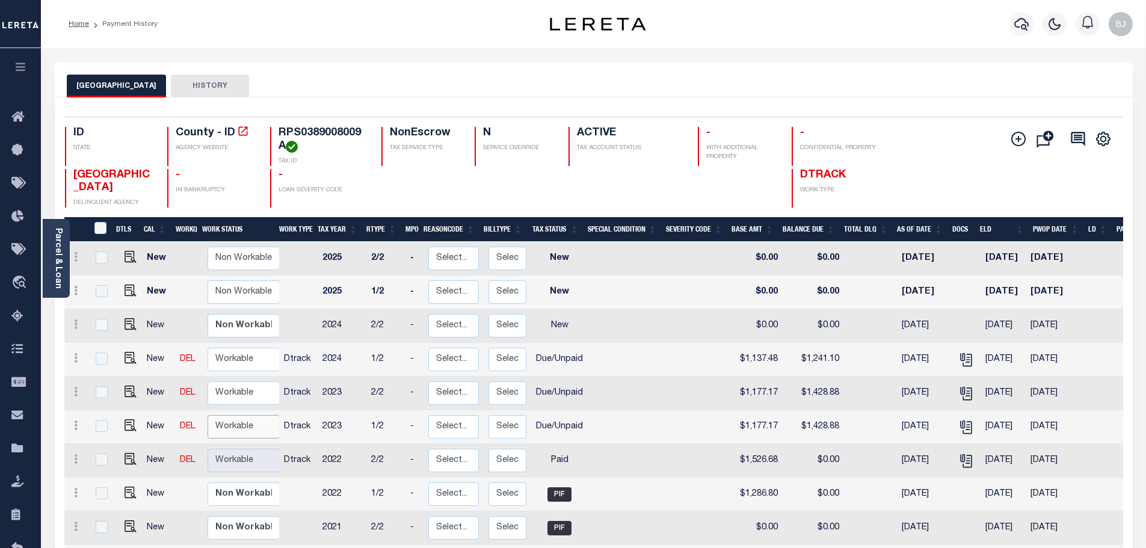
click at [242, 437] on select "Non Workable Workable" at bounding box center [243, 426] width 72 height 23
checkbox input "true"
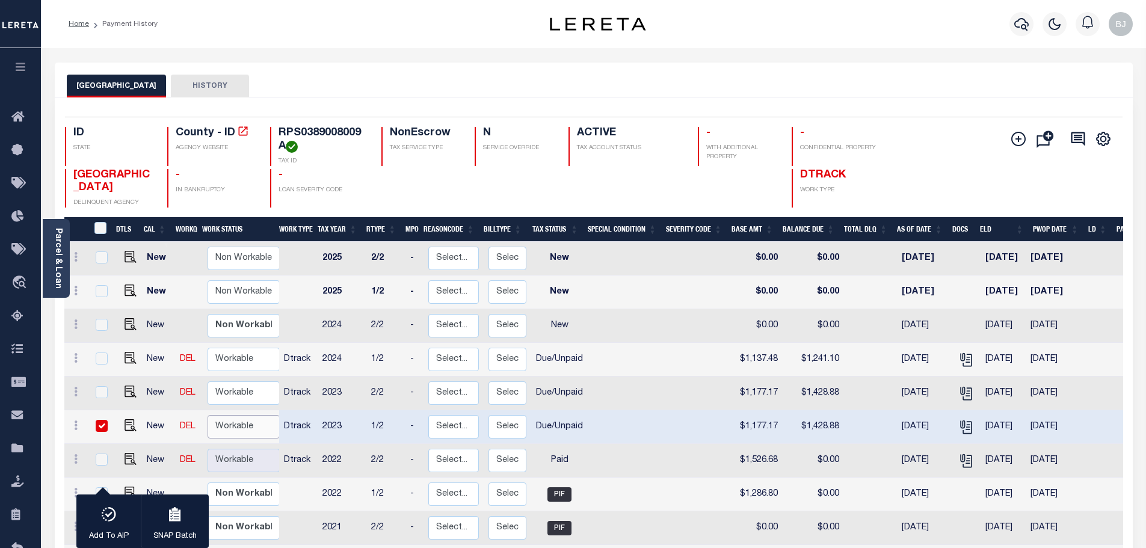
select select "true"
click at [207, 417] on select "Non Workable Workable" at bounding box center [243, 426] width 72 height 23
checkbox input "false"
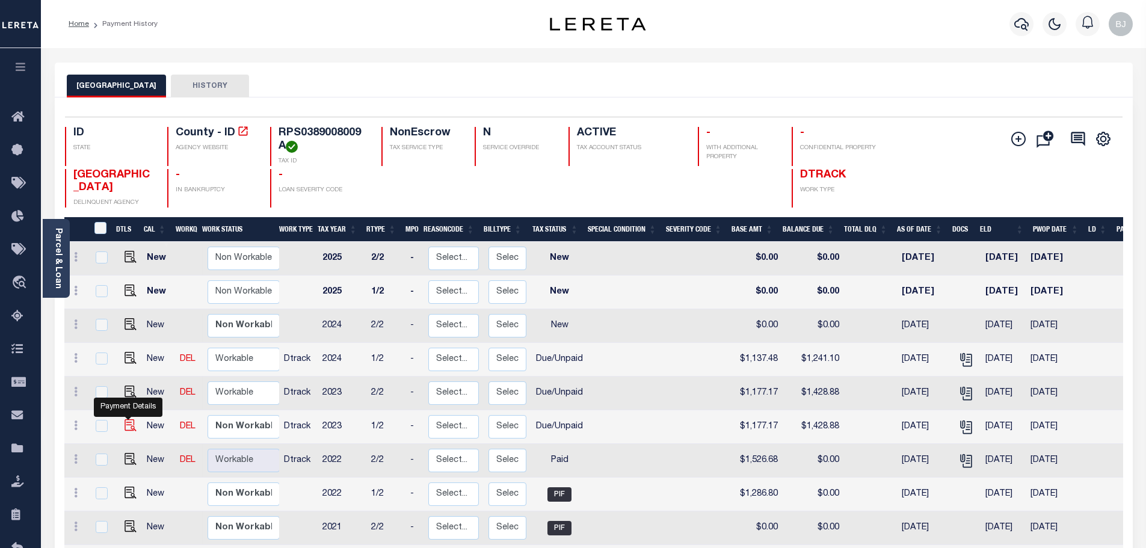
click at [124, 431] on img "" at bounding box center [130, 425] width 12 height 12
checkbox input "true"
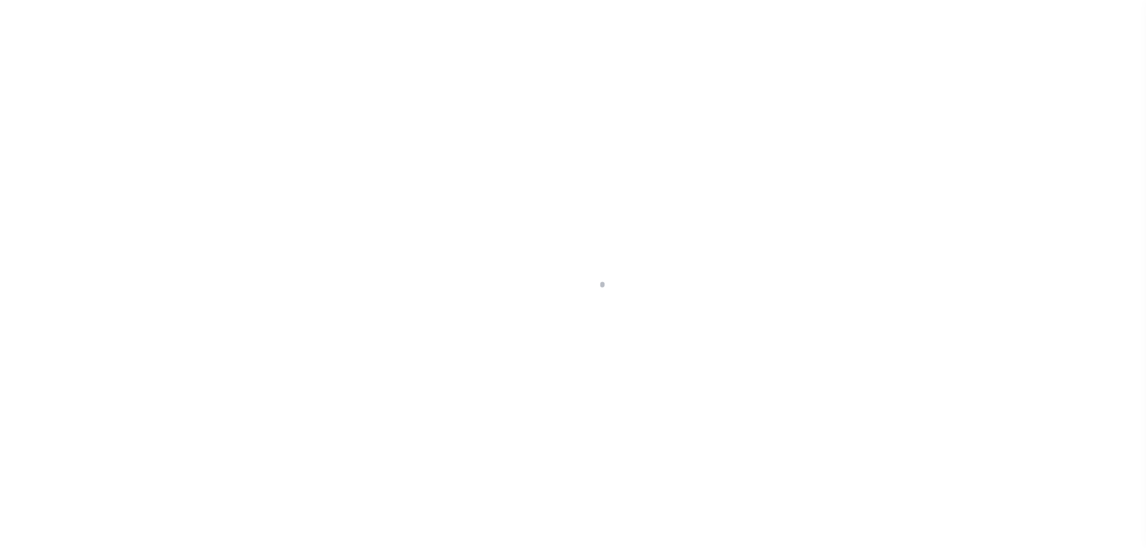
select select "DUE"
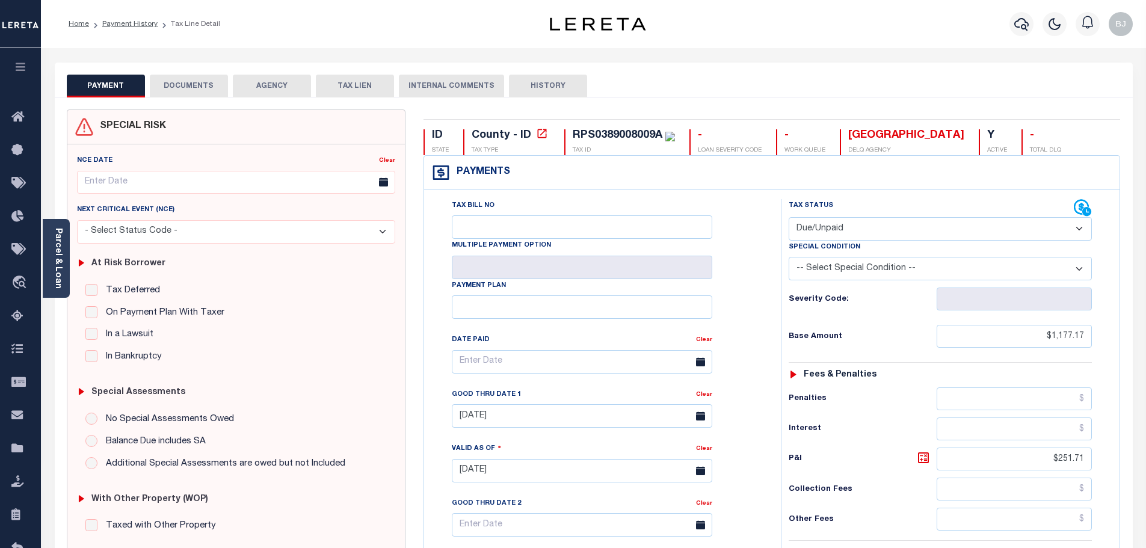
scroll to position [241, 0]
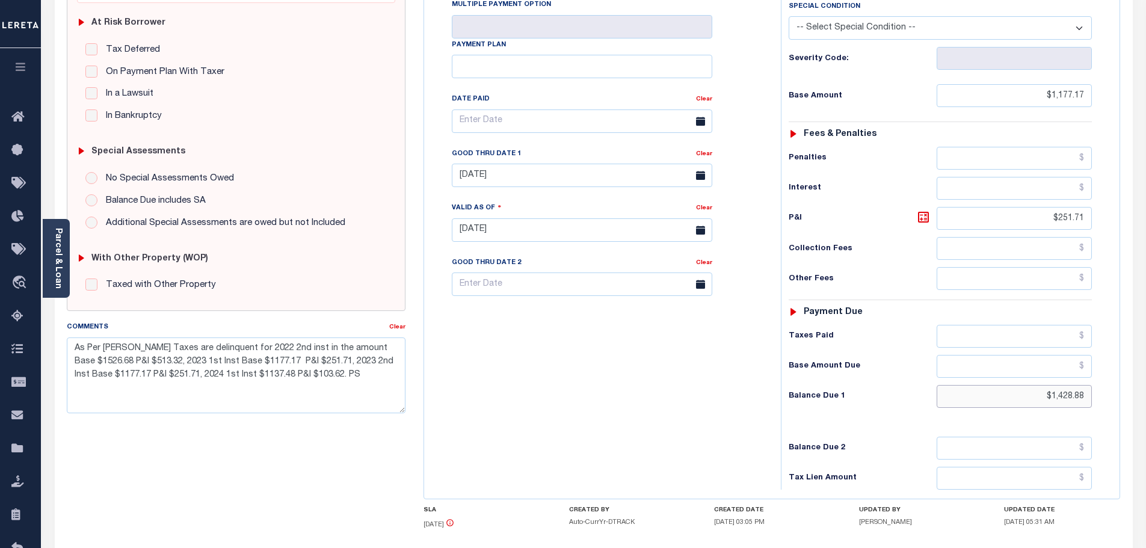
drag, startPoint x: 1025, startPoint y: 397, endPoint x: 1248, endPoint y: 391, distance: 223.8
click at [1145, 391] on html "Home Payment History Tax Line Detail" at bounding box center [573, 202] width 1146 height 886
type input "$2,099.73"
type input "[DATE]"
click at [918, 213] on icon at bounding box center [923, 217] width 14 height 14
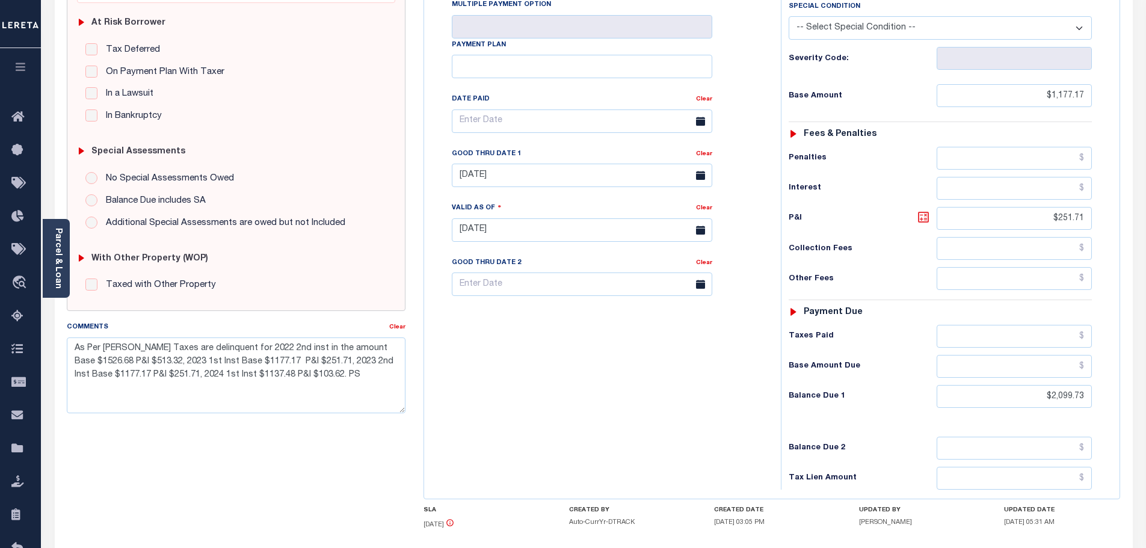
type input "$922.56"
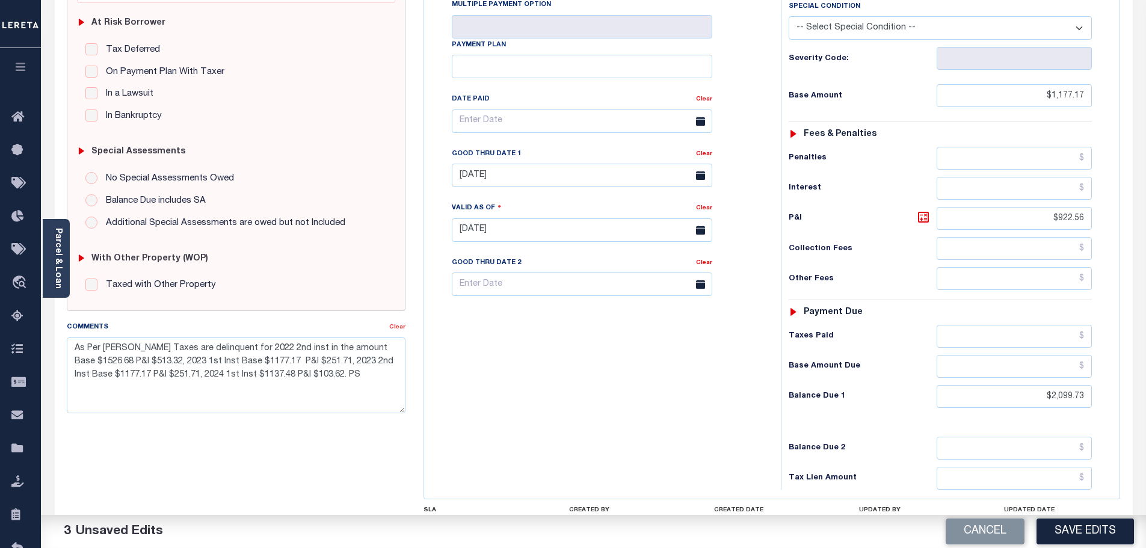
click at [393, 327] on link "Clear" at bounding box center [397, 327] width 16 height 6
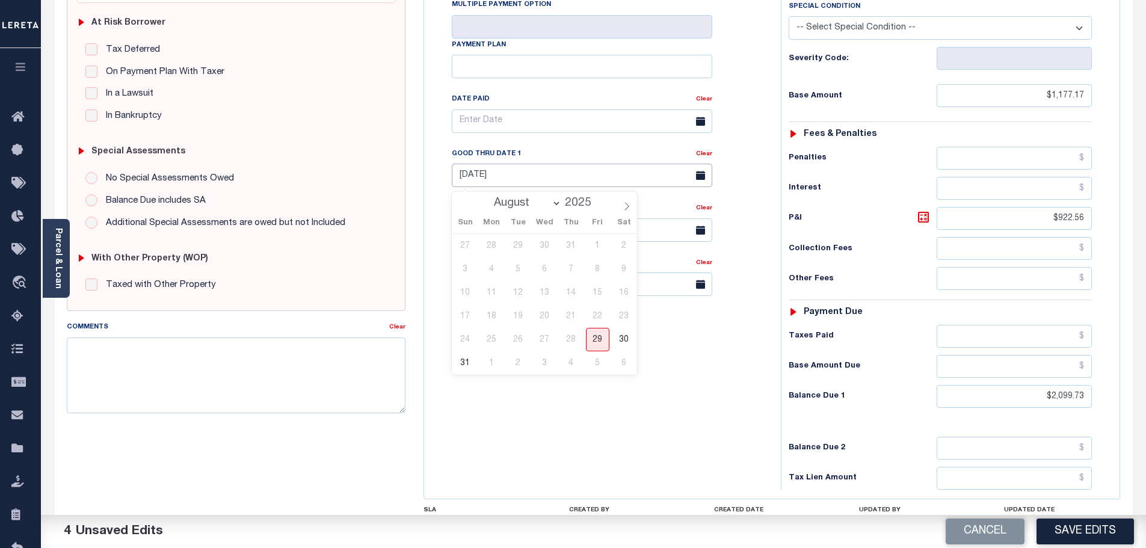
click at [490, 173] on input "[DATE]" at bounding box center [582, 175] width 260 height 23
click at [626, 209] on icon at bounding box center [626, 206] width 8 height 8
select select "8"
click at [523, 343] on span "30" at bounding box center [517, 339] width 23 height 23
type input "09/30/2025"
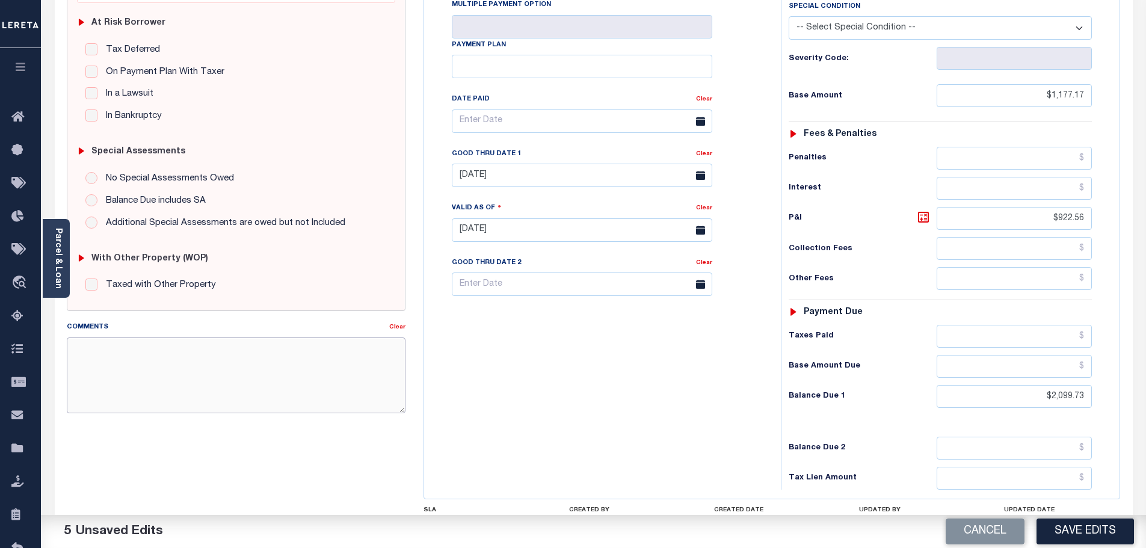
click at [183, 396] on textarea "Comments" at bounding box center [236, 375] width 339 height 76
type textarea "See 2/2 2024 attachment -bj"
click at [1074, 535] on button "Save Edits" at bounding box center [1084, 531] width 97 height 26
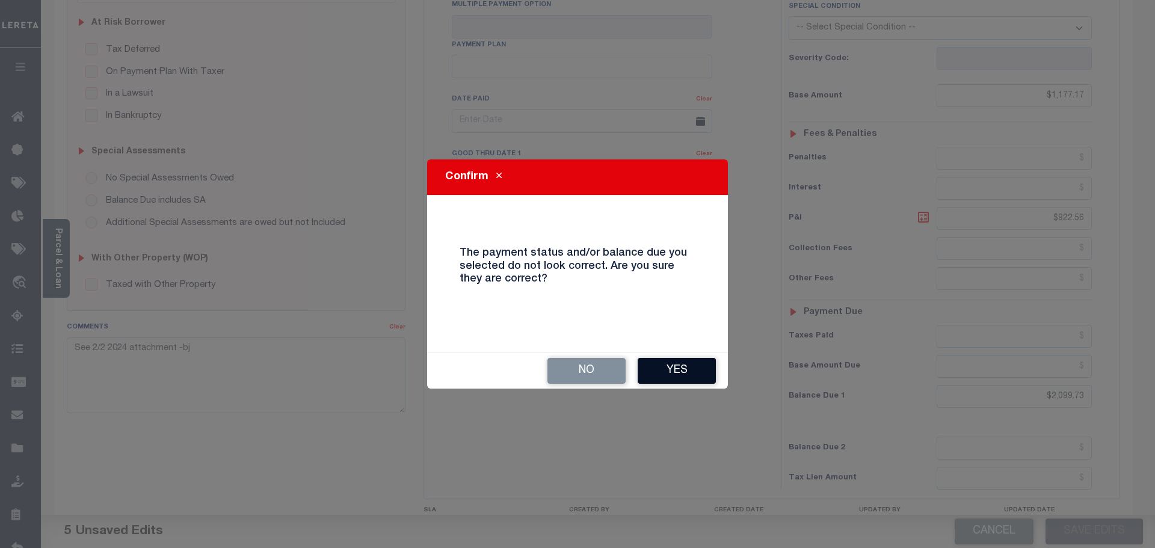
click at [669, 375] on button "Yes" at bounding box center [676, 371] width 78 height 26
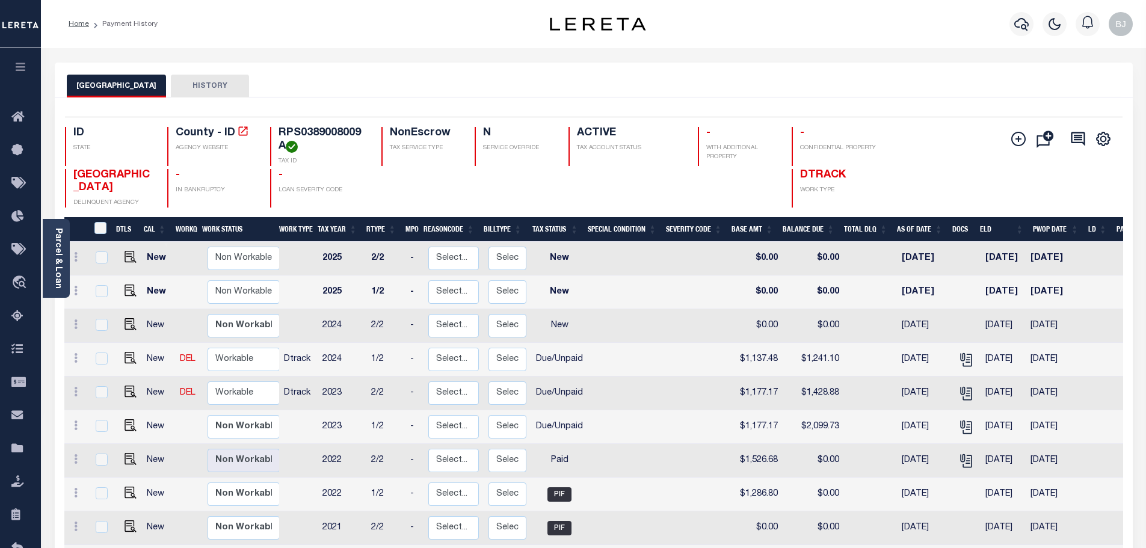
click at [121, 394] on link at bounding box center [127, 393] width 18 height 8
checkbox input "true"
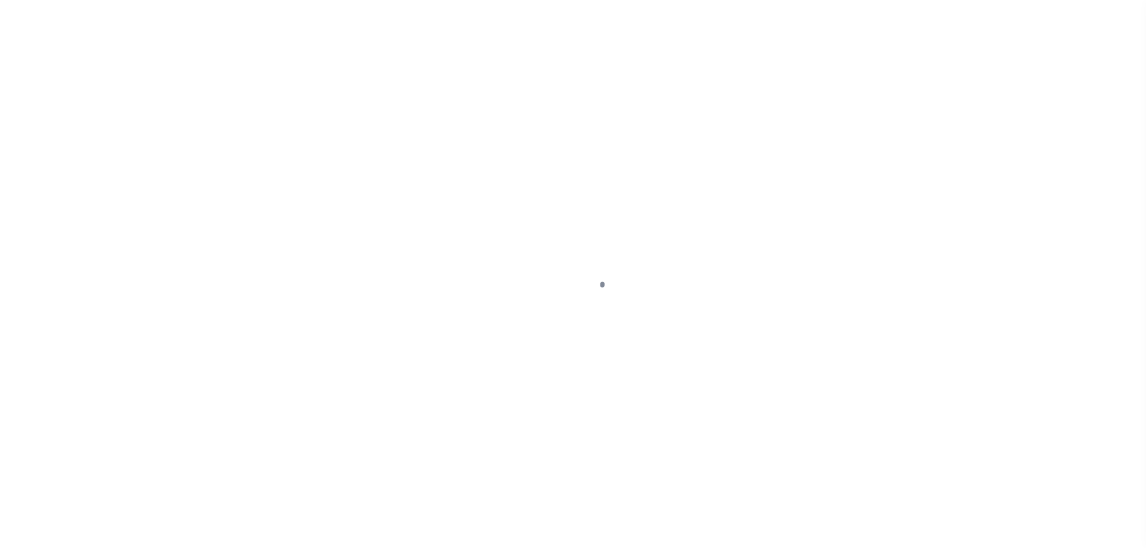
select select "DUE"
